Goal: Task Accomplishment & Management: Complete application form

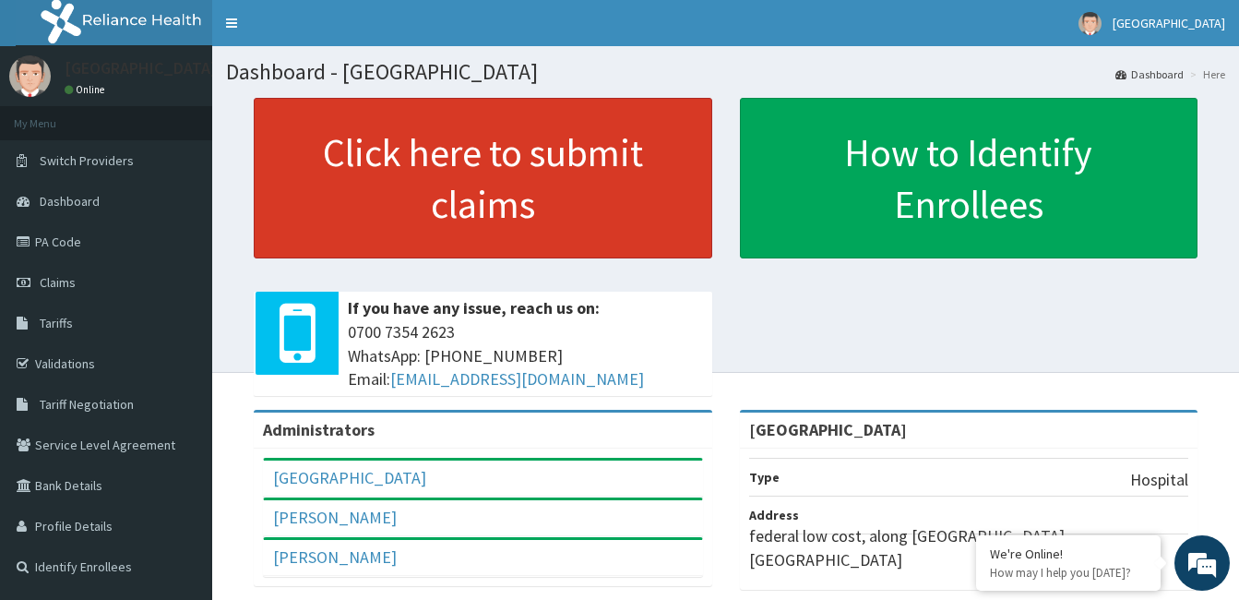
click at [538, 243] on link "Click here to submit claims" at bounding box center [483, 178] width 459 height 161
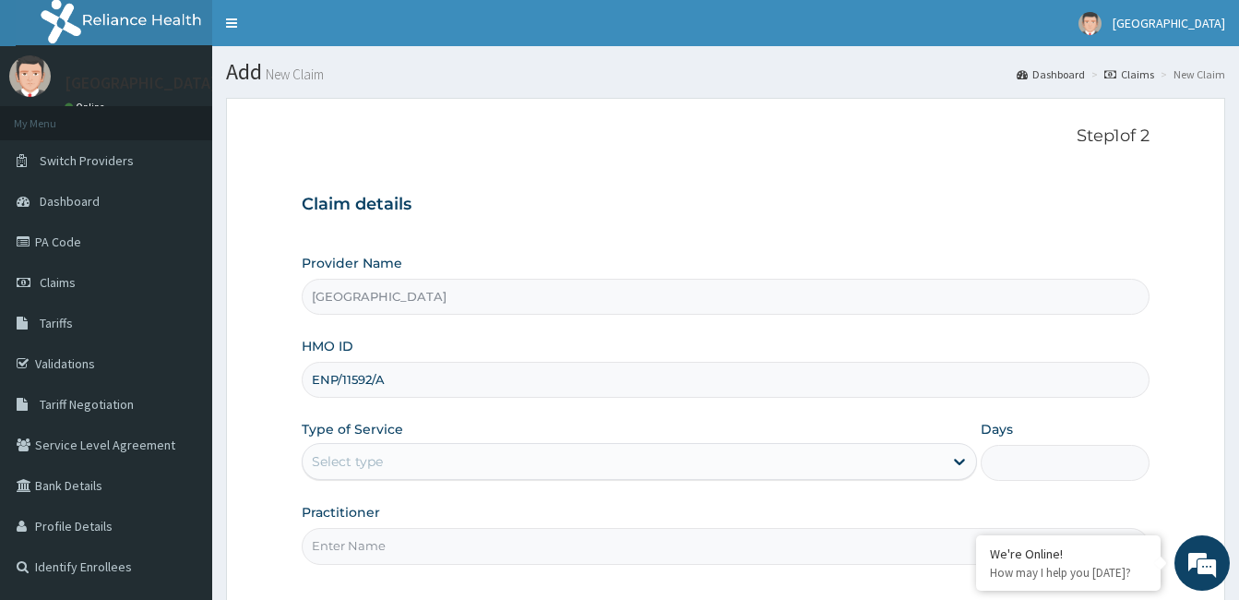
type input "ENP/11592/A"
click at [423, 471] on div "Select type" at bounding box center [623, 462] width 640 height 30
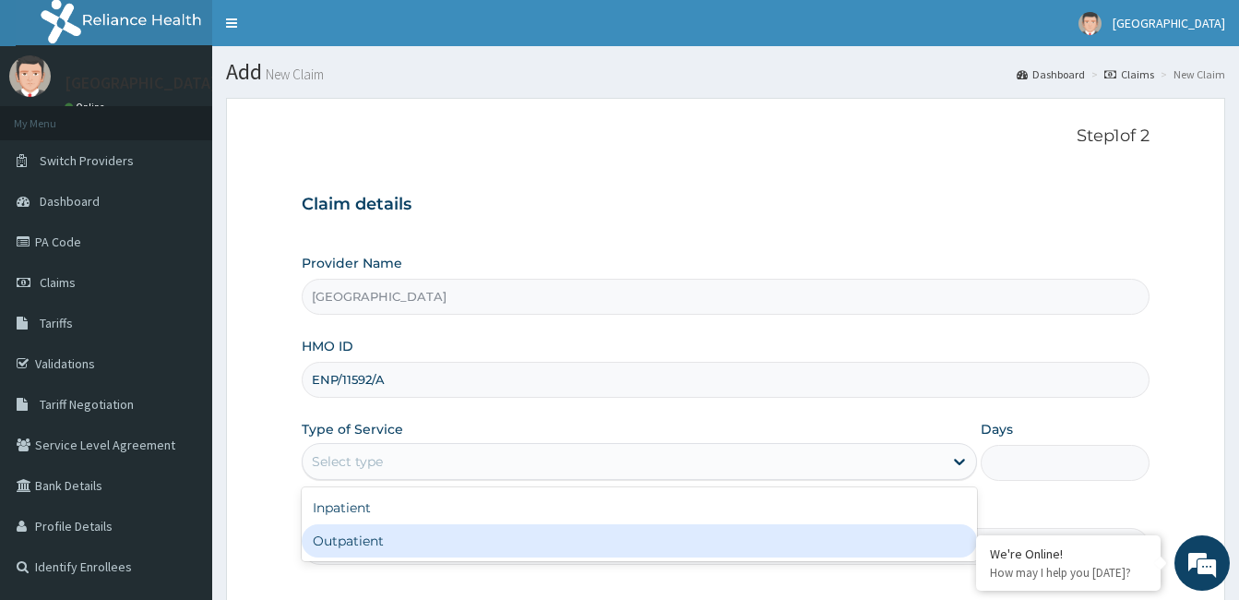
click at [410, 524] on div "Outpatient" at bounding box center [639, 540] width 675 height 33
type input "1"
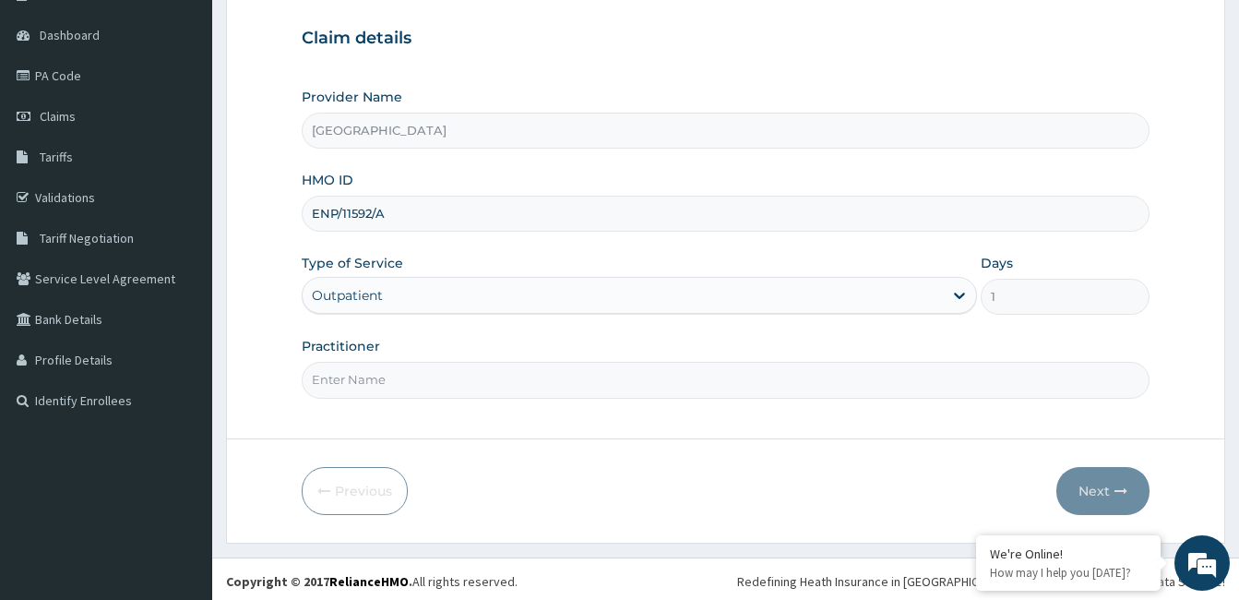
scroll to position [171, 0]
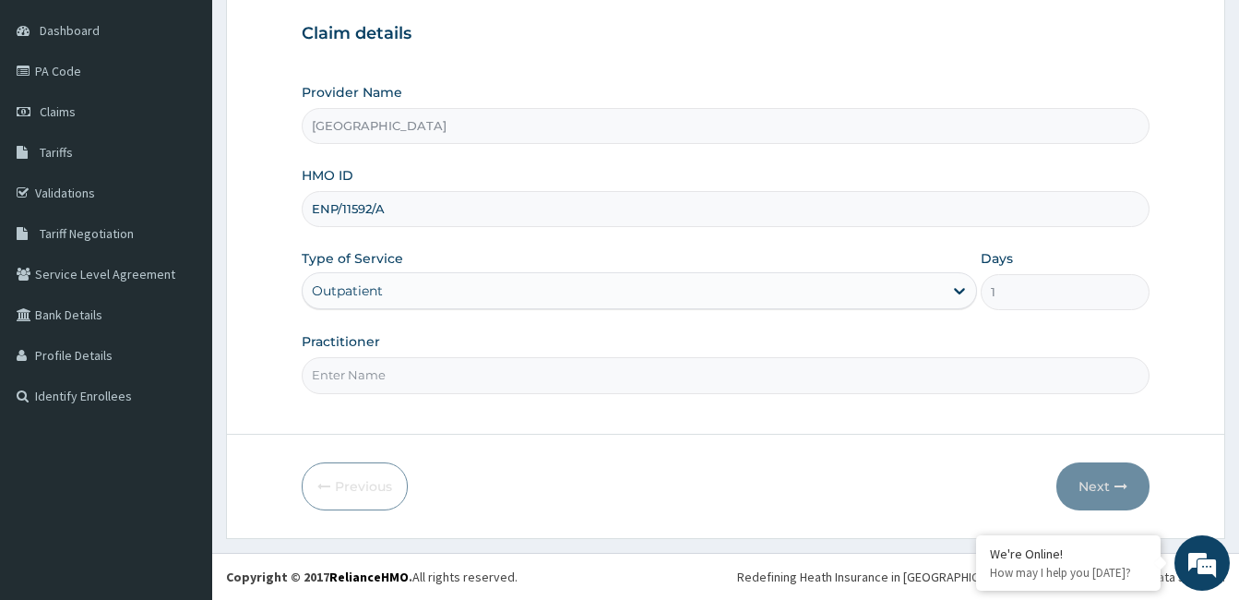
click at [846, 375] on input "Practitioner" at bounding box center [726, 375] width 848 height 36
click at [501, 381] on input "Practitioner" at bounding box center [726, 375] width 848 height 36
type input "[PERSON_NAME]"
click at [1102, 478] on button "Next" at bounding box center [1102, 486] width 93 height 48
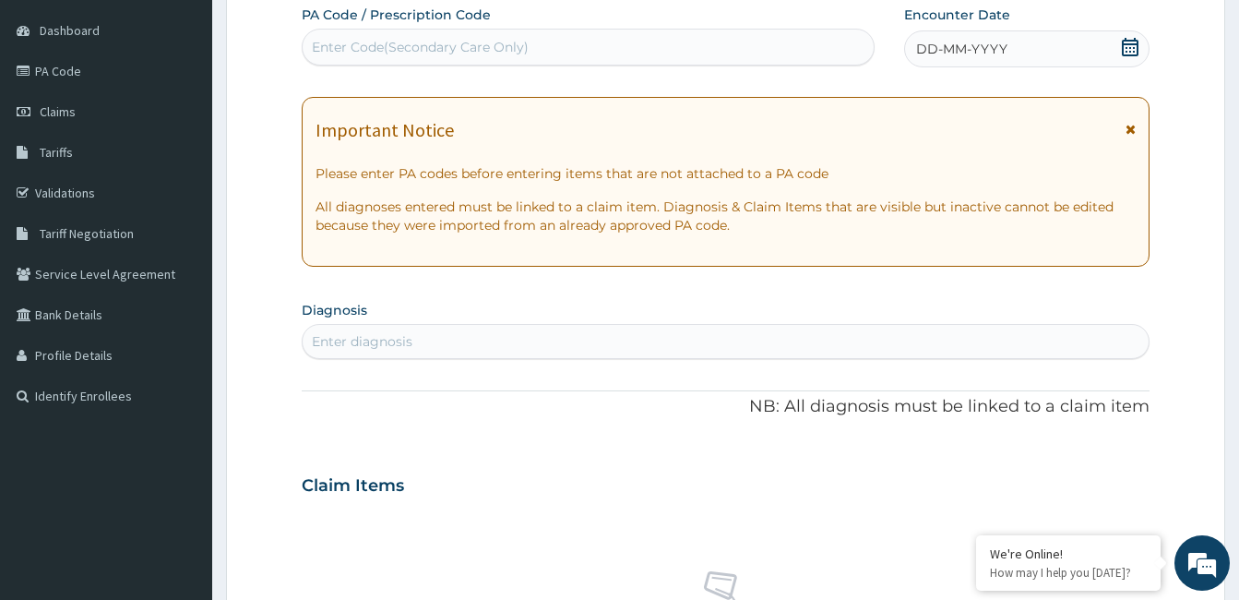
click at [1133, 41] on icon at bounding box center [1130, 47] width 17 height 18
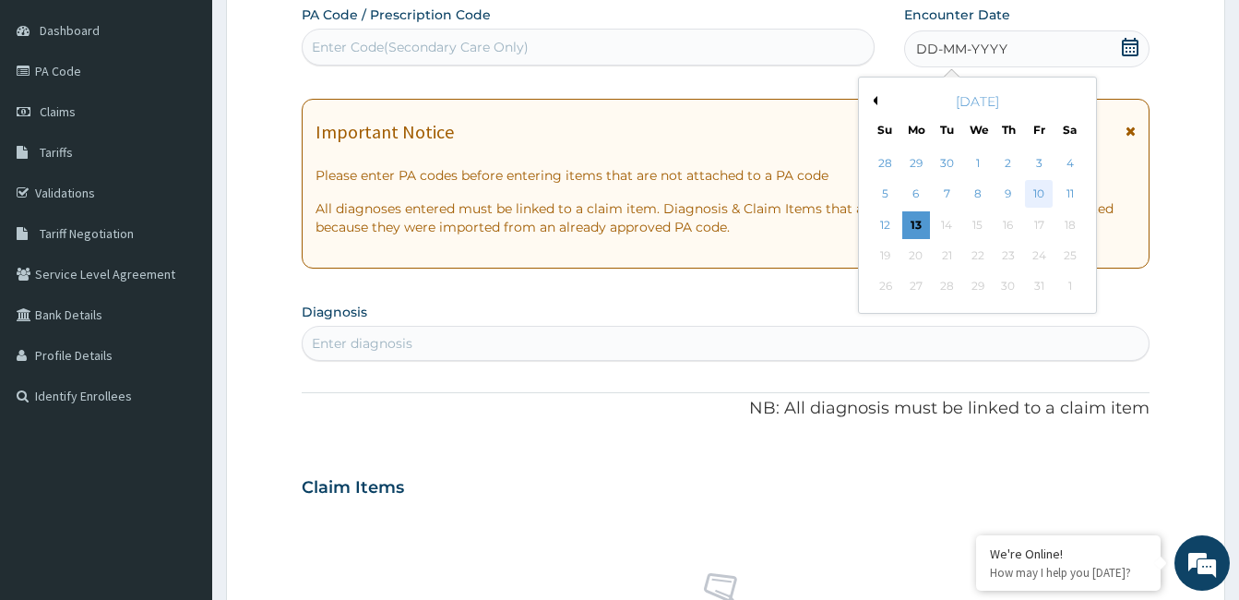
click at [1032, 187] on div "10" at bounding box center [1039, 195] width 28 height 28
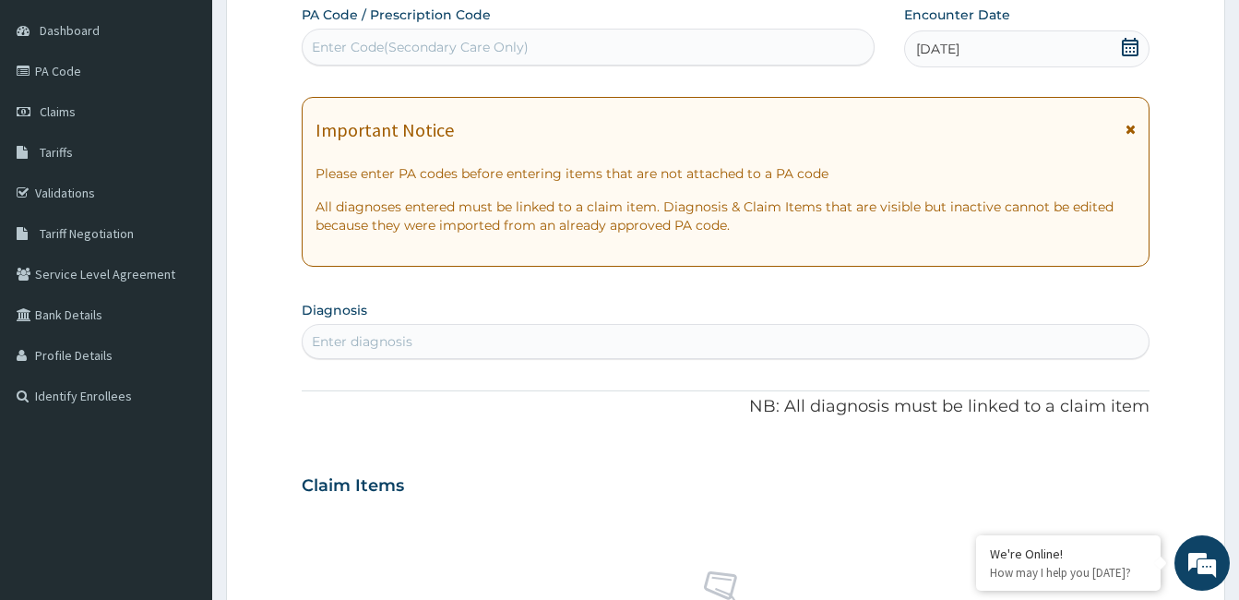
click at [501, 345] on div "Enter diagnosis" at bounding box center [726, 342] width 846 height 30
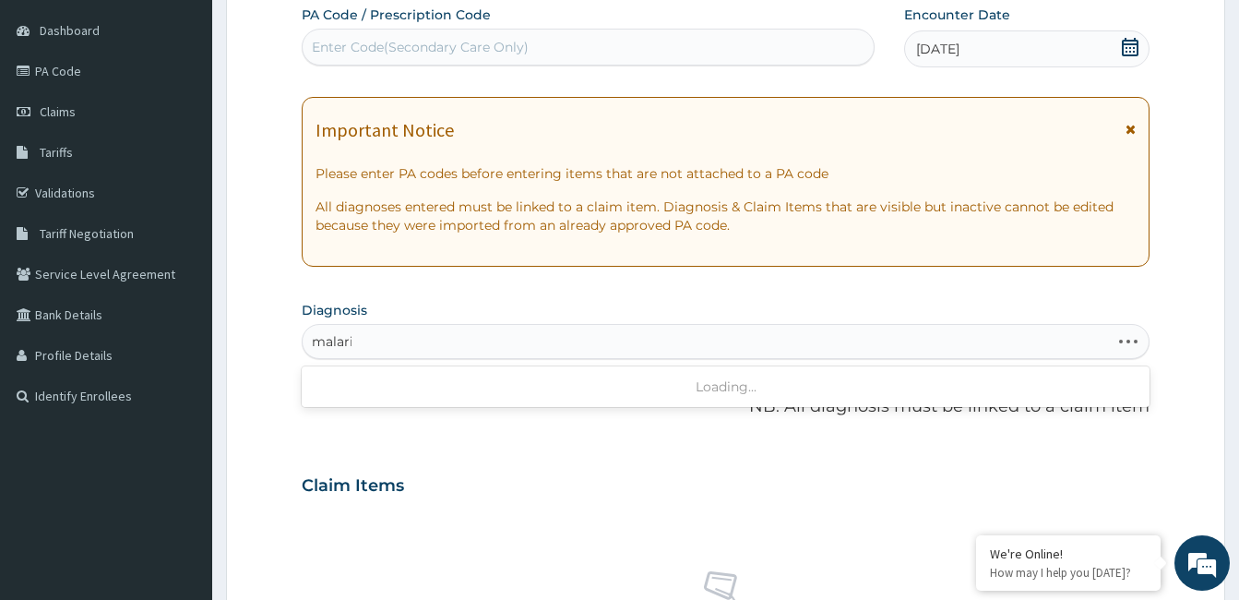
type input "[MEDICAL_DATA]"
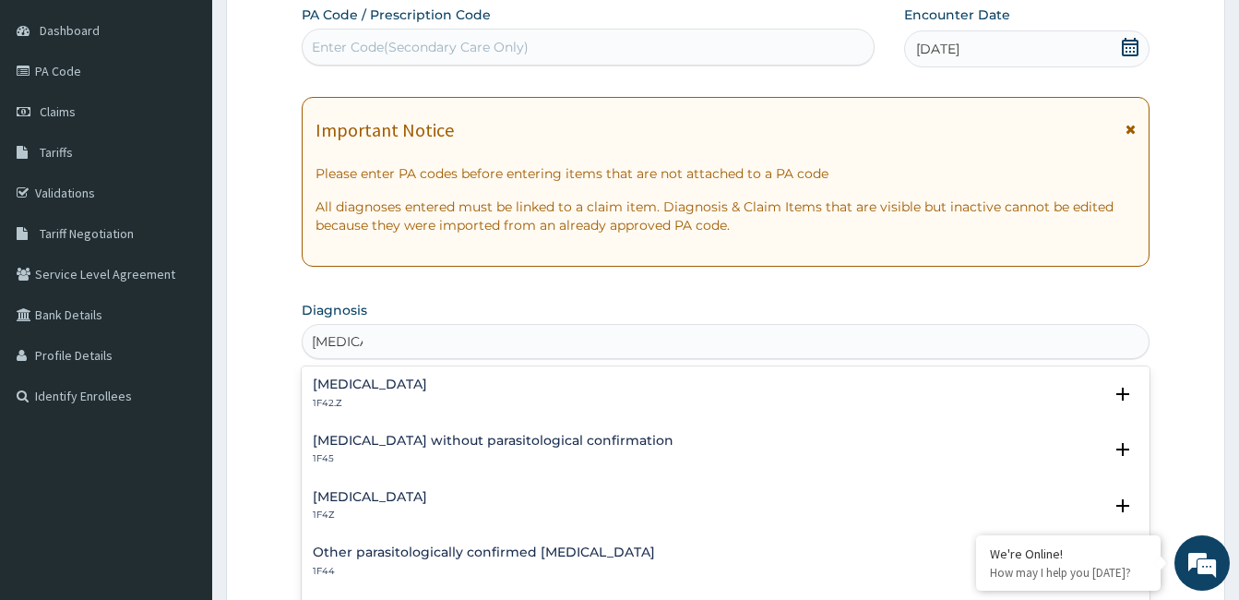
click at [411, 495] on h4 "[MEDICAL_DATA]" at bounding box center [370, 497] width 114 height 14
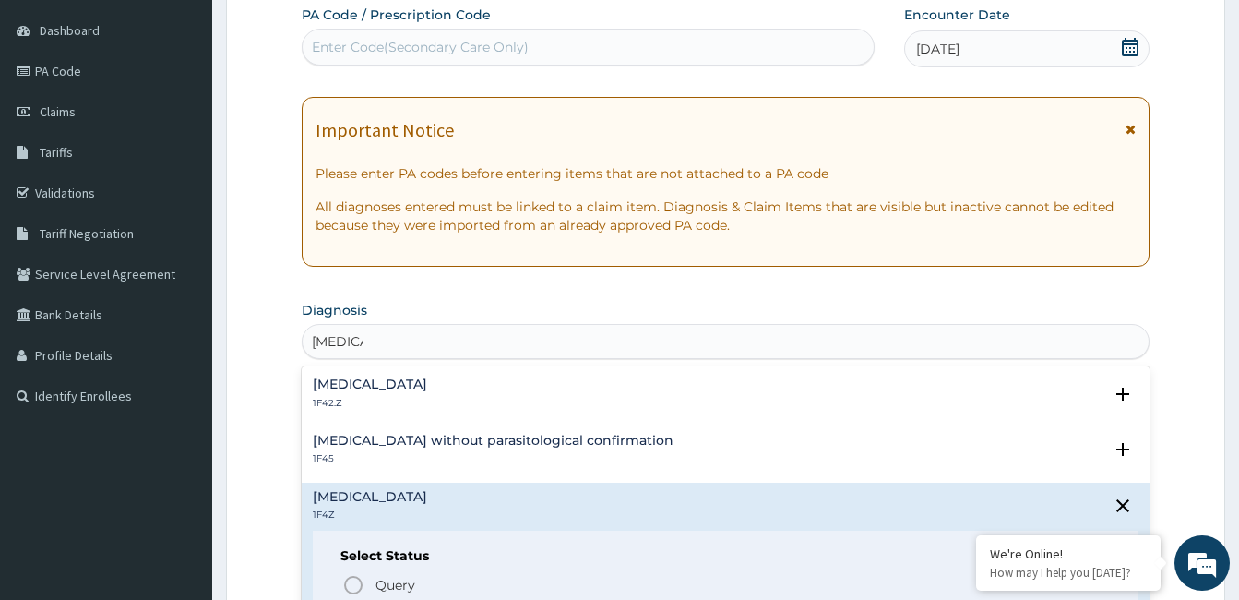
scroll to position [252, 0]
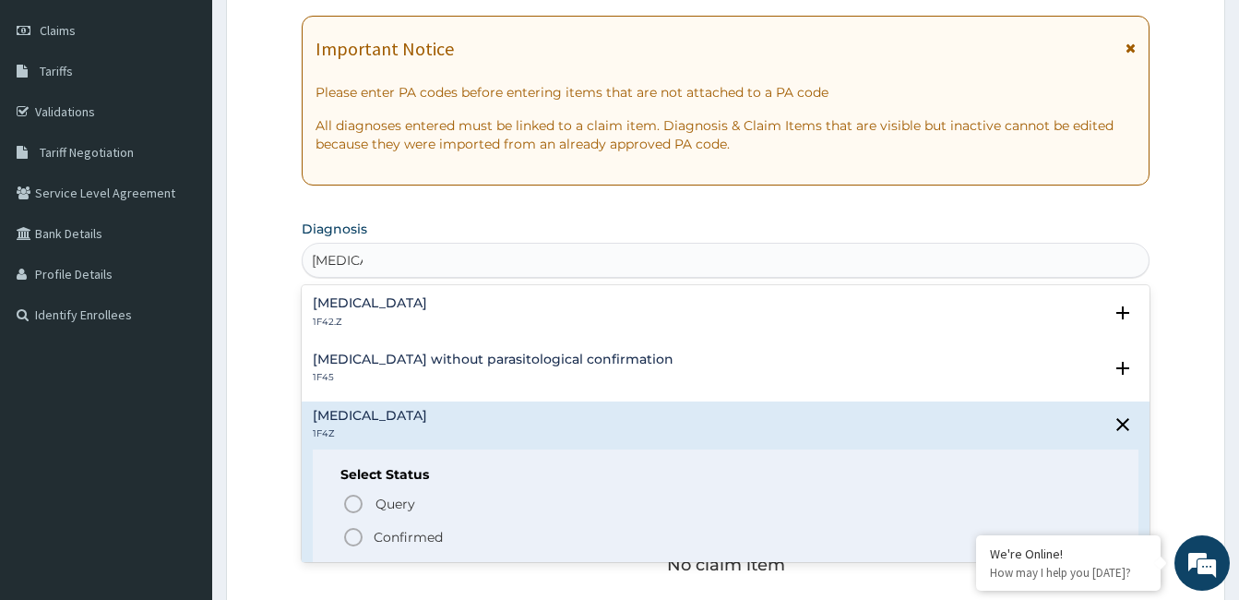
click at [431, 532] on p "Confirmed" at bounding box center [408, 537] width 69 height 18
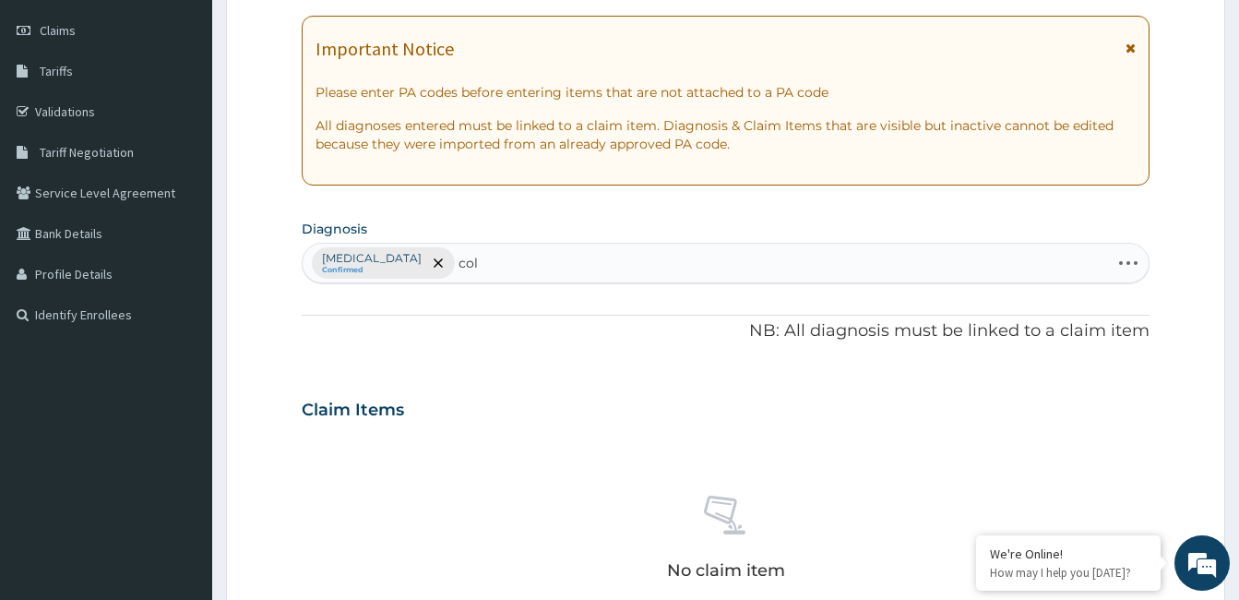
type input "cold"
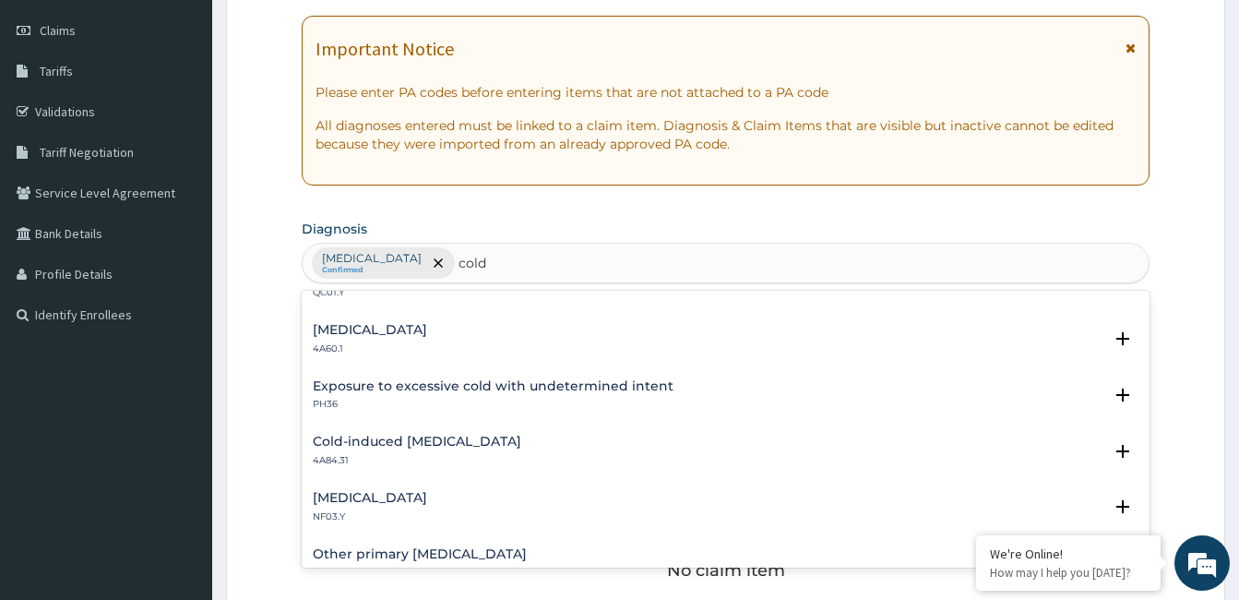
scroll to position [636, 0]
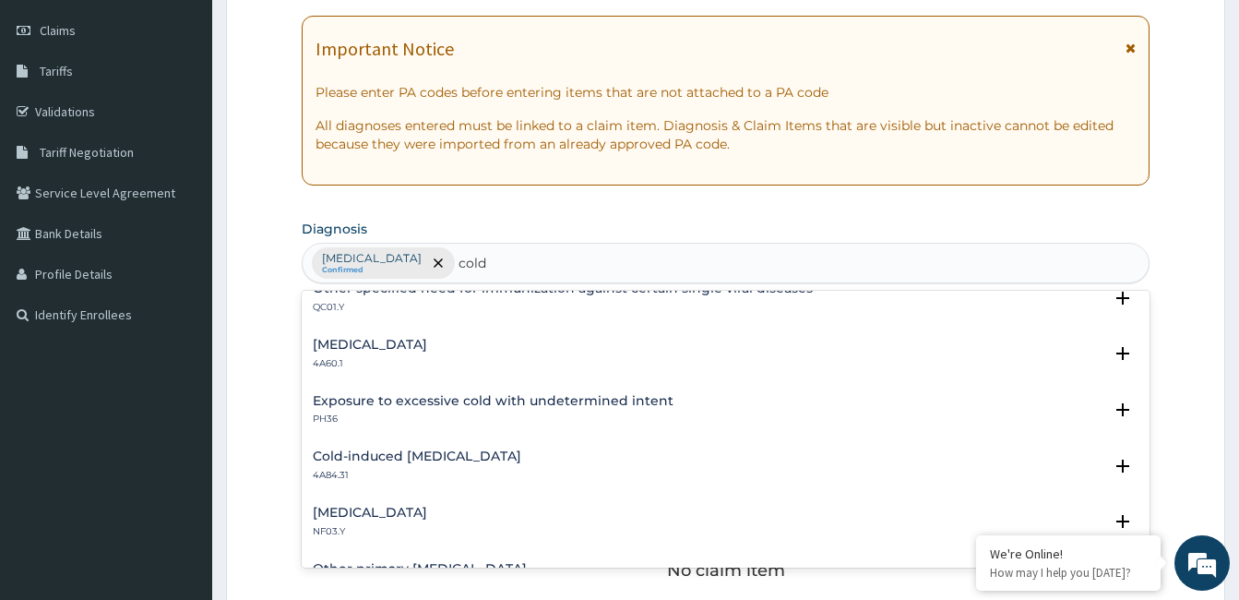
click at [505, 466] on div "Cold-induced [MEDICAL_DATA] 4A84.31" at bounding box center [726, 465] width 826 height 32
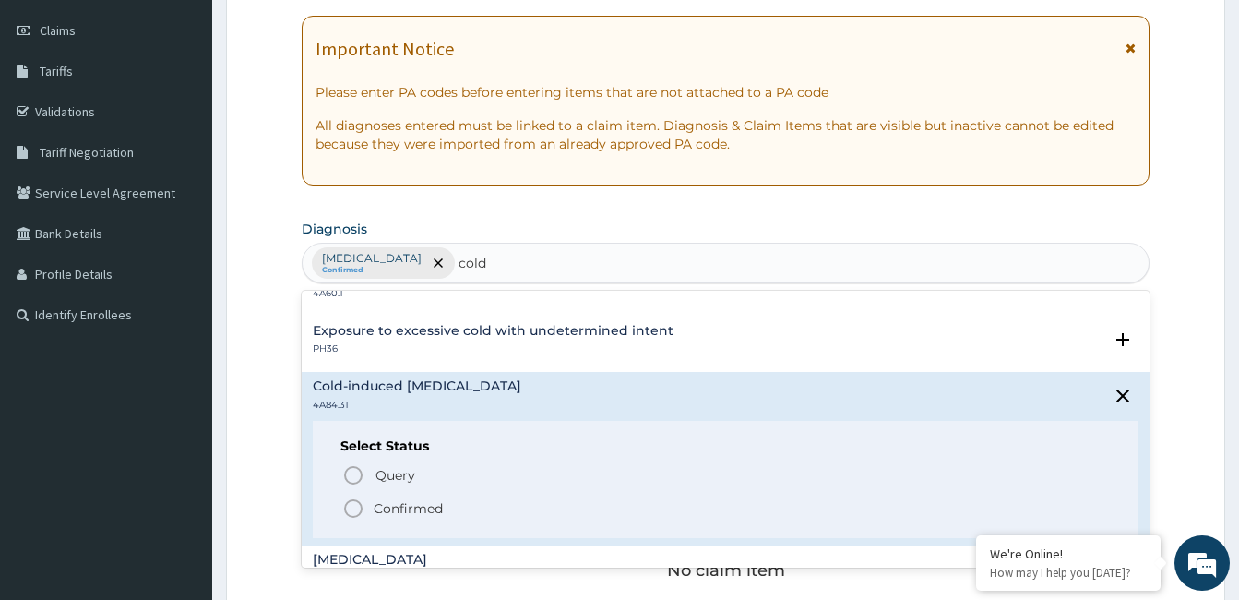
scroll to position [713, 0]
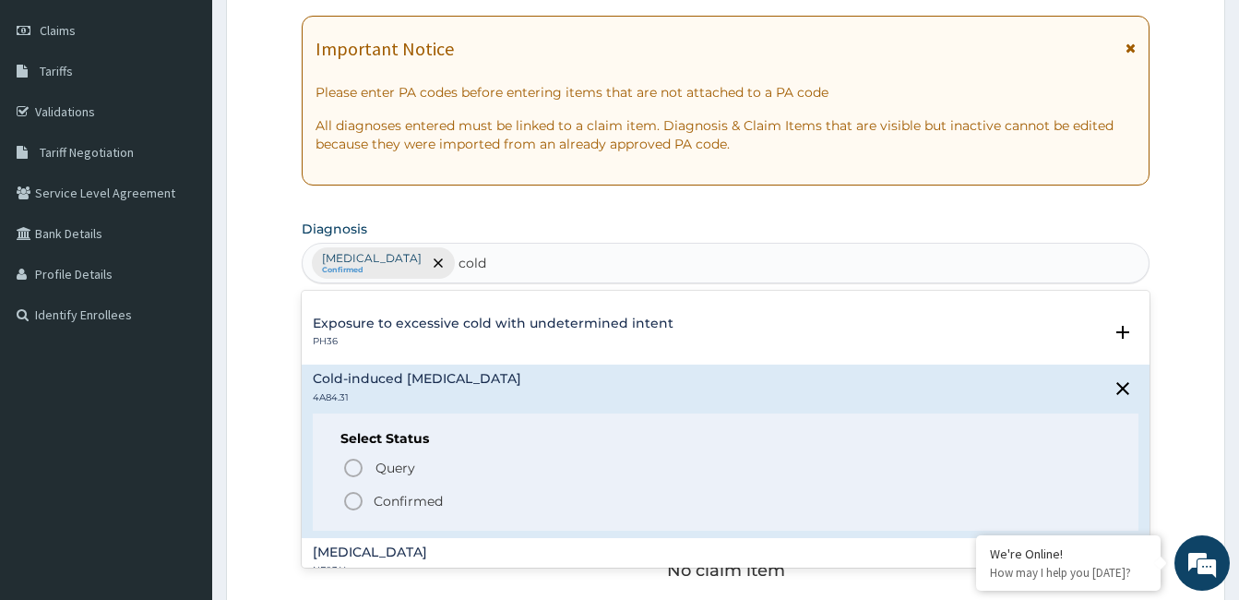
click at [404, 507] on p "Confirmed" at bounding box center [408, 501] width 69 height 18
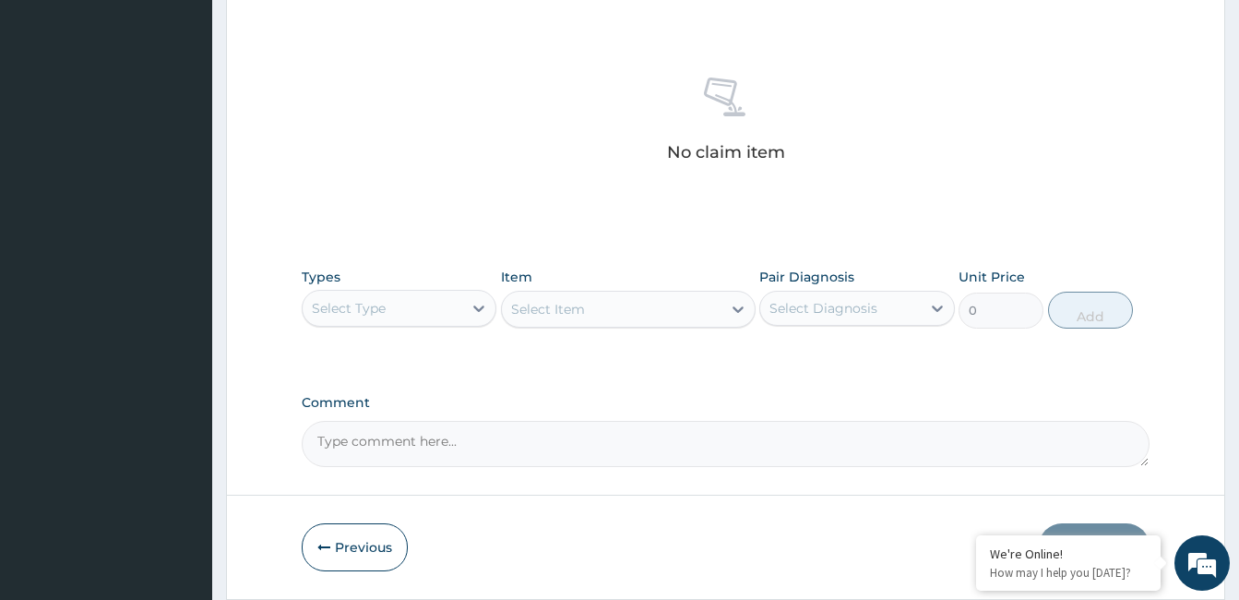
scroll to position [681, 0]
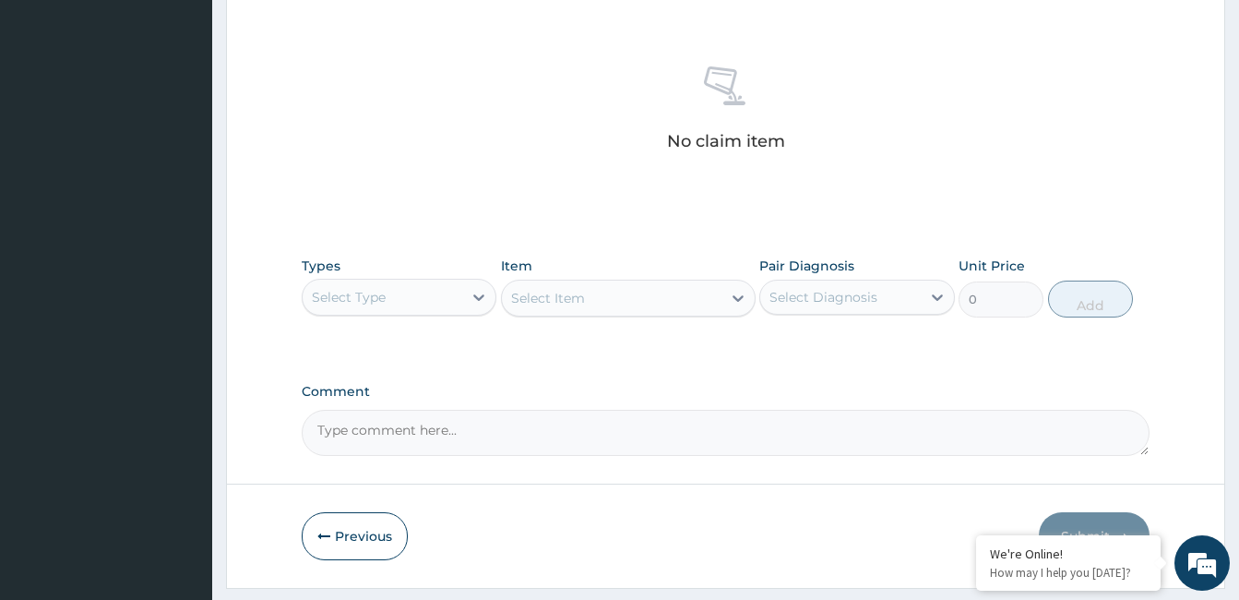
click at [398, 291] on div "Select Type" at bounding box center [383, 297] width 160 height 30
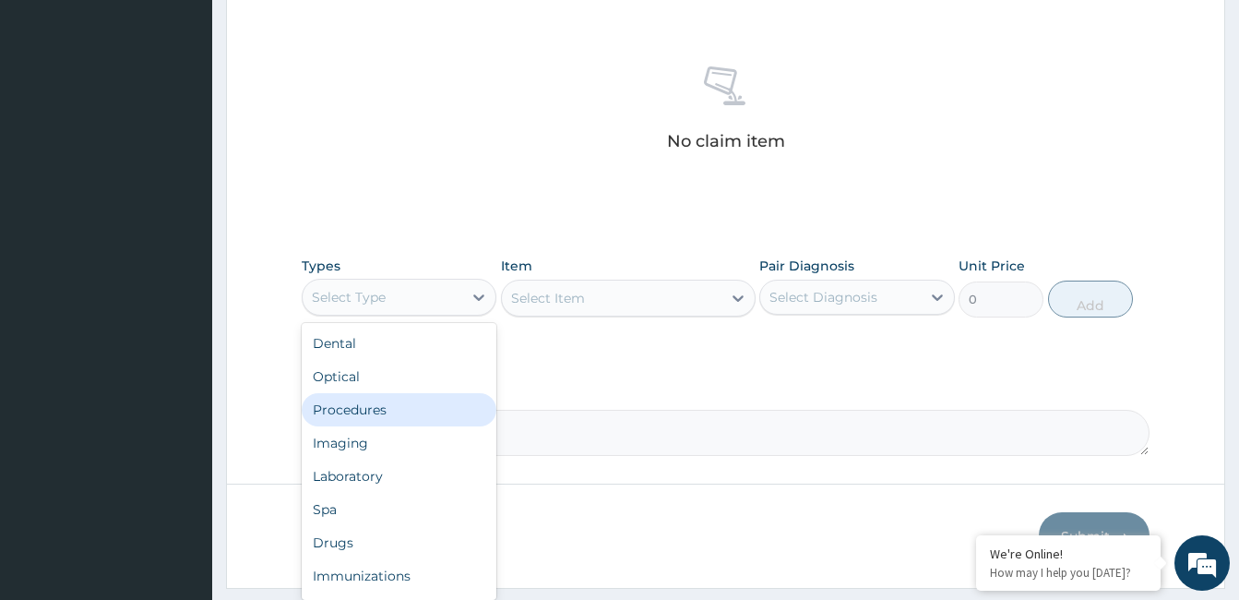
click at [390, 407] on div "Procedures" at bounding box center [399, 409] width 195 height 33
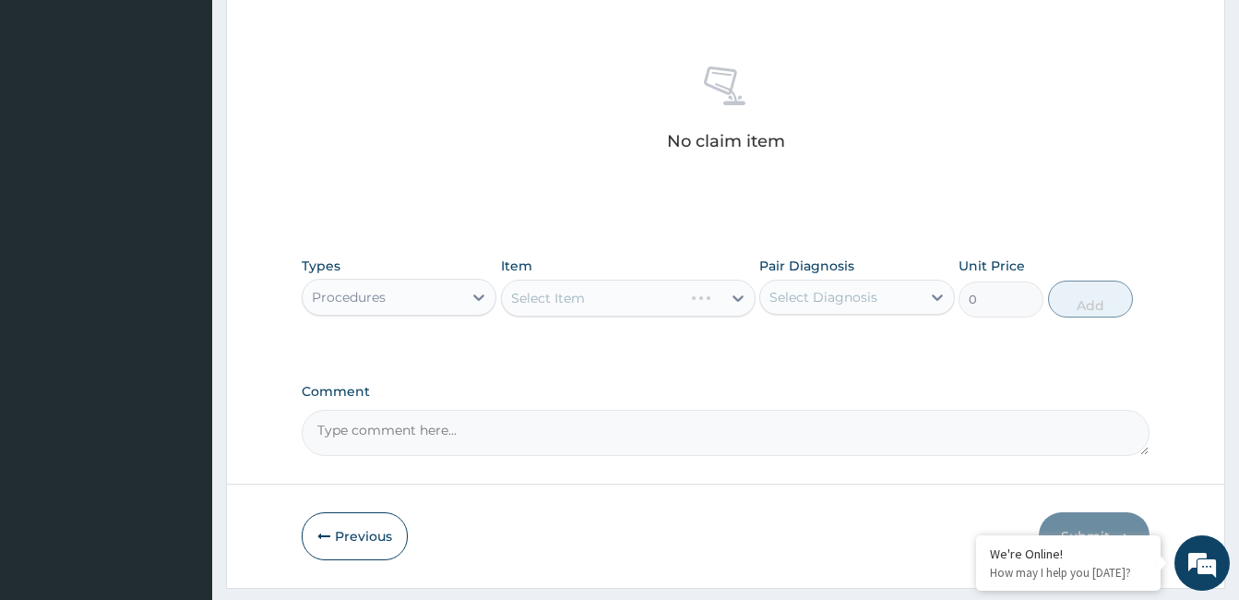
click at [807, 291] on div "Select Diagnosis" at bounding box center [823, 297] width 108 height 18
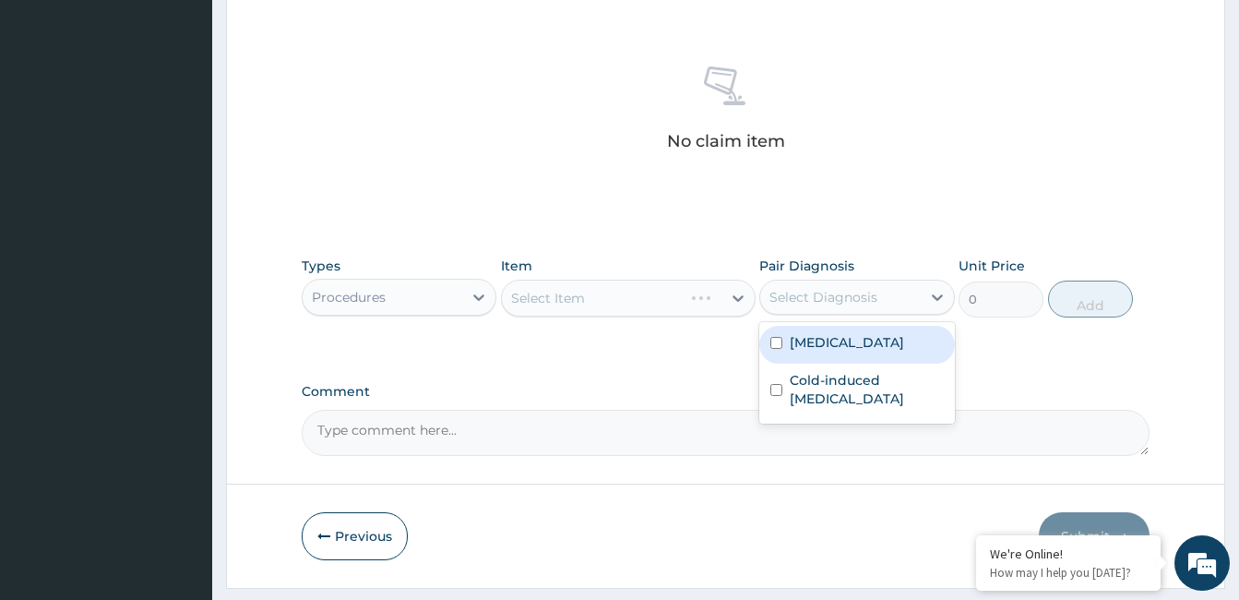
click at [830, 352] on div "[MEDICAL_DATA]" at bounding box center [856, 345] width 195 height 38
checkbox input "true"
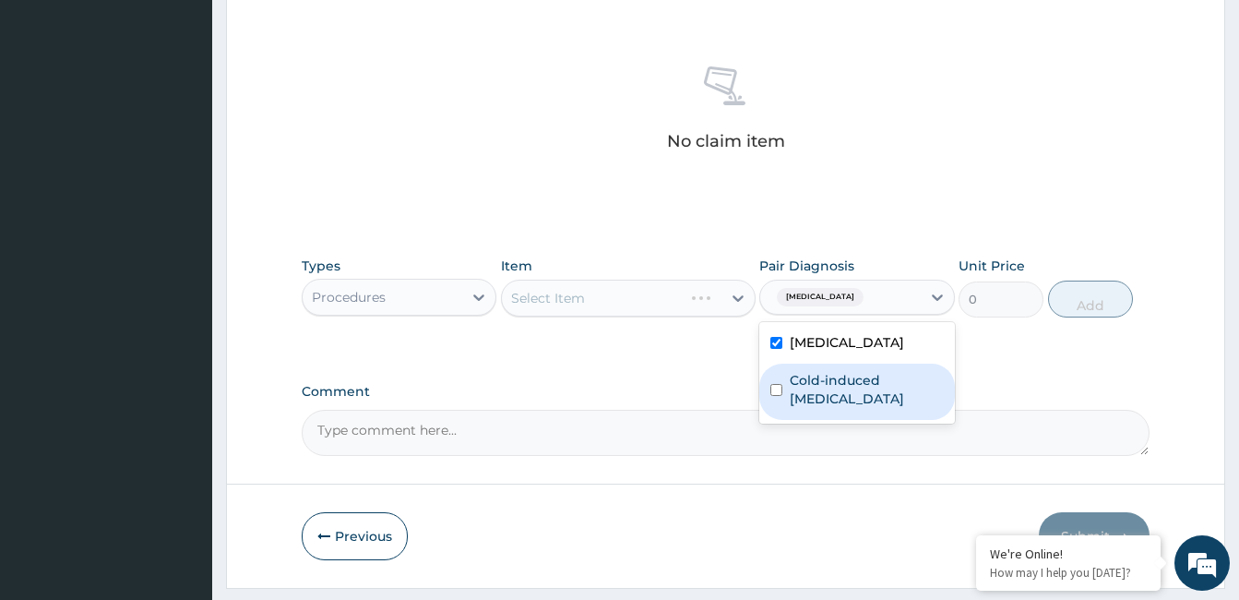
click at [831, 387] on label "Cold-induced [MEDICAL_DATA]" at bounding box center [866, 389] width 153 height 37
checkbox input "true"
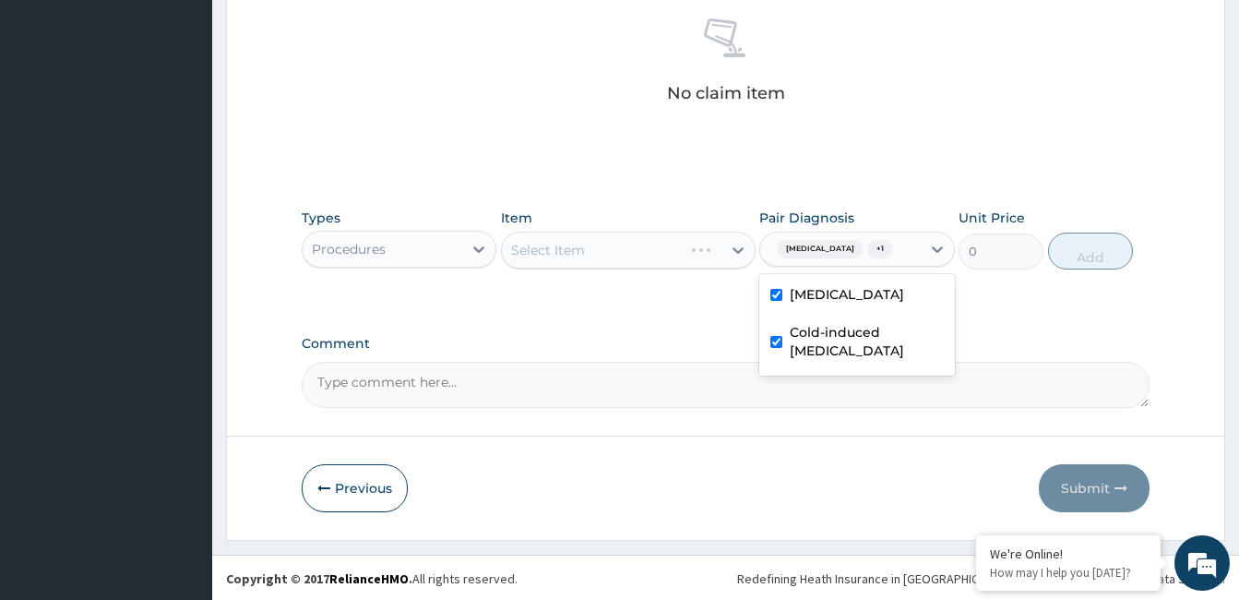
scroll to position [731, 0]
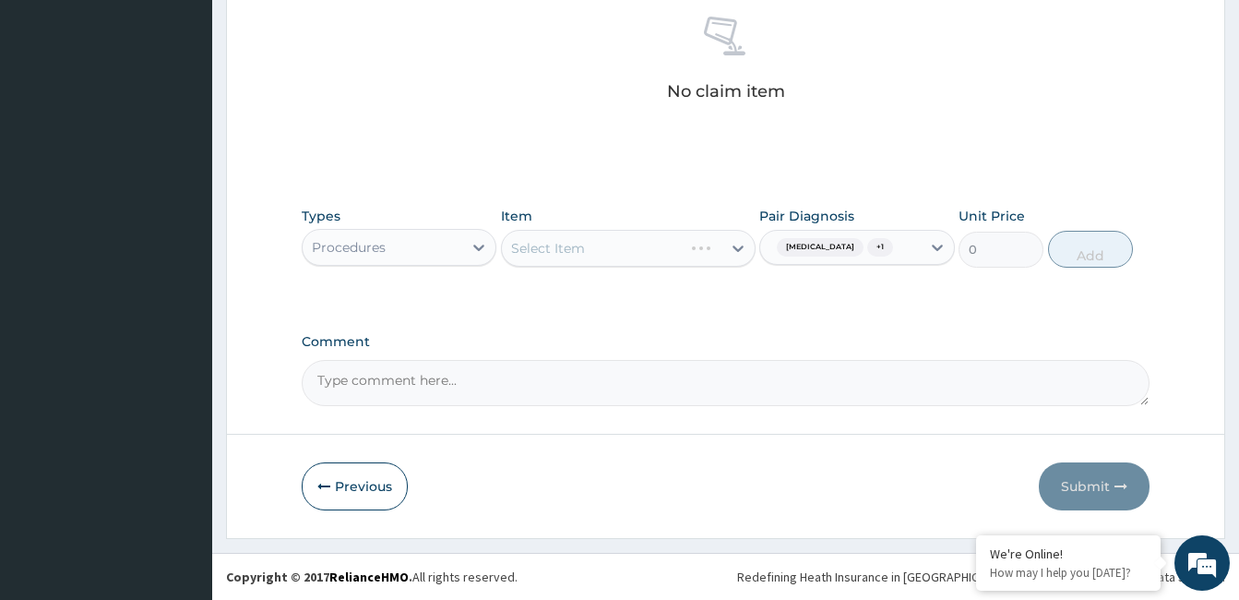
click at [660, 198] on div "Types Procedures Item Select Item Pair Diagnosis [MEDICAL_DATA] + 1 Unit Price …" at bounding box center [726, 236] width 848 height 79
click at [675, 260] on div "Select Item" at bounding box center [612, 248] width 220 height 30
type input "["
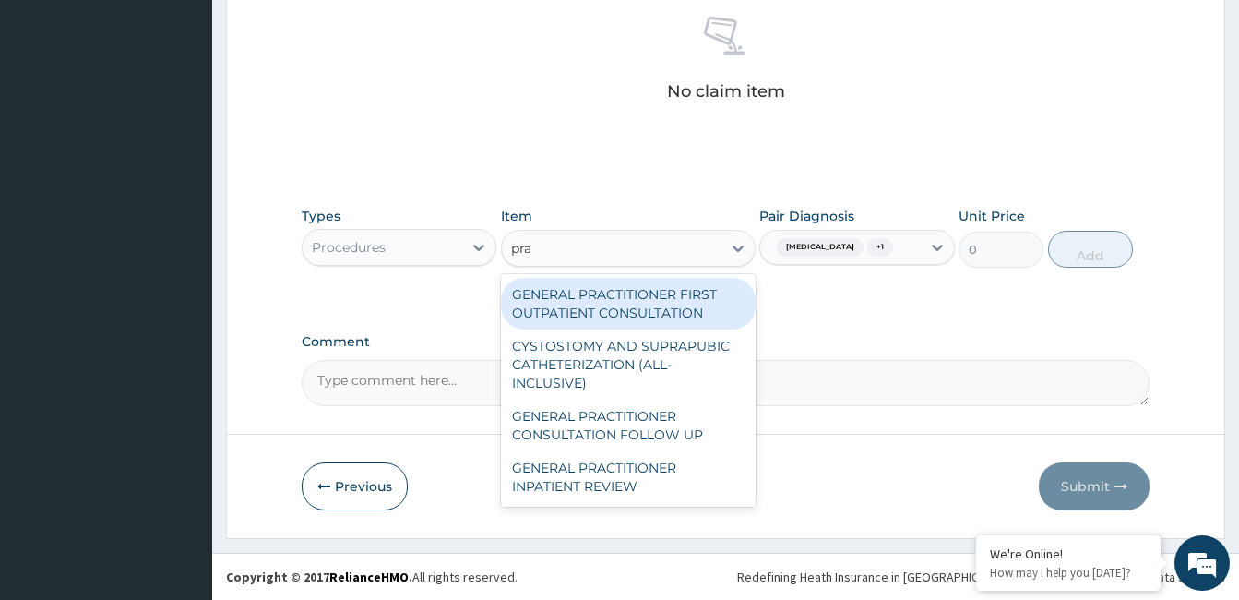
type input "prac"
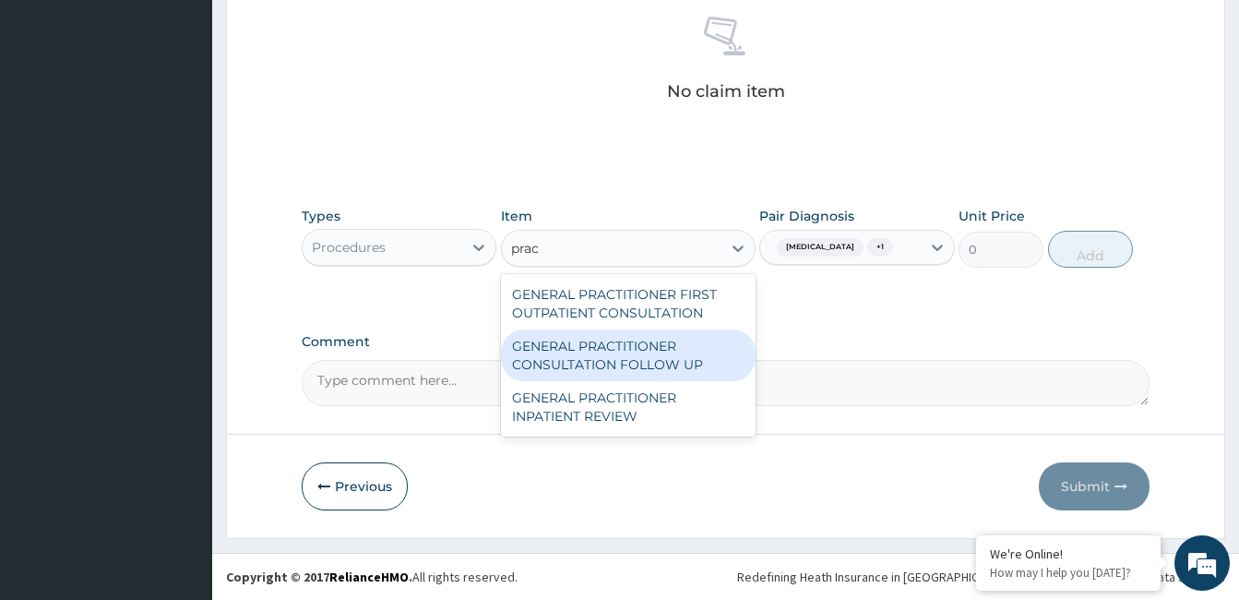
click at [669, 351] on div "GENERAL PRACTITIONER CONSULTATION FOLLOW UP" at bounding box center [628, 355] width 255 height 52
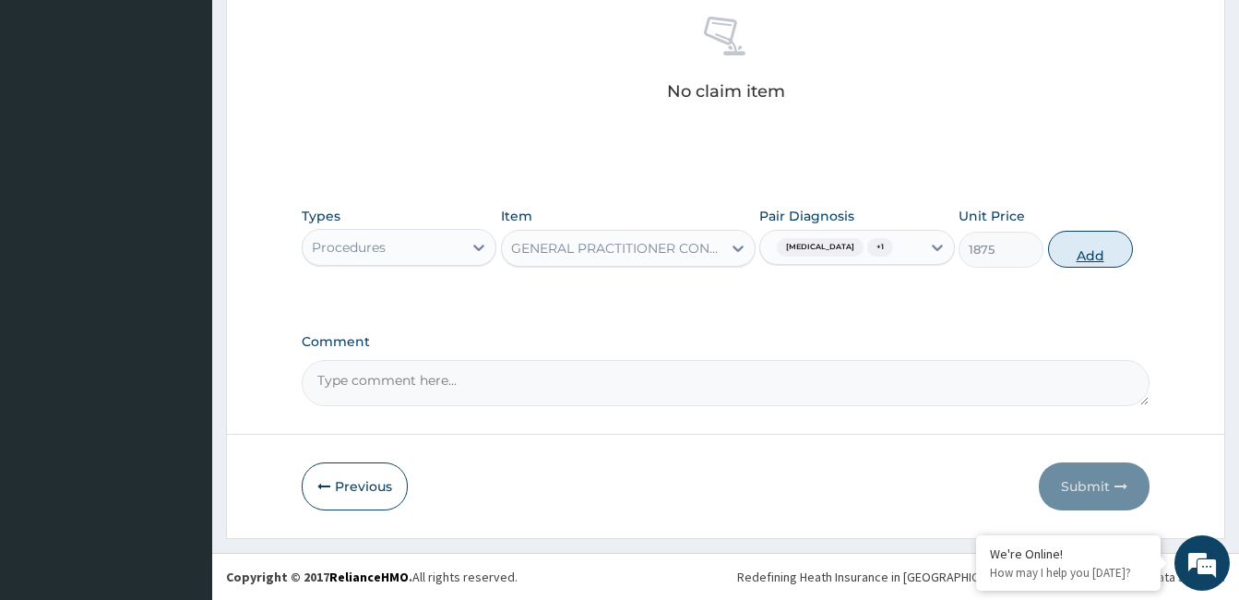
click at [1102, 249] on button "Add" at bounding box center [1090, 249] width 85 height 37
type input "0"
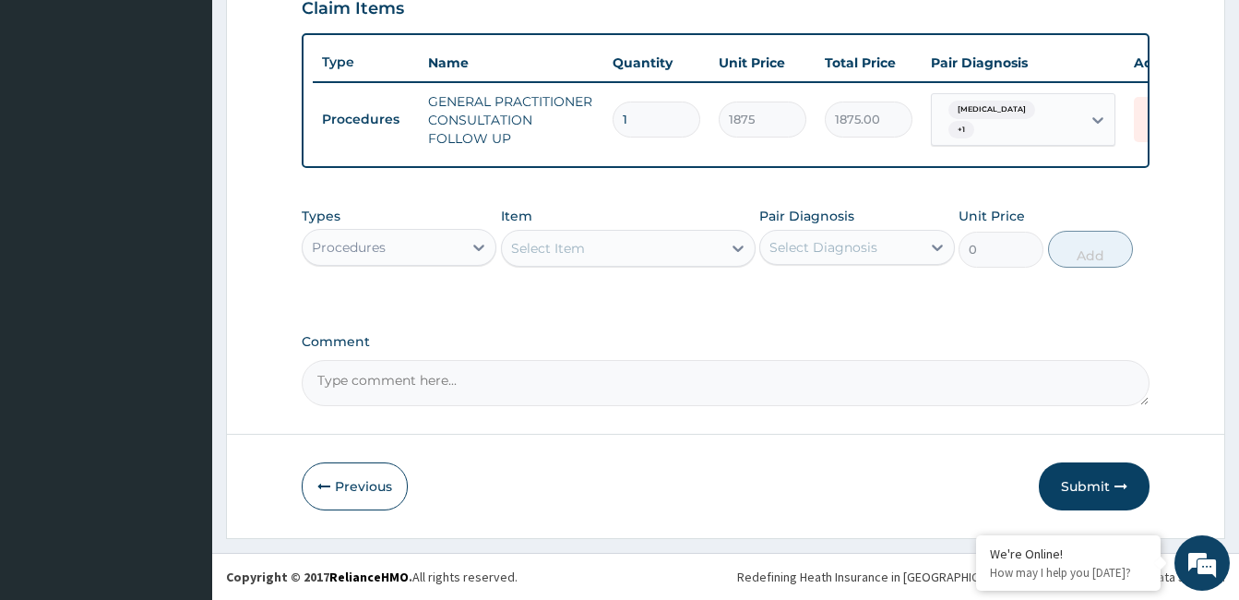
scroll to position [667, 0]
click at [411, 253] on div "Procedures" at bounding box center [383, 247] width 160 height 30
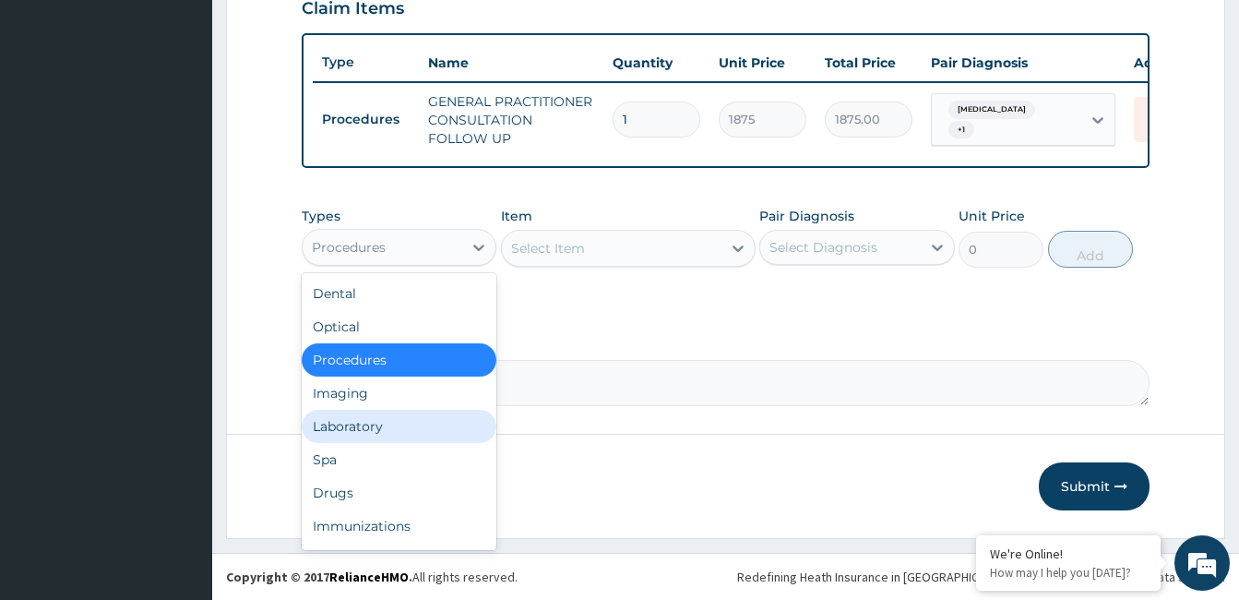
click at [390, 424] on div "Laboratory" at bounding box center [399, 426] width 195 height 33
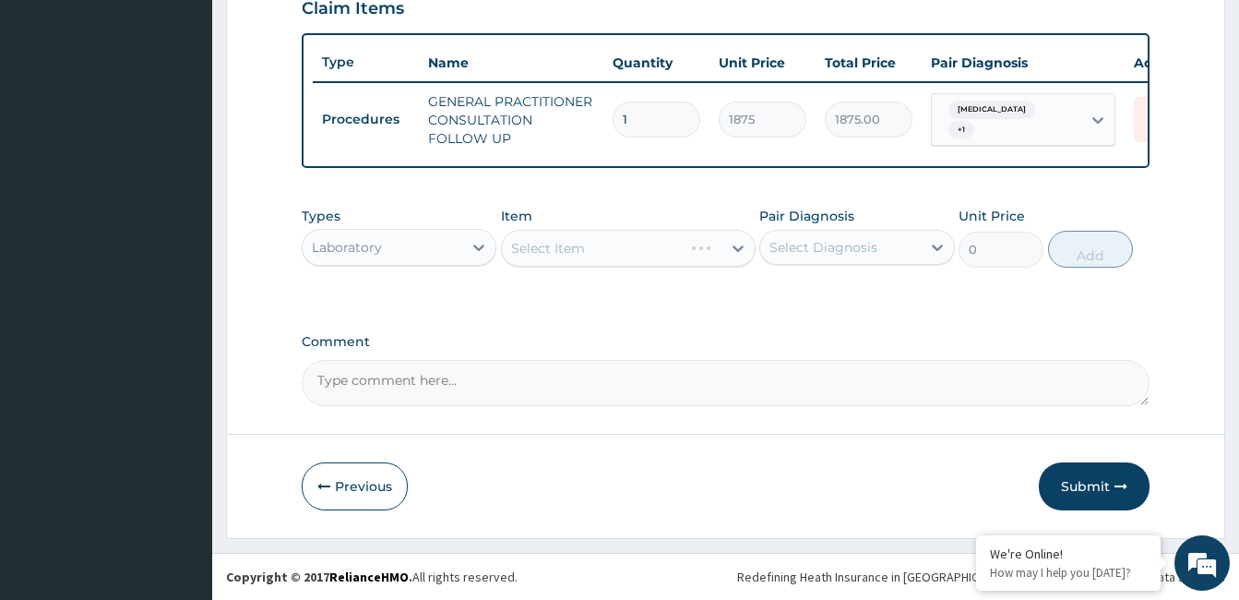
click at [917, 258] on div "Select Diagnosis" at bounding box center [840, 247] width 160 height 30
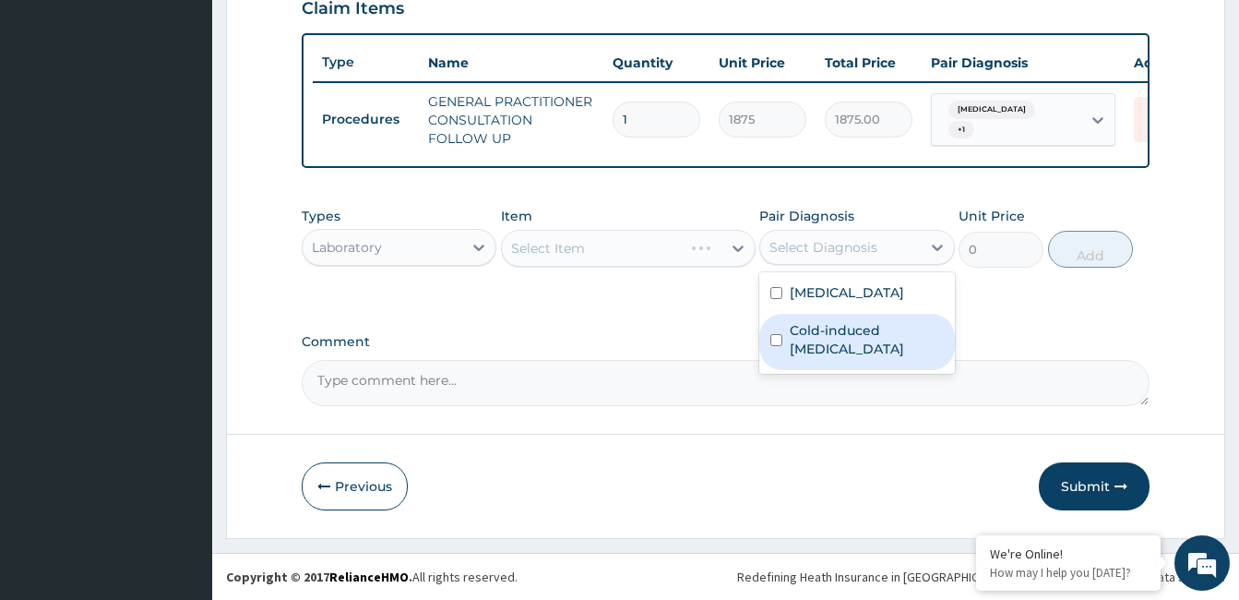
click at [904, 336] on label "Cold-induced [MEDICAL_DATA]" at bounding box center [866, 339] width 153 height 37
checkbox input "true"
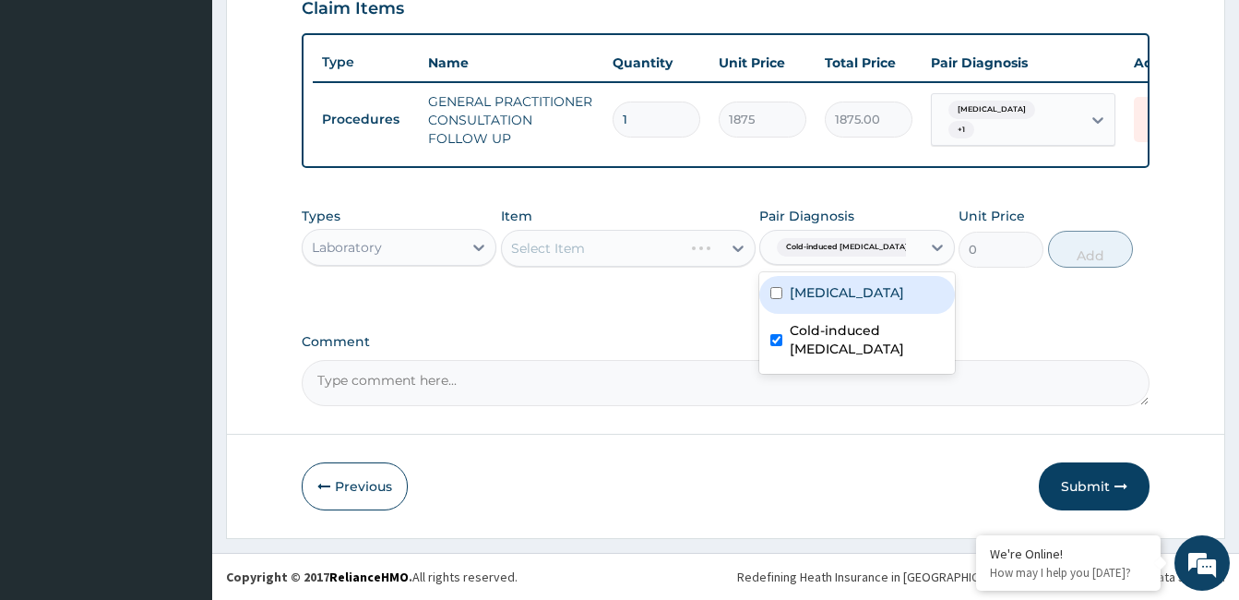
click at [899, 292] on label "[MEDICAL_DATA]" at bounding box center [847, 292] width 114 height 18
checkbox input "true"
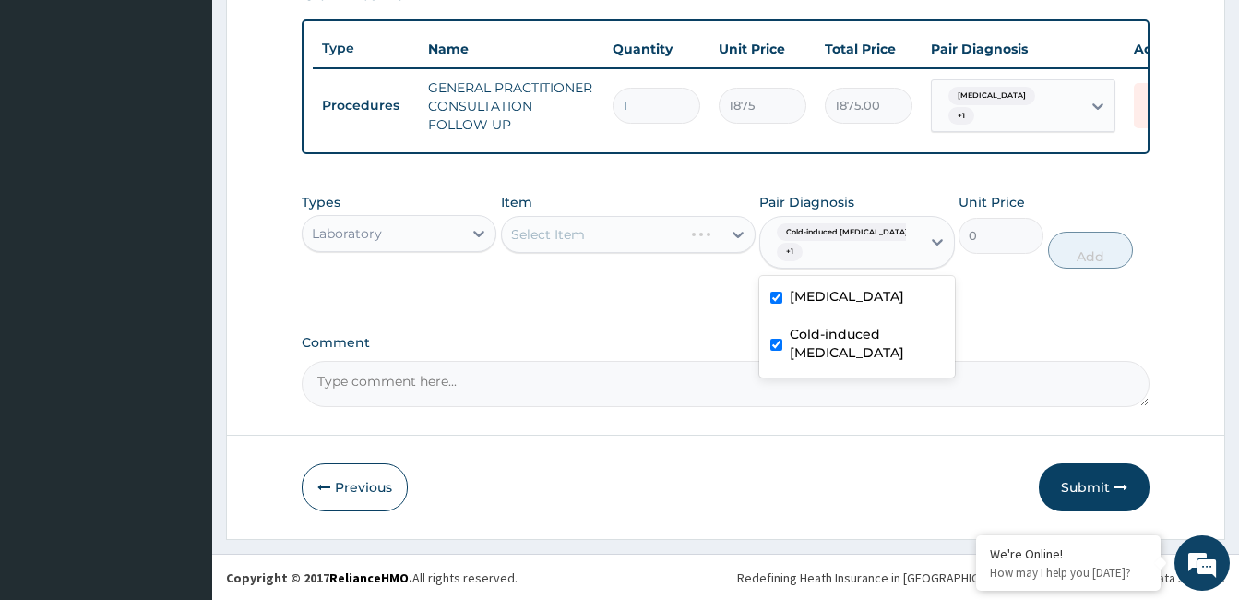
click at [885, 347] on label "Cold-induced [MEDICAL_DATA]" at bounding box center [866, 343] width 153 height 37
checkbox input "false"
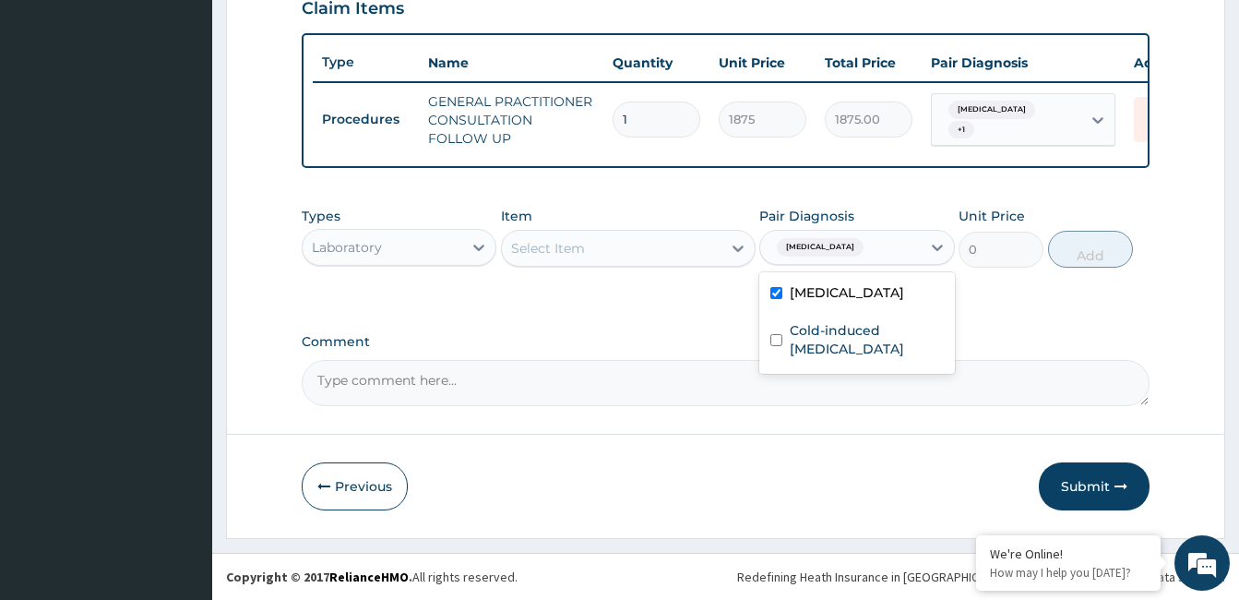
click at [719, 248] on div "Select Item" at bounding box center [612, 248] width 220 height 30
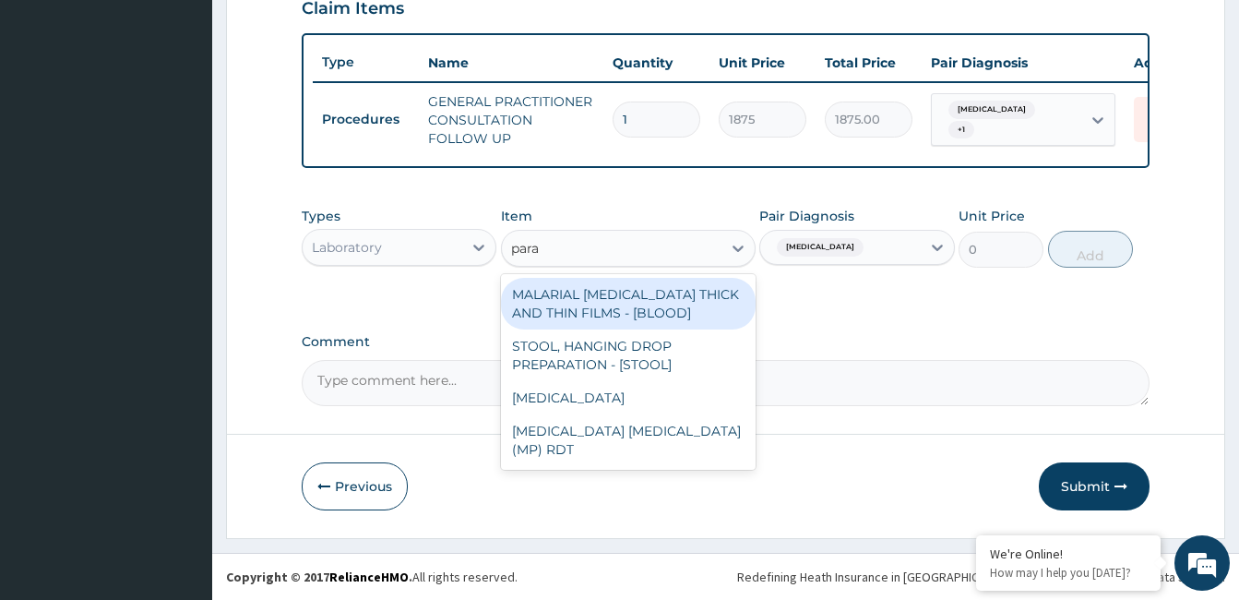
type input "paras"
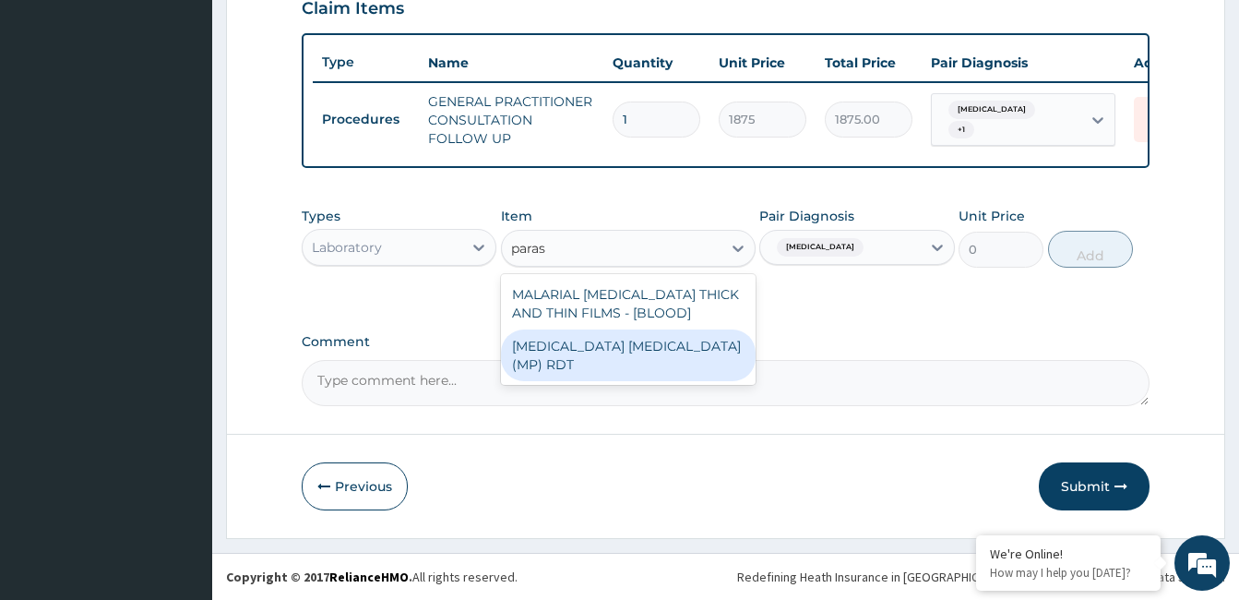
click at [697, 351] on div "[MEDICAL_DATA] [MEDICAL_DATA] (MP) RDT" at bounding box center [628, 355] width 255 height 52
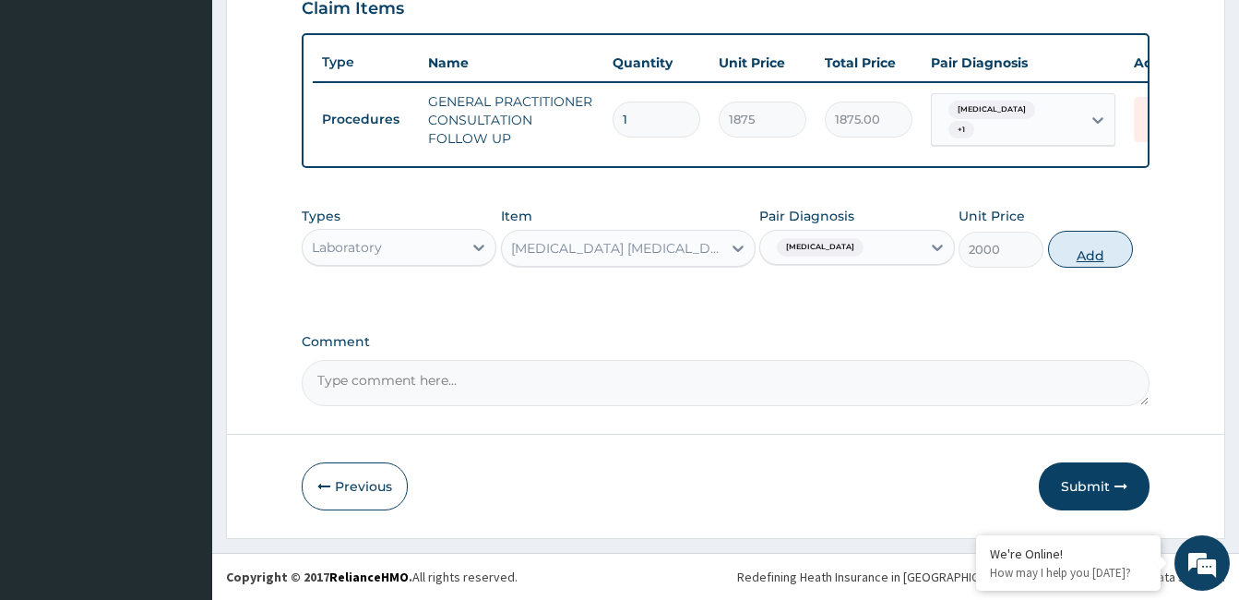
click at [1091, 250] on button "Add" at bounding box center [1090, 249] width 85 height 37
type input "0"
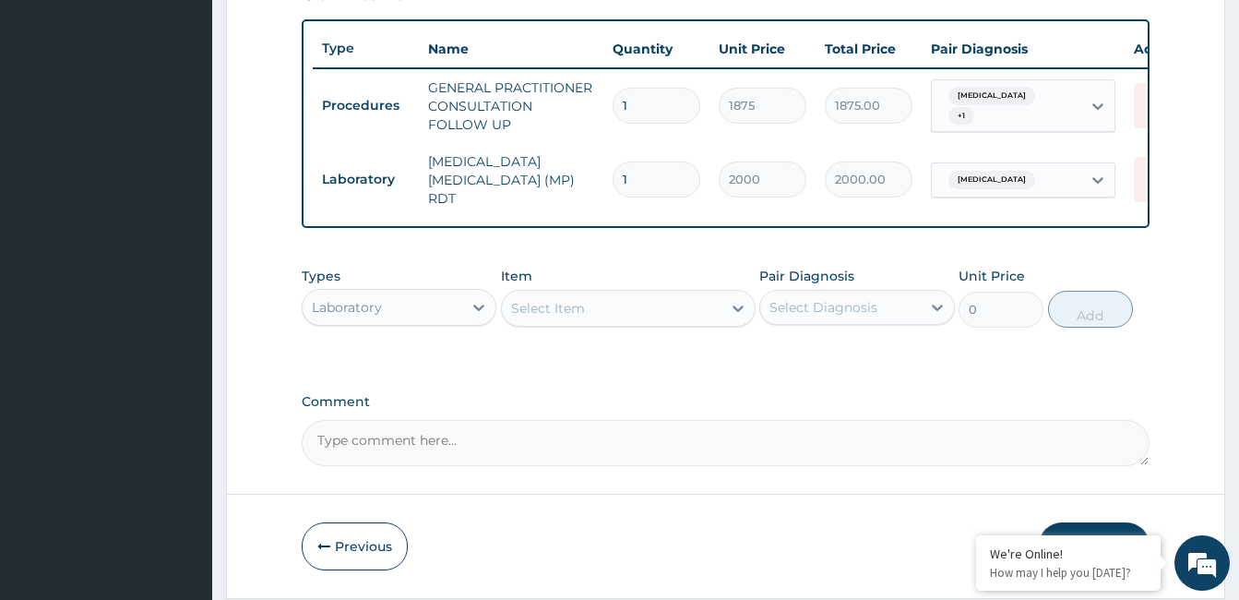
scroll to position [728, 0]
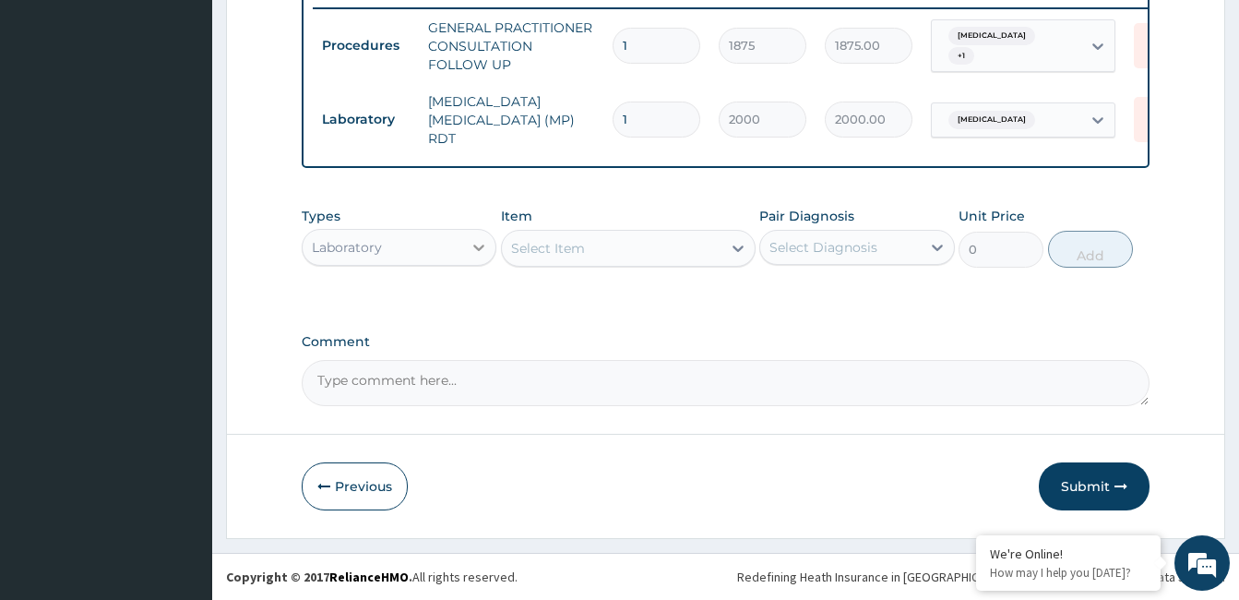
click at [468, 254] on div at bounding box center [478, 247] width 33 height 33
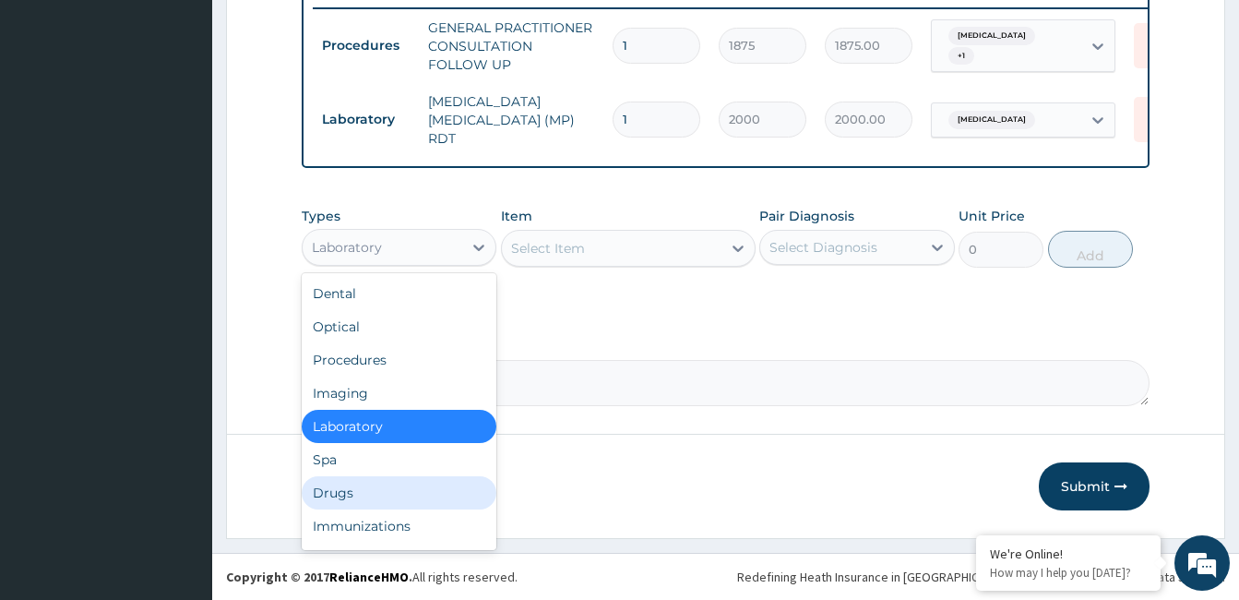
click at [368, 501] on div "Drugs" at bounding box center [399, 492] width 195 height 33
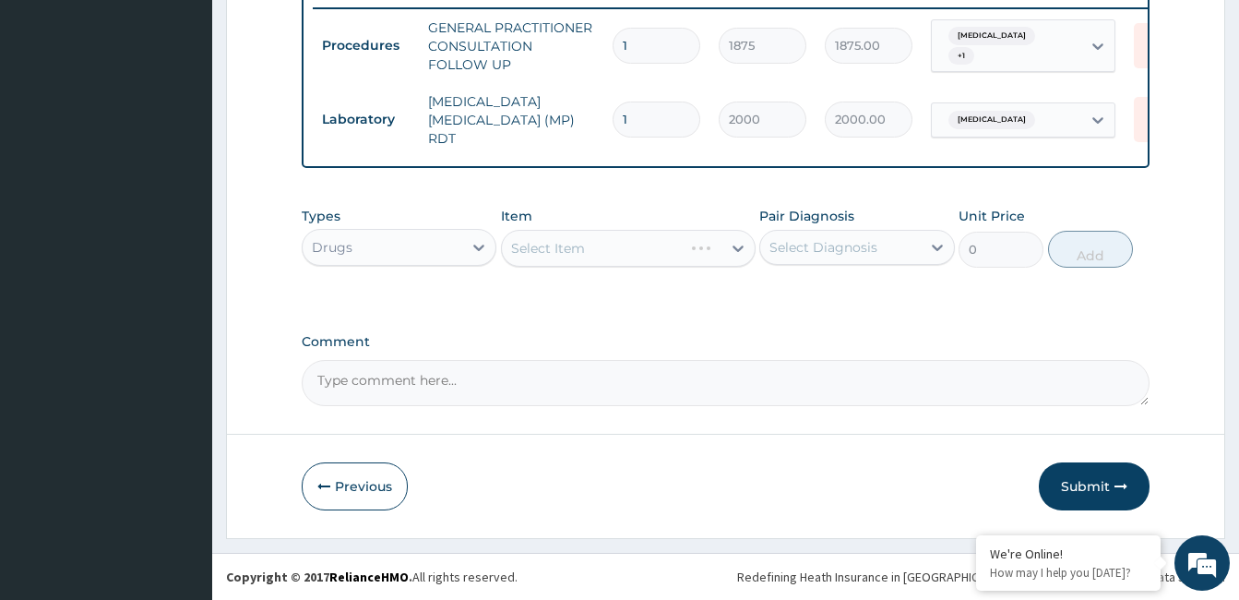
click at [818, 268] on div "Pair Diagnosis Select Diagnosis" at bounding box center [856, 237] width 195 height 61
click at [809, 248] on div "Select Diagnosis" at bounding box center [823, 247] width 108 height 18
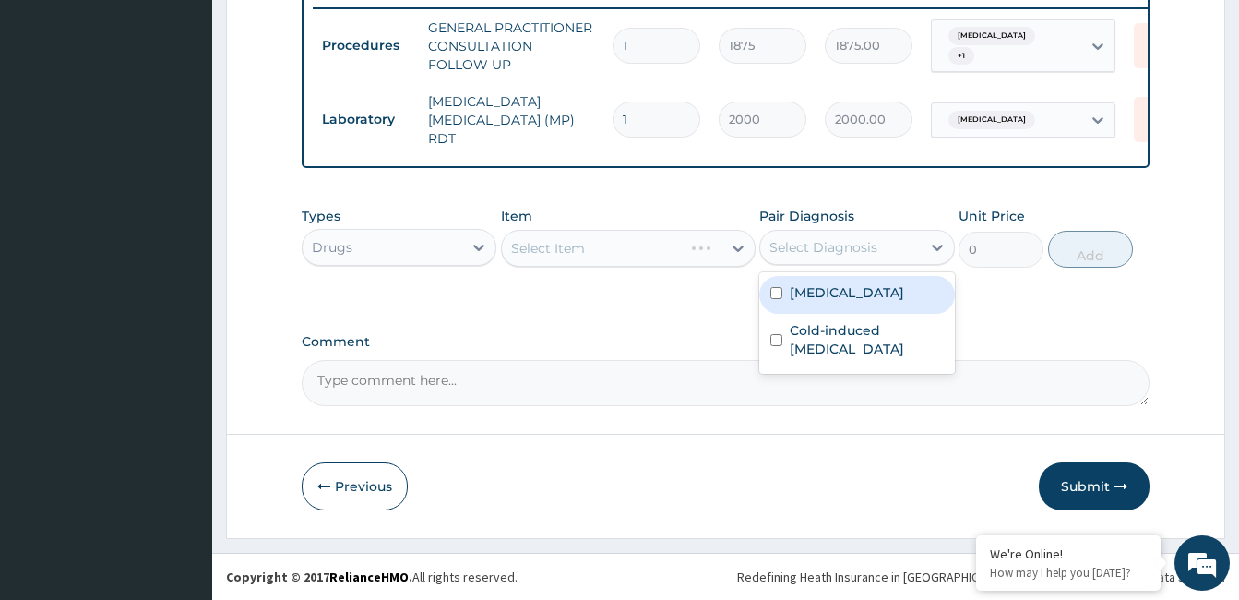
click at [821, 307] on div "[MEDICAL_DATA]" at bounding box center [856, 295] width 195 height 38
checkbox input "true"
click at [672, 210] on div "Item Select Item" at bounding box center [628, 237] width 255 height 61
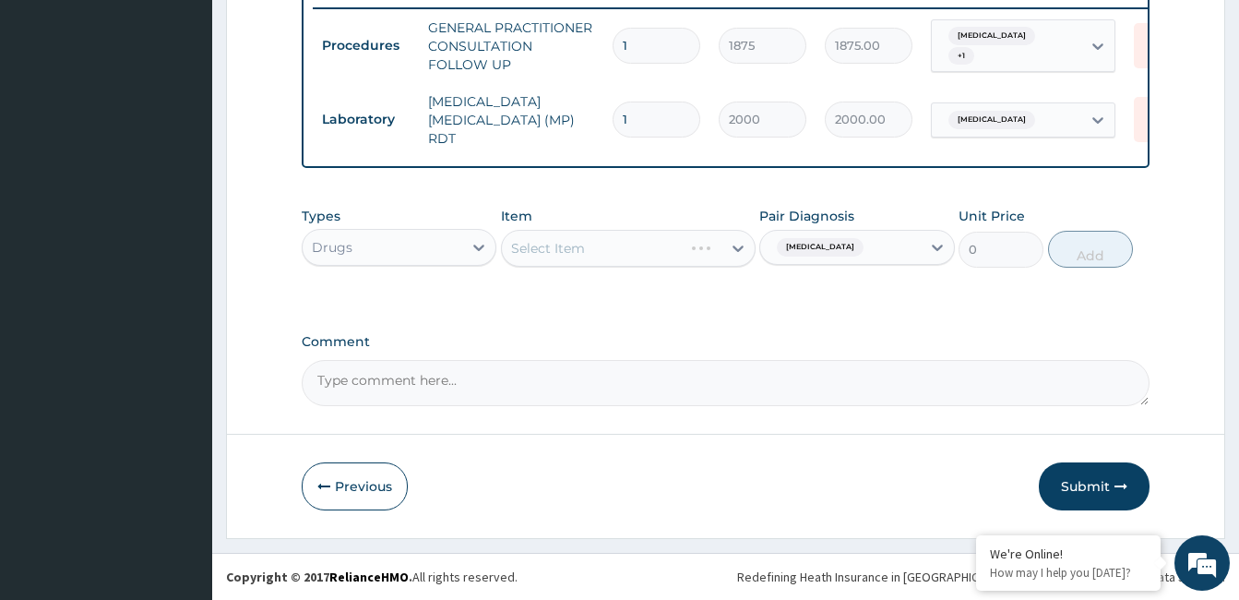
click at [656, 250] on div "Select Item" at bounding box center [628, 248] width 255 height 37
click at [656, 250] on div "Select Item" at bounding box center [612, 248] width 220 height 30
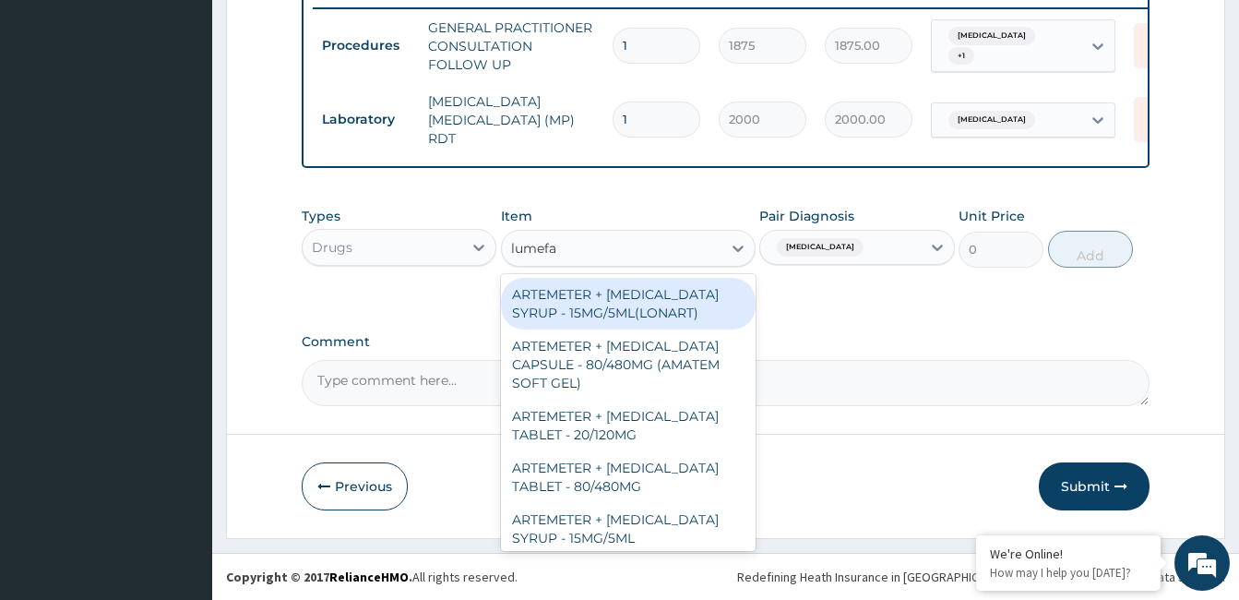
type input "lumefan"
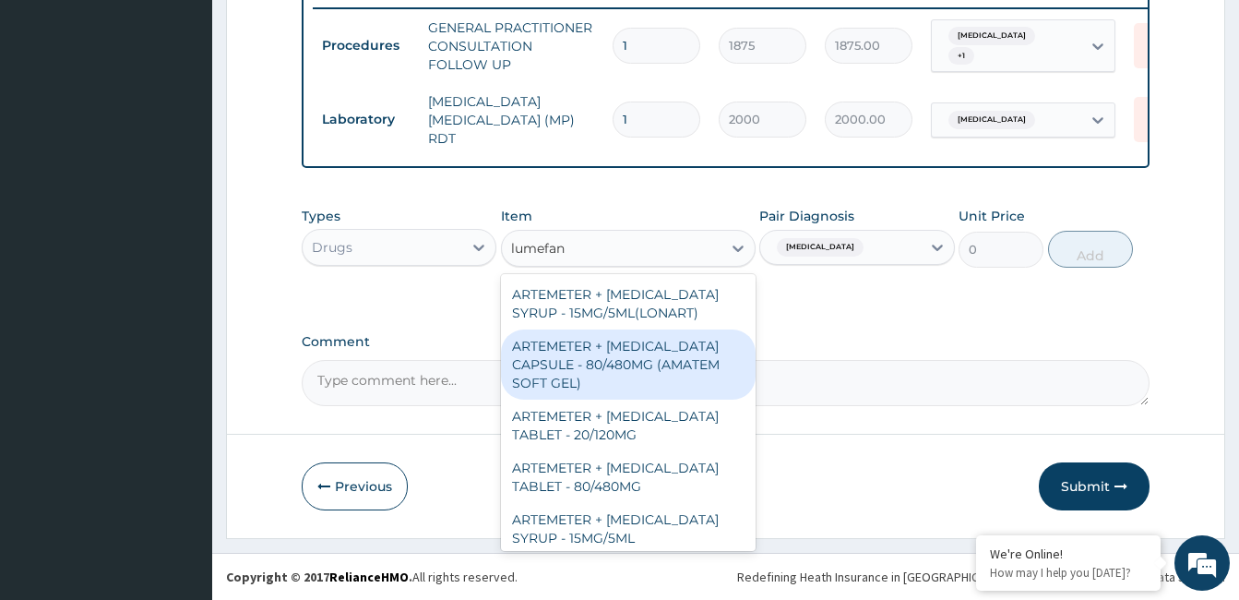
click at [685, 352] on div "ARTEMETER + [MEDICAL_DATA] CAPSULE - 80/480MG (AMATEM SOFT GEL)" at bounding box center [628, 364] width 255 height 70
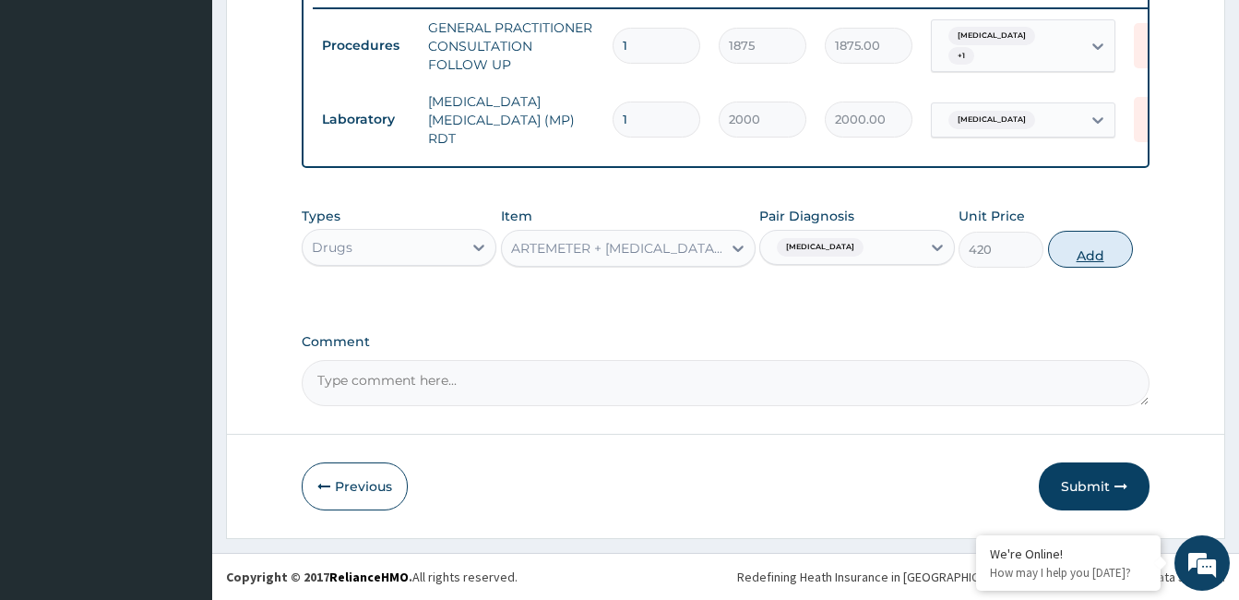
click at [1071, 253] on button "Add" at bounding box center [1090, 249] width 85 height 37
type input "0"
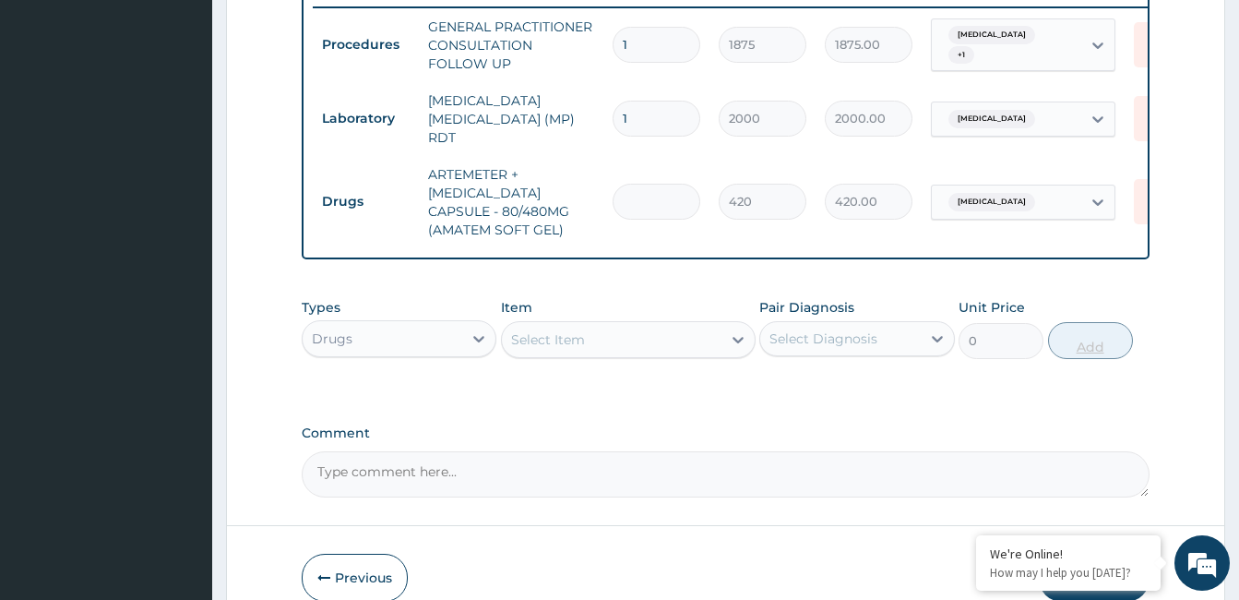
type input "0.00"
type input "69"
type input "28980.00"
type input "6"
type input "2520.00"
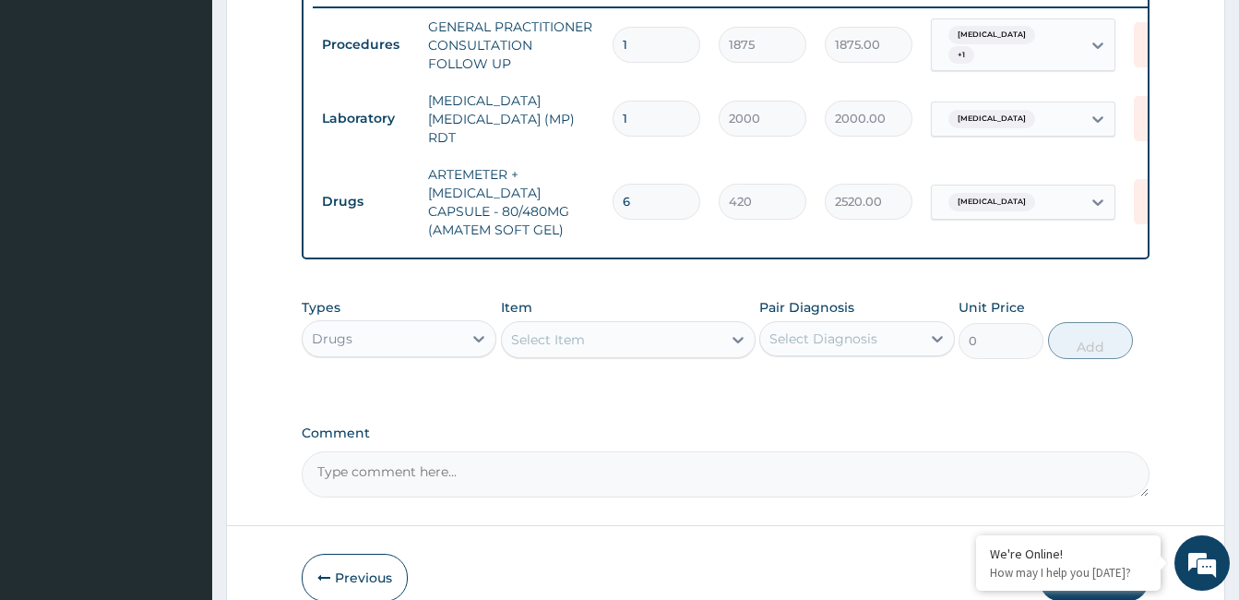
type input "6"
click at [709, 328] on div "Select Item" at bounding box center [612, 340] width 220 height 30
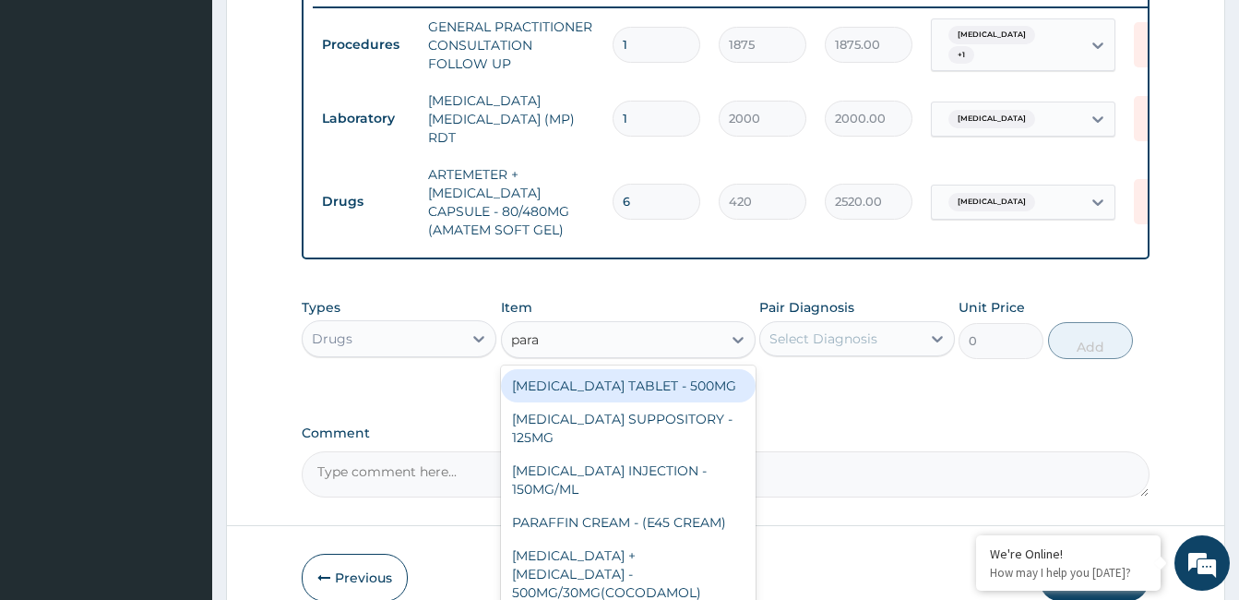
type input "parac"
click at [703, 382] on div "[MEDICAL_DATA] TABLET - 500MG" at bounding box center [628, 385] width 255 height 33
type input "33.599999999999994"
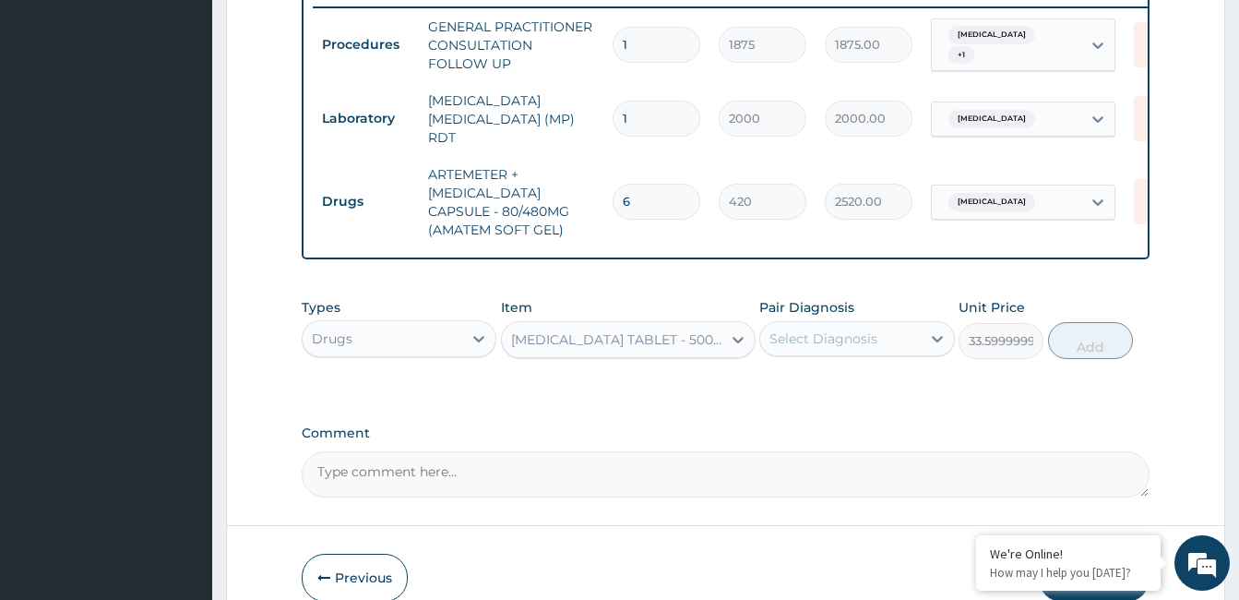
click at [886, 338] on div "Select Diagnosis" at bounding box center [840, 339] width 160 height 30
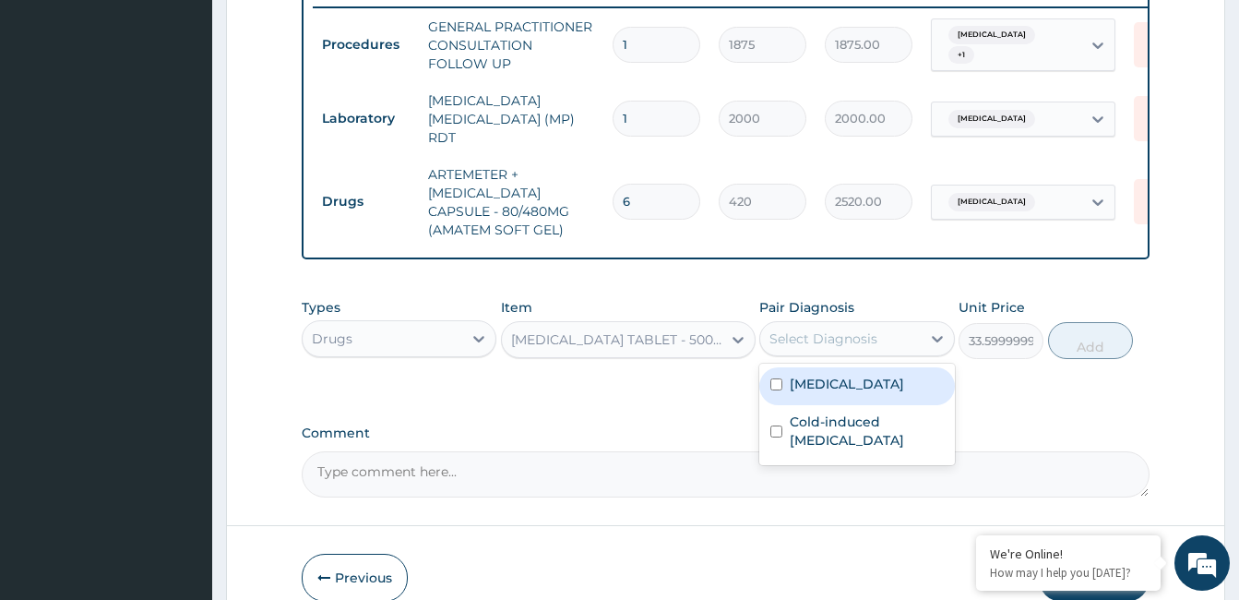
click at [876, 384] on label "[MEDICAL_DATA]" at bounding box center [847, 384] width 114 height 18
checkbox input "true"
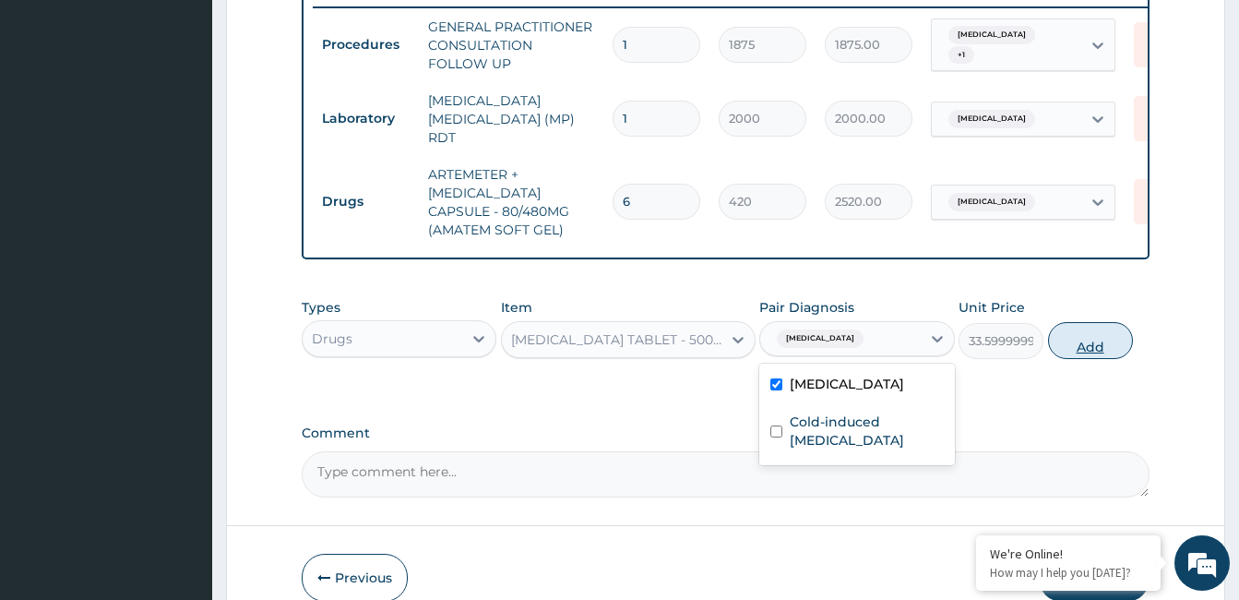
click at [1089, 328] on button "Add" at bounding box center [1090, 340] width 85 height 37
type input "0"
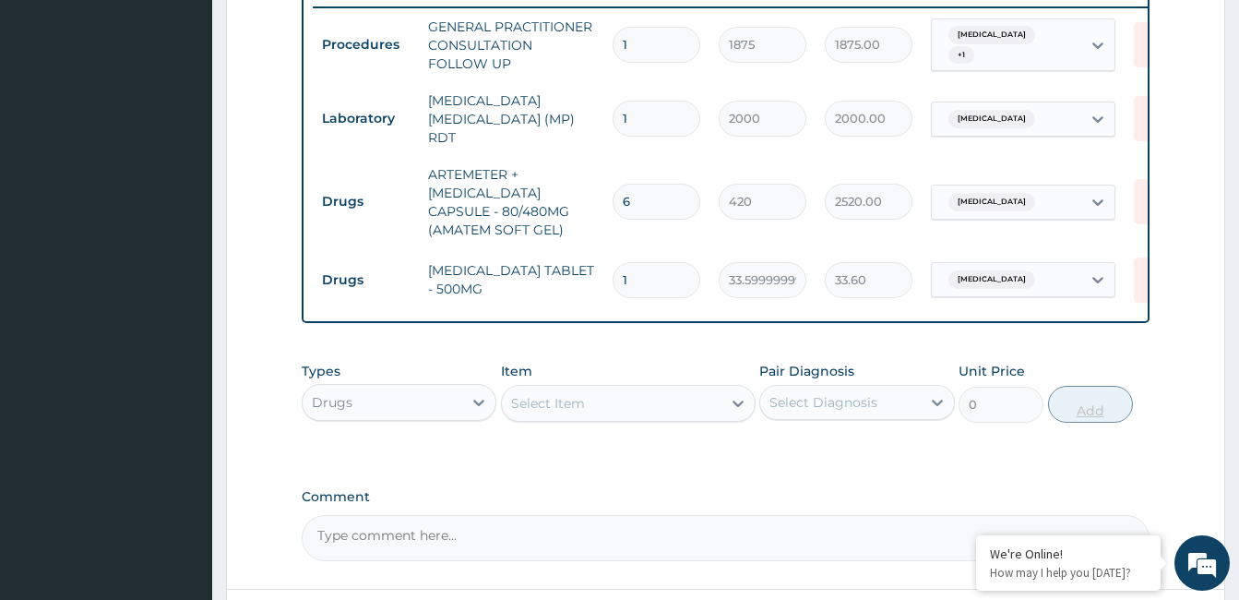
type input "18"
type input "604.80"
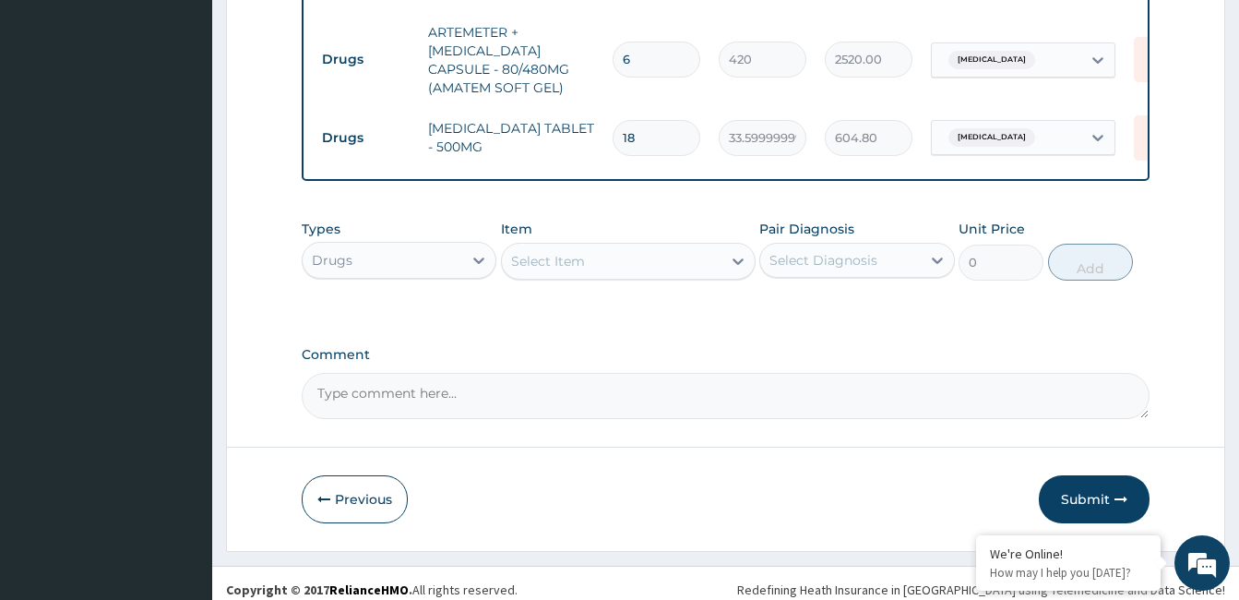
type input "18"
click at [634, 262] on div "Select Item" at bounding box center [612, 261] width 220 height 30
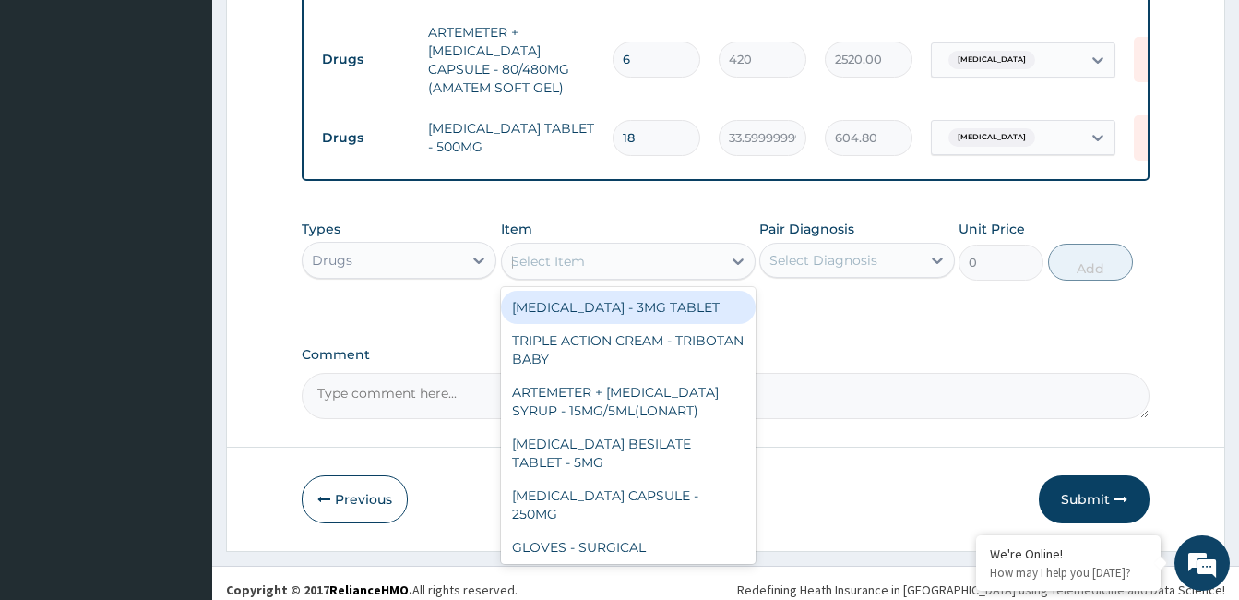
type input "lorat"
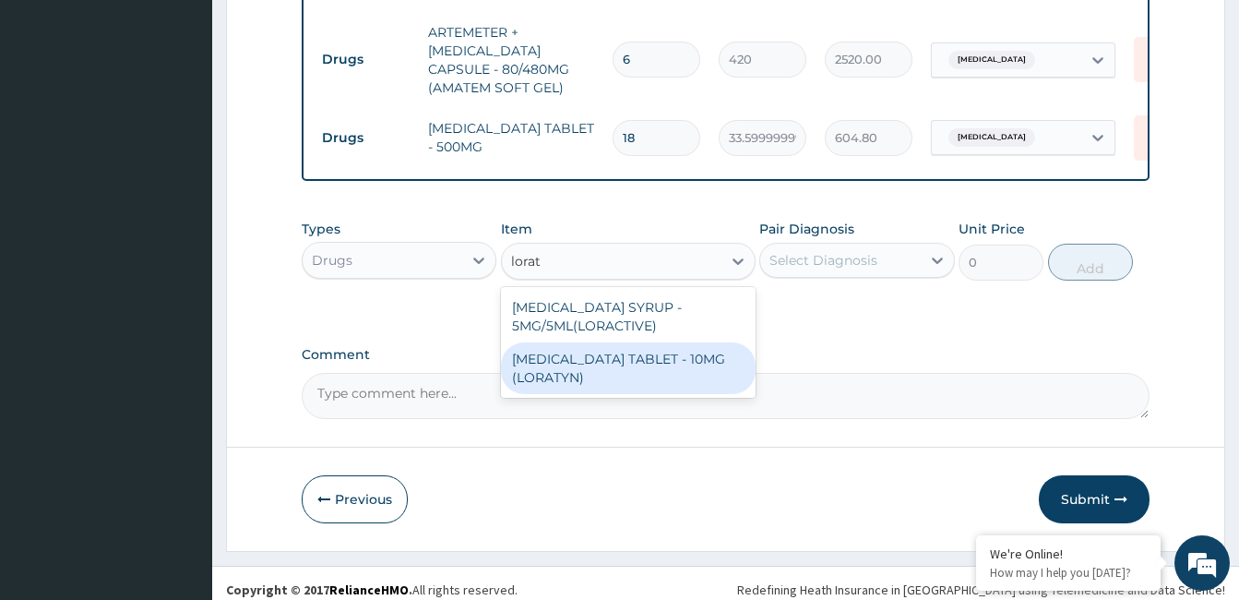
click at [641, 346] on div "[MEDICAL_DATA] TABLET - 10MG (LORATYN)" at bounding box center [628, 368] width 255 height 52
type input "98"
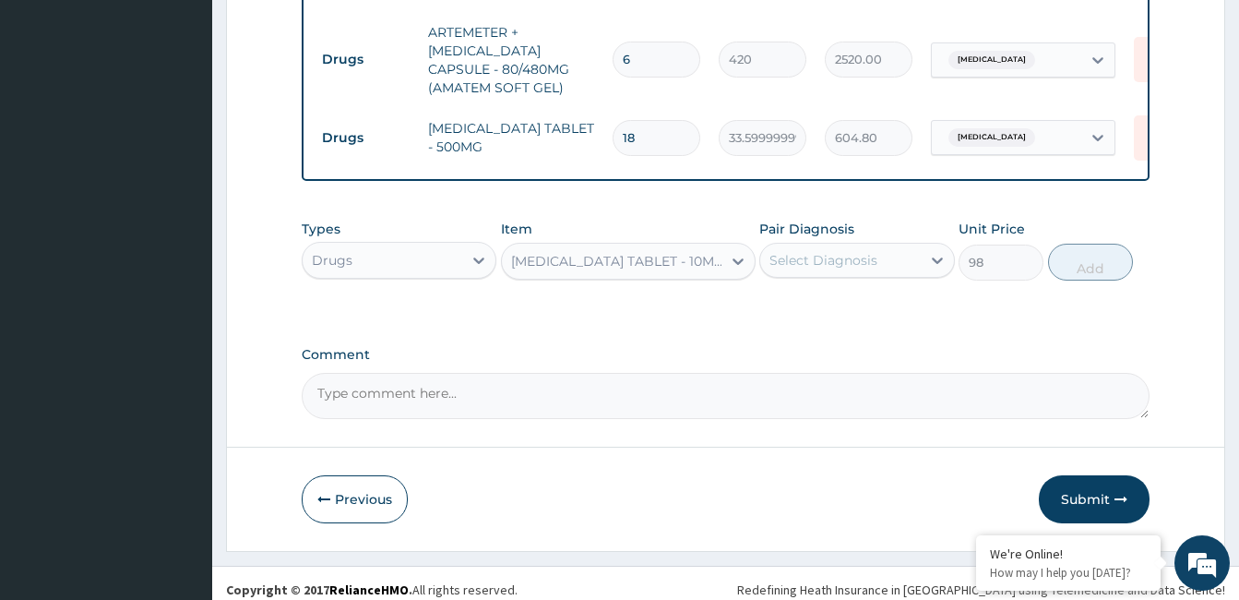
click at [911, 249] on div "Select Diagnosis" at bounding box center [840, 260] width 160 height 30
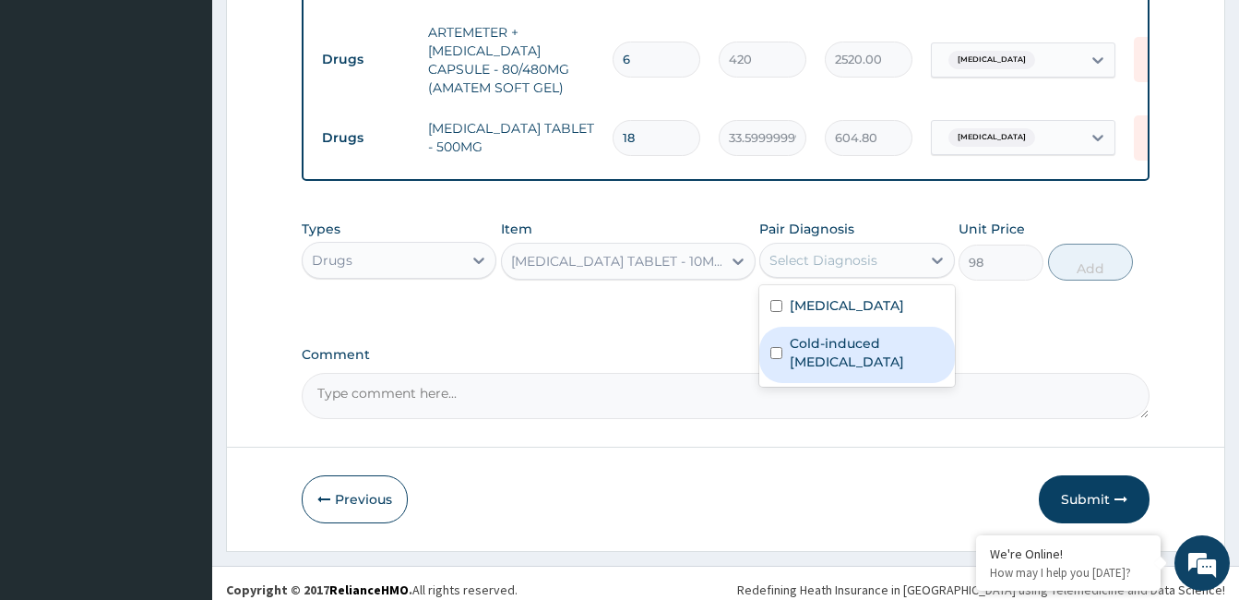
click at [888, 350] on label "Cold-induced [MEDICAL_DATA]" at bounding box center [866, 352] width 153 height 37
checkbox input "true"
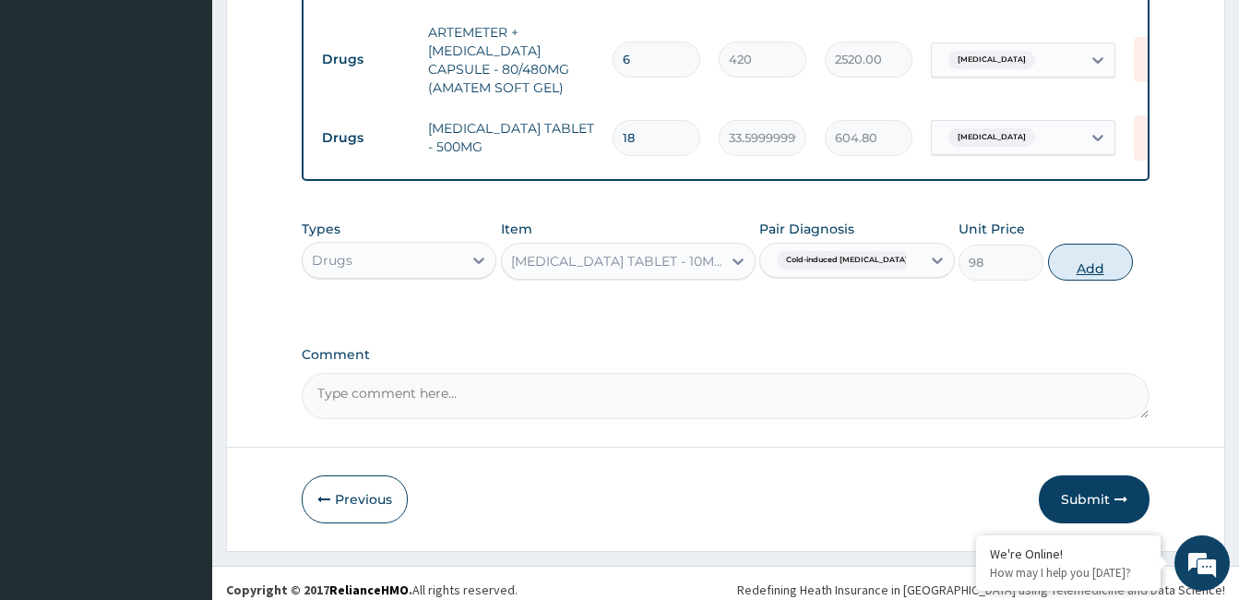
click at [1089, 263] on button "Add" at bounding box center [1090, 262] width 85 height 37
type input "0"
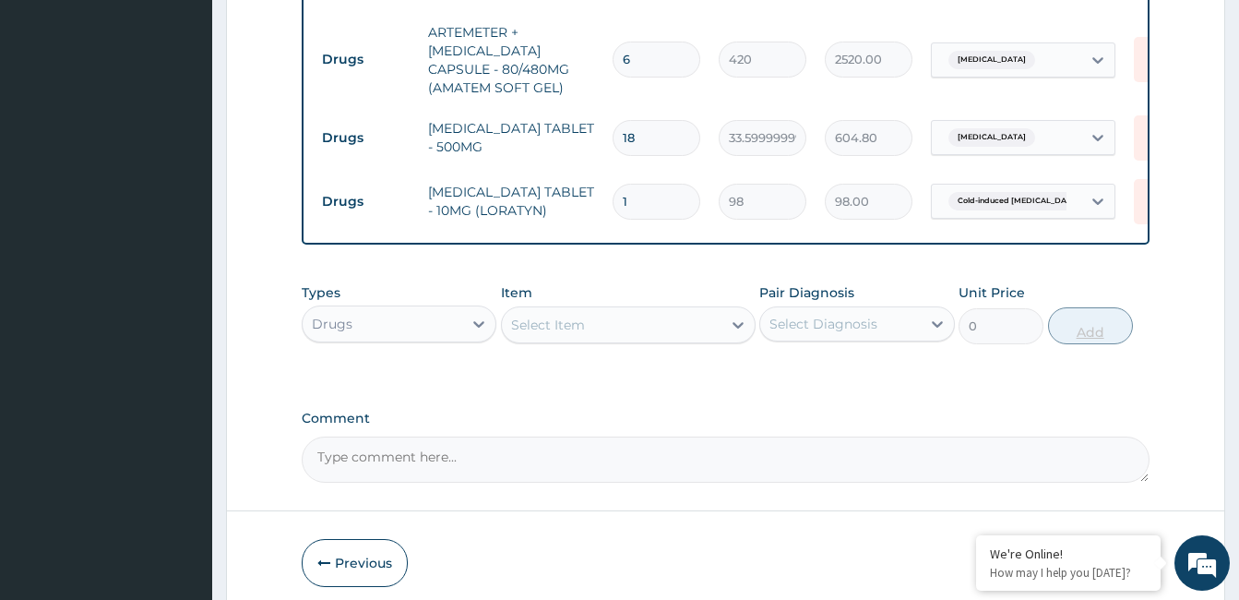
type input "10"
type input "980.00"
type input "10"
click at [658, 330] on div "Select Item" at bounding box center [612, 325] width 220 height 30
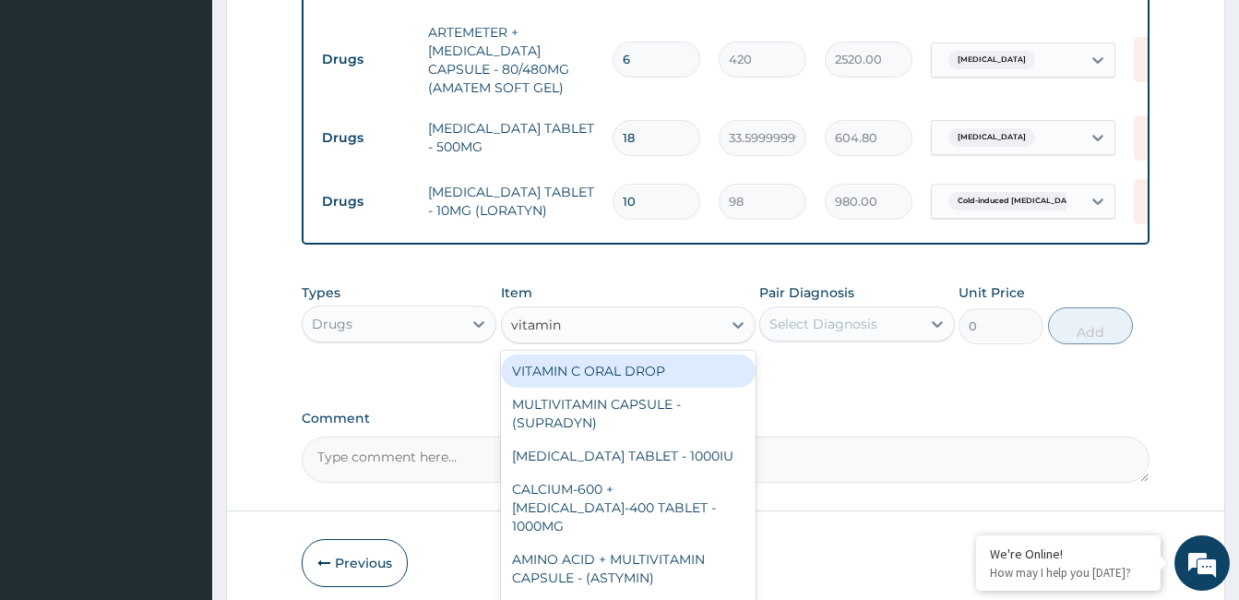
type input "vitamin c"
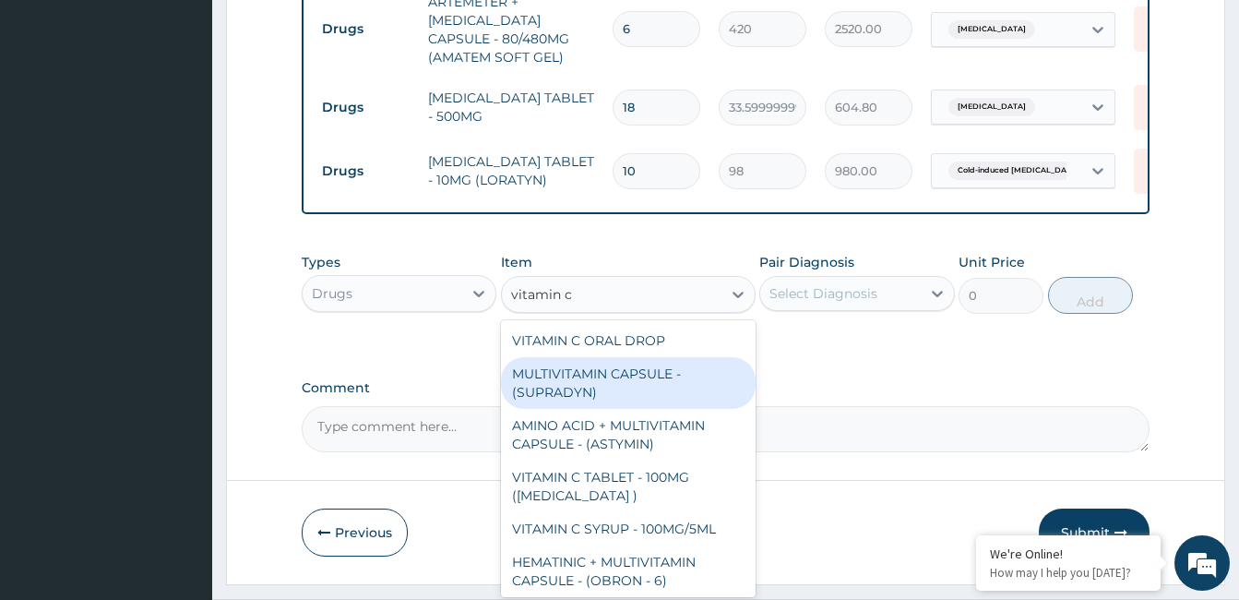
scroll to position [938, 0]
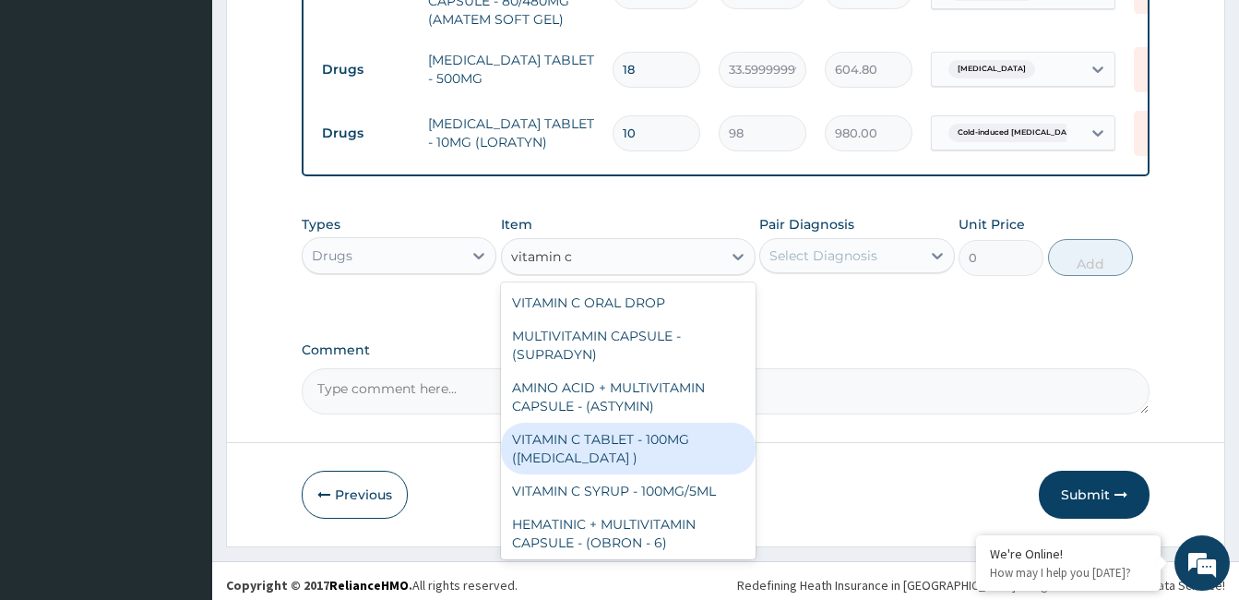
click at [678, 452] on div "VITAMIN C TABLET - 100MG ([MEDICAL_DATA] )" at bounding box center [628, 449] width 255 height 52
type input "16.799999999999997"
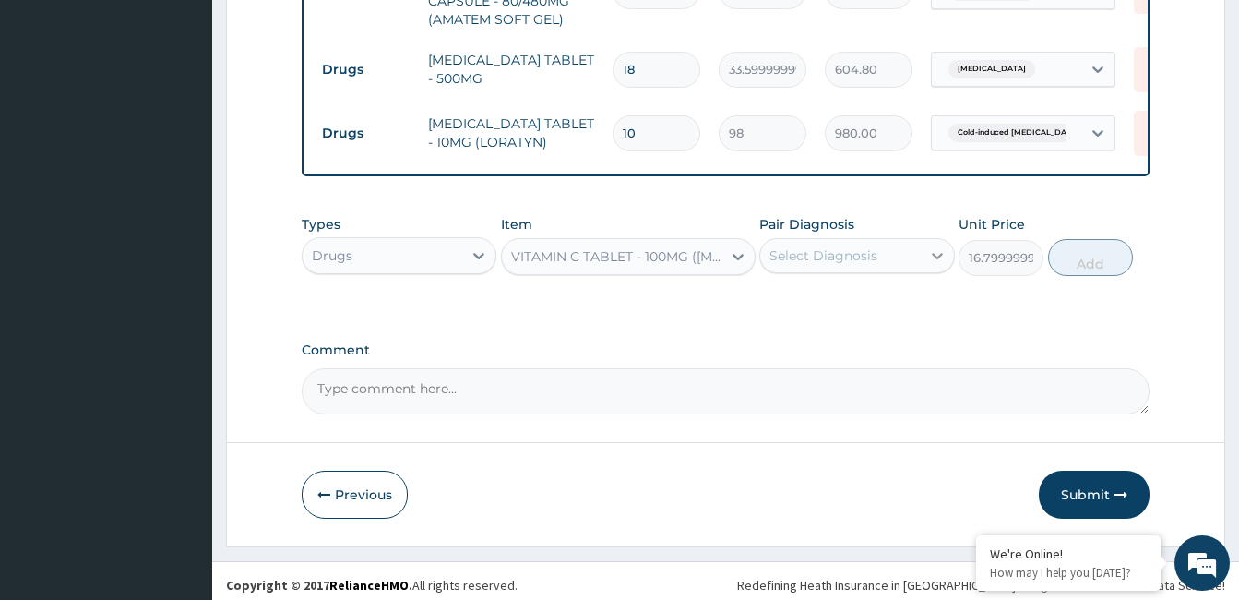
click at [931, 260] on icon at bounding box center [937, 255] width 18 height 18
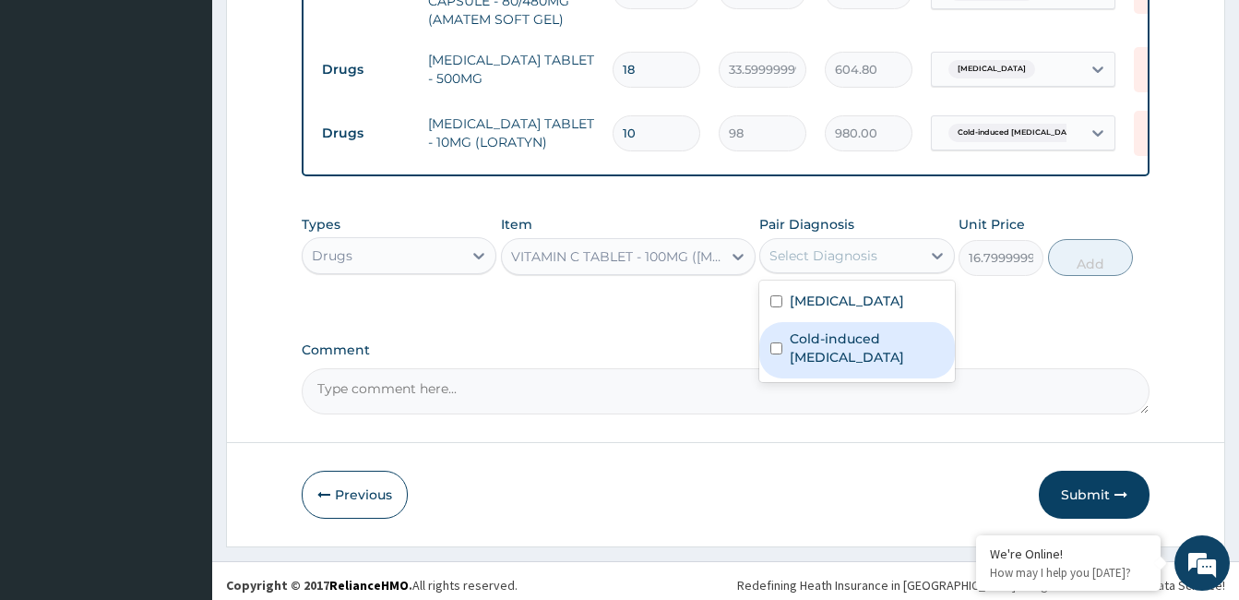
click at [890, 348] on label "Cold-induced [MEDICAL_DATA]" at bounding box center [866, 347] width 153 height 37
checkbox input "true"
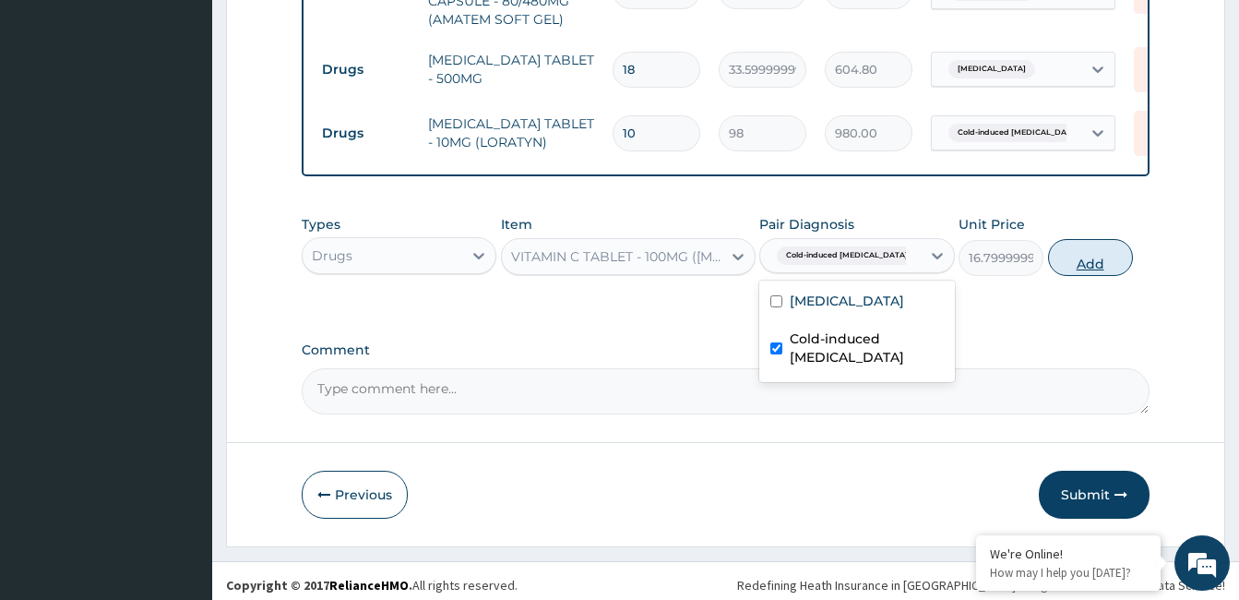
click at [1098, 256] on button "Add" at bounding box center [1090, 257] width 85 height 37
type input "0"
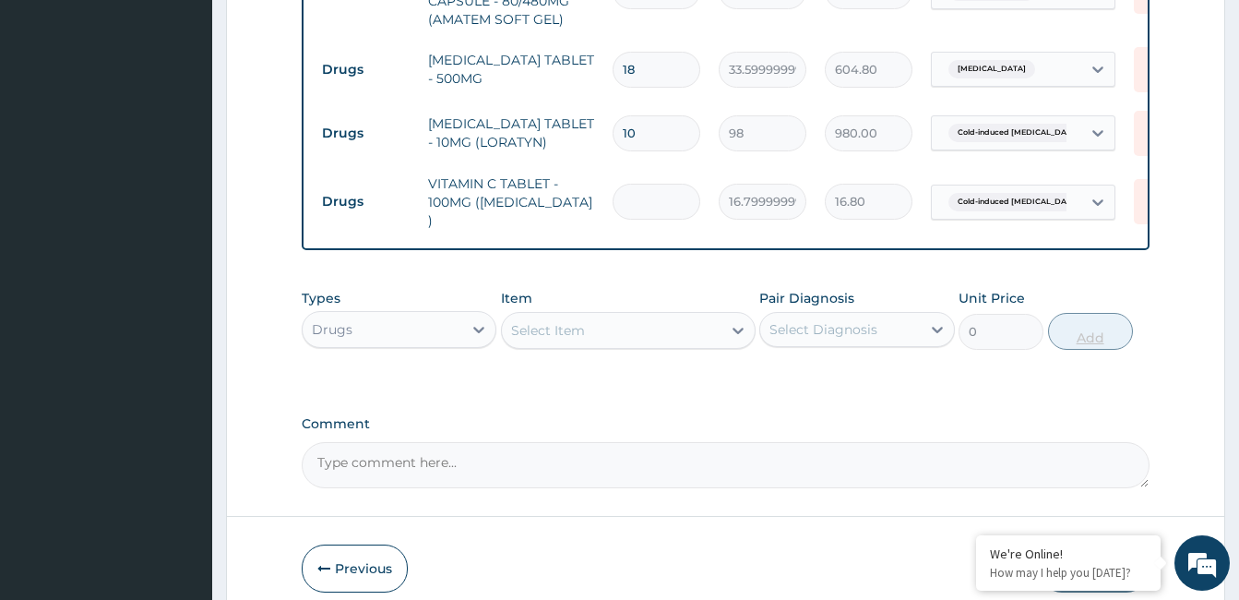
type input "0.00"
type input "2"
type input "33.60"
type input "20"
type input "336.00"
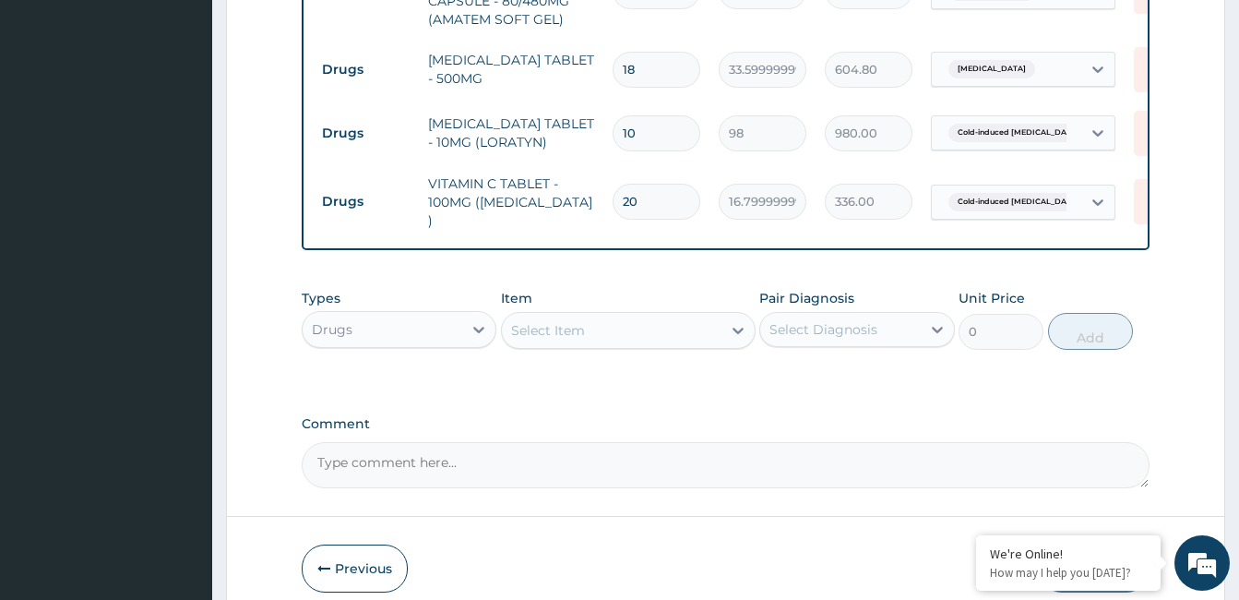
type input "20"
click at [688, 317] on div "Select Item" at bounding box center [612, 331] width 220 height 30
type input "diclofe"
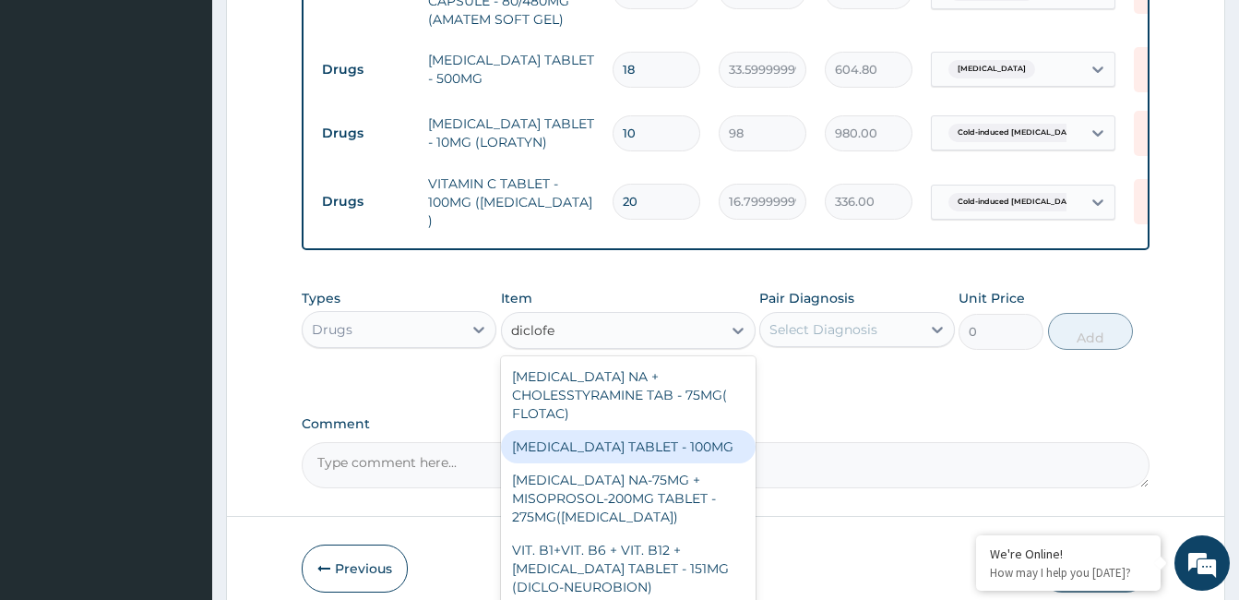
click at [690, 430] on div "[MEDICAL_DATA] TABLET - 100MG" at bounding box center [628, 446] width 255 height 33
type input "112"
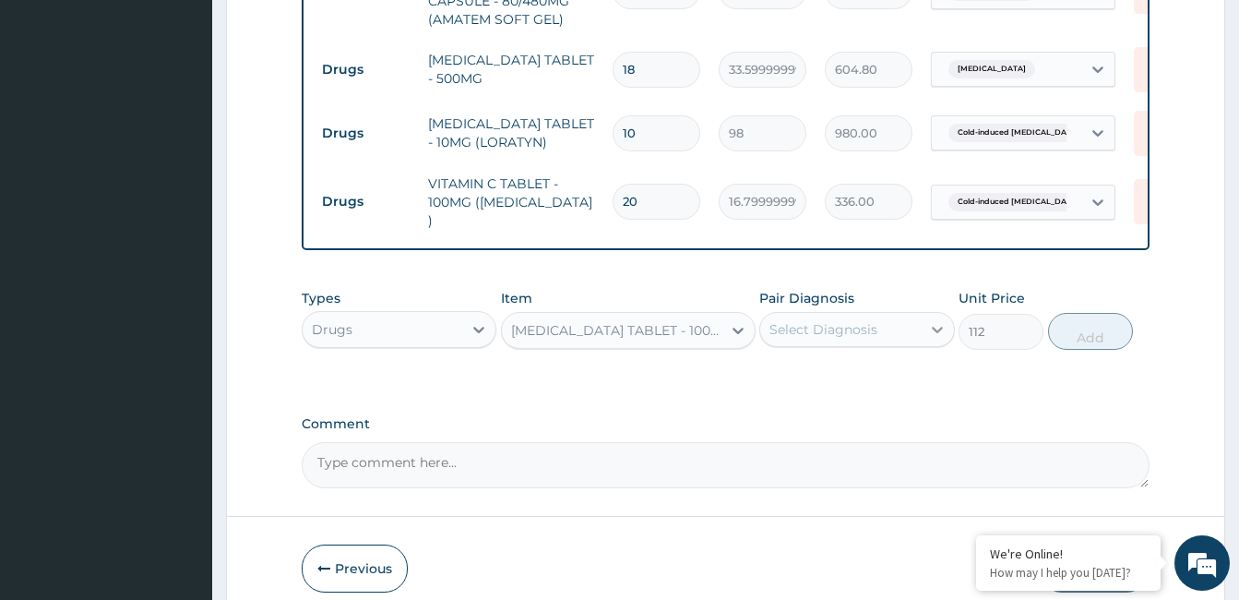
click at [932, 320] on icon at bounding box center [937, 329] width 18 height 18
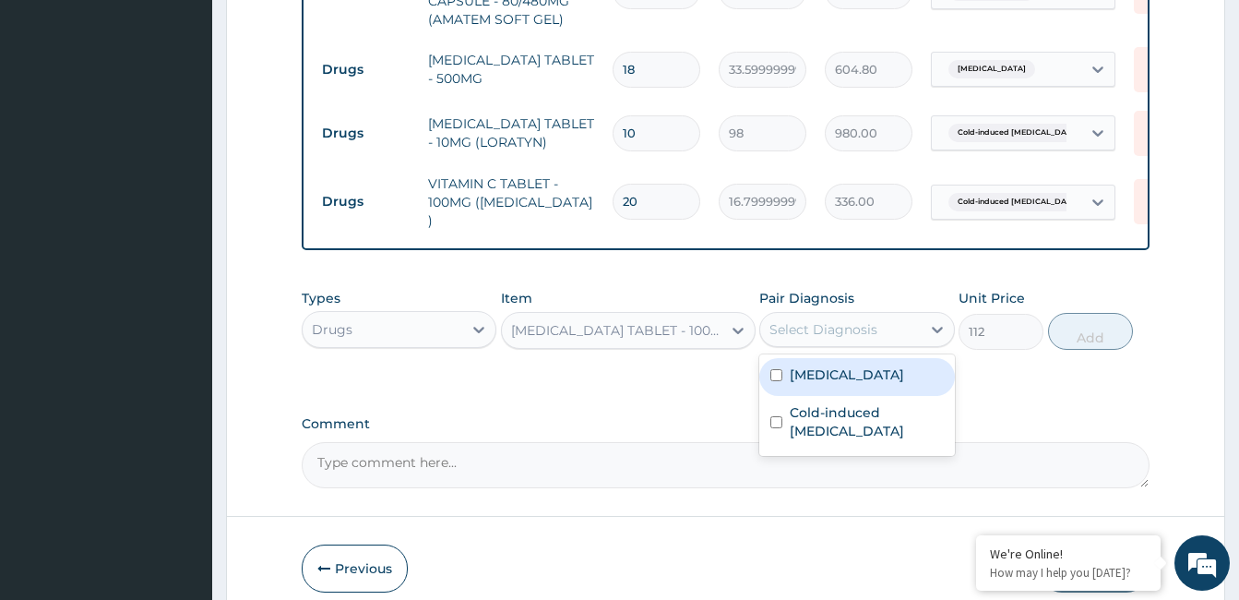
click at [888, 374] on label "[MEDICAL_DATA]" at bounding box center [847, 374] width 114 height 18
checkbox input "true"
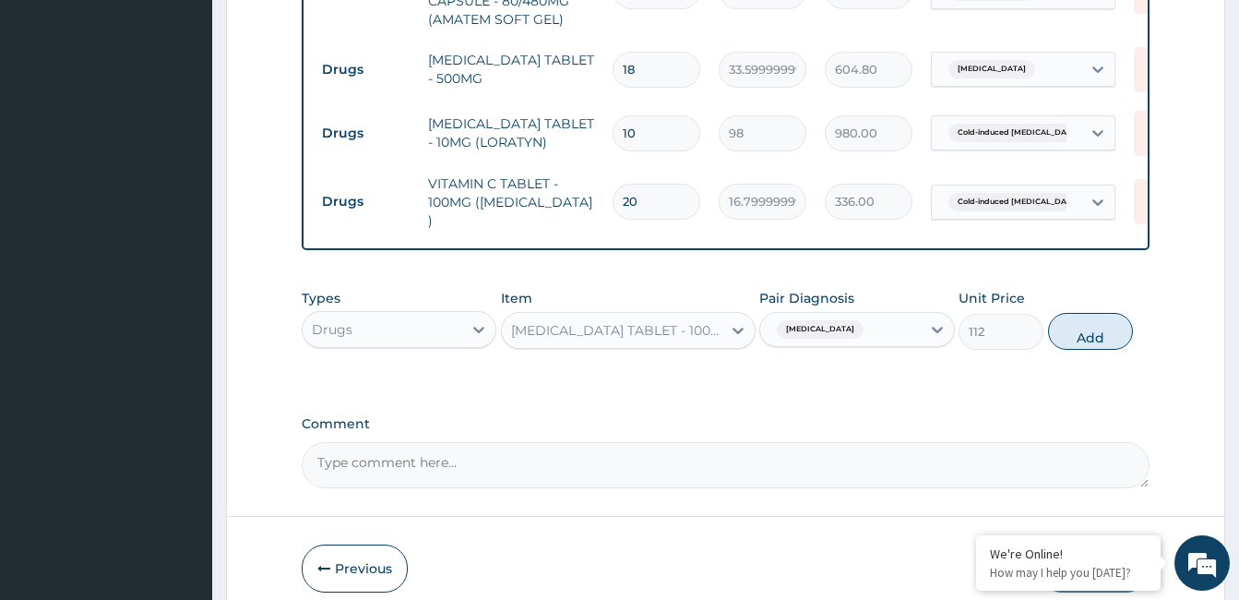
drag, startPoint x: 1079, startPoint y: 334, endPoint x: 1256, endPoint y: 565, distance: 290.8
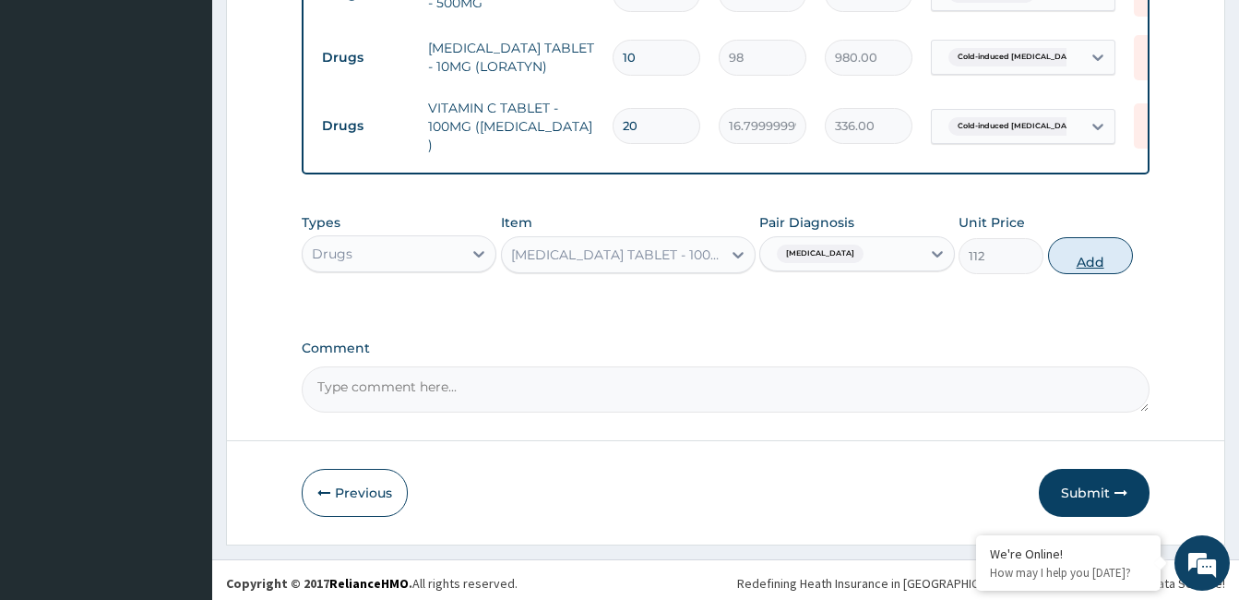
click at [1096, 256] on button "Add" at bounding box center [1090, 255] width 85 height 37
type input "0"
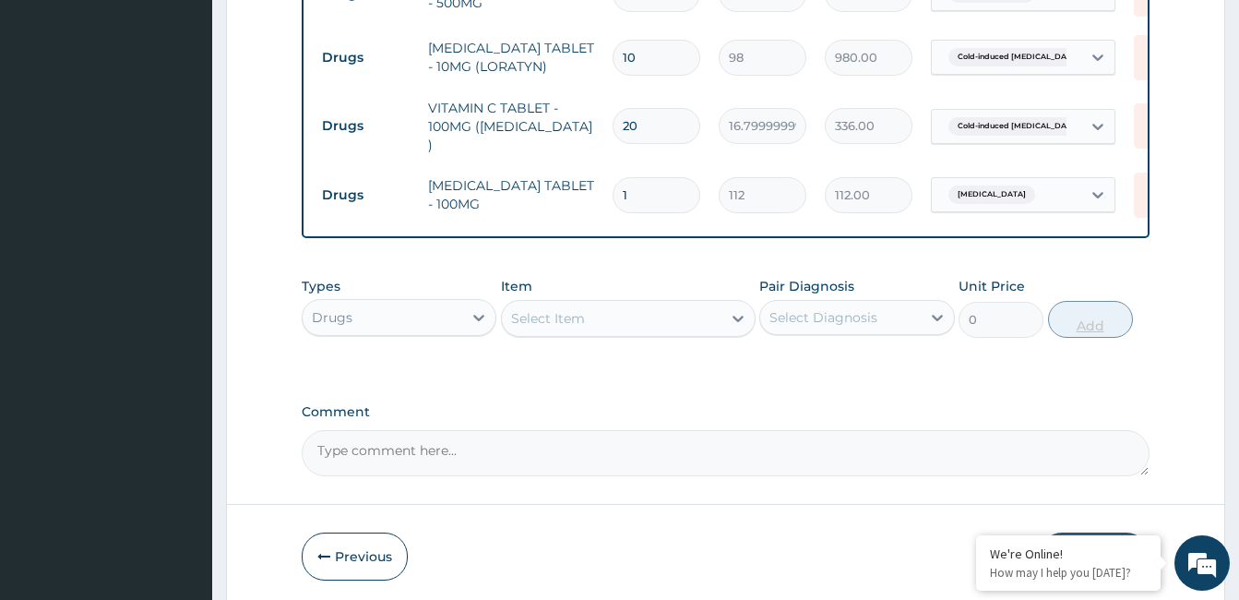
type input "10"
type input "1120.00"
type input "10"
click at [699, 317] on div "Select Item" at bounding box center [612, 319] width 220 height 30
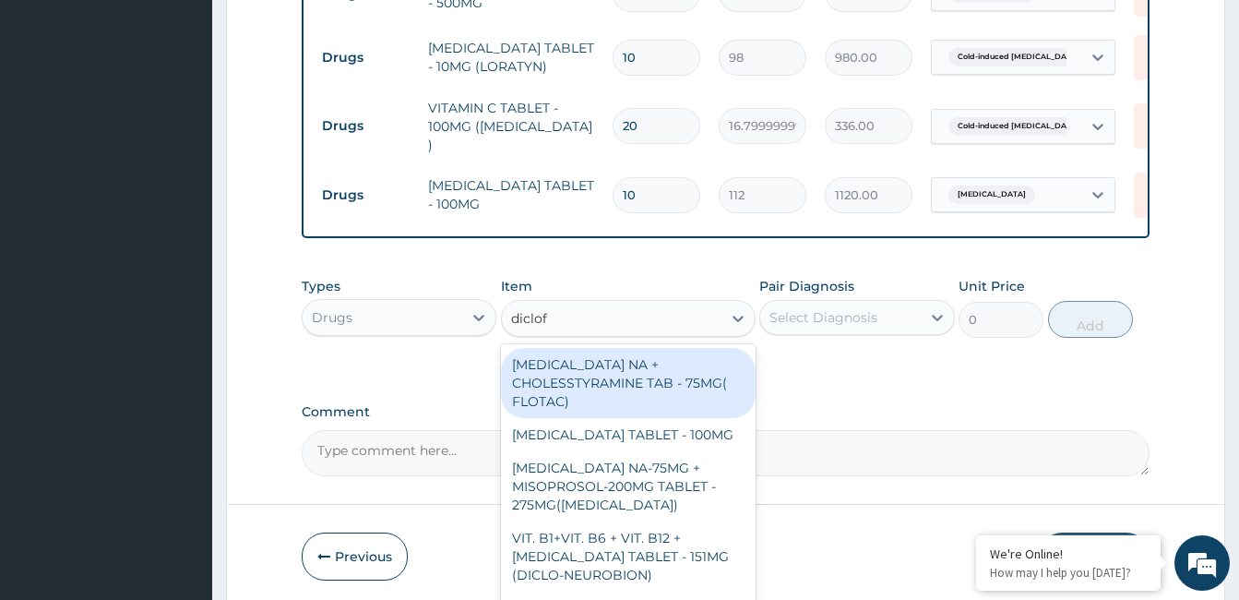
type input "diclofe"
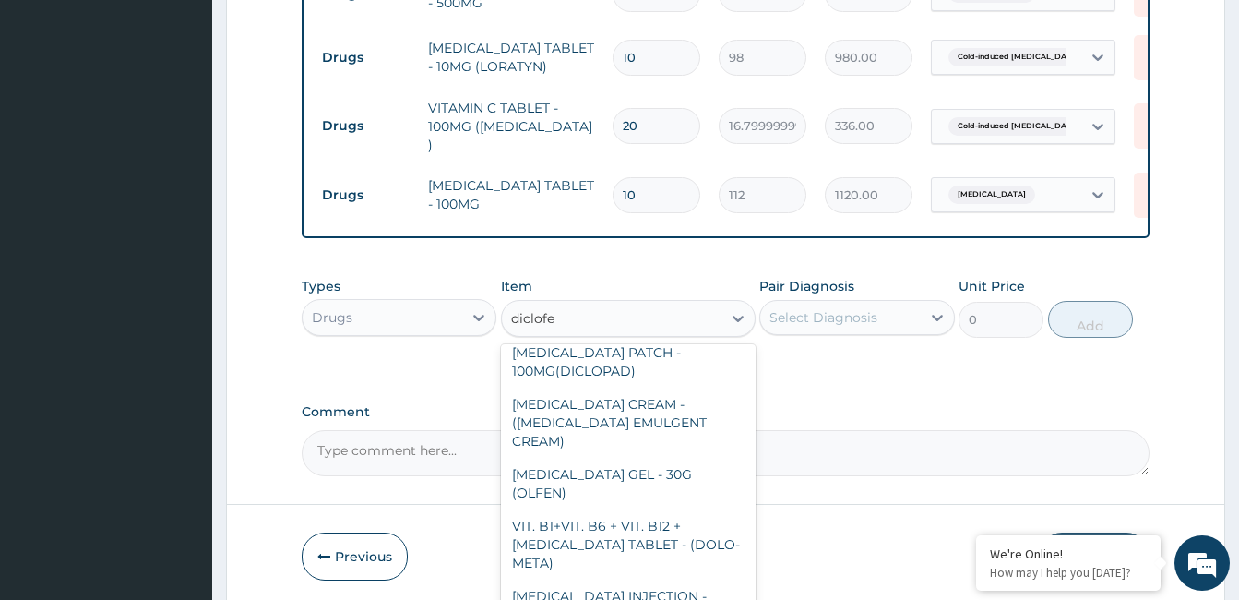
scroll to position [261, 0]
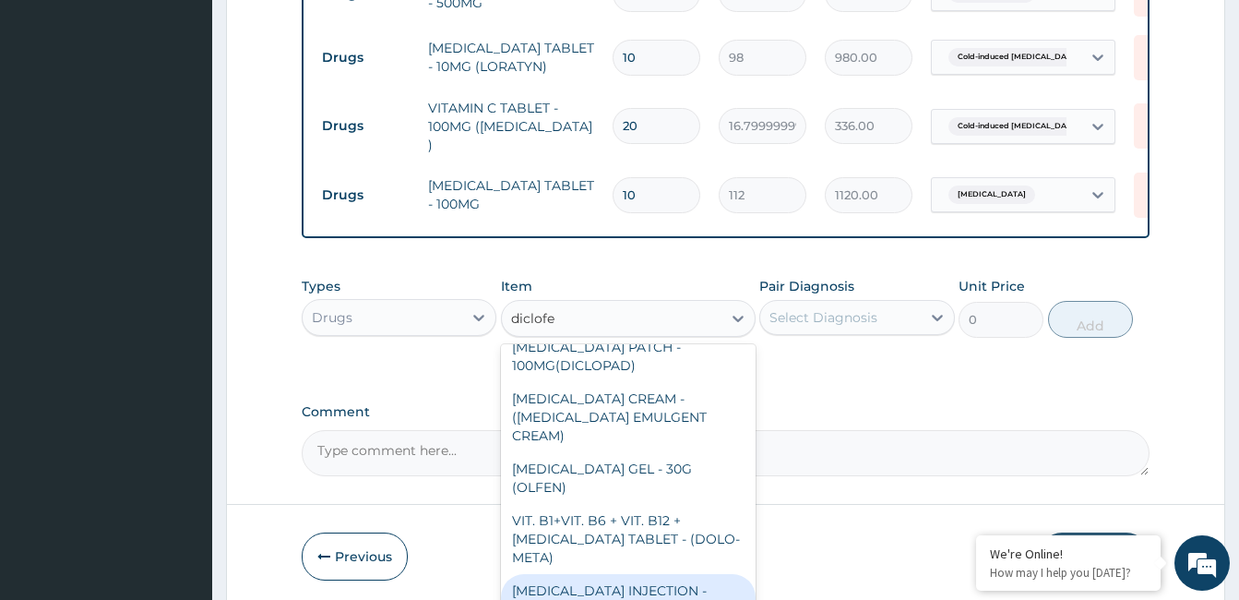
click at [709, 574] on div "[MEDICAL_DATA] INJECTION - 75MG" at bounding box center [628, 600] width 255 height 52
type input "420"
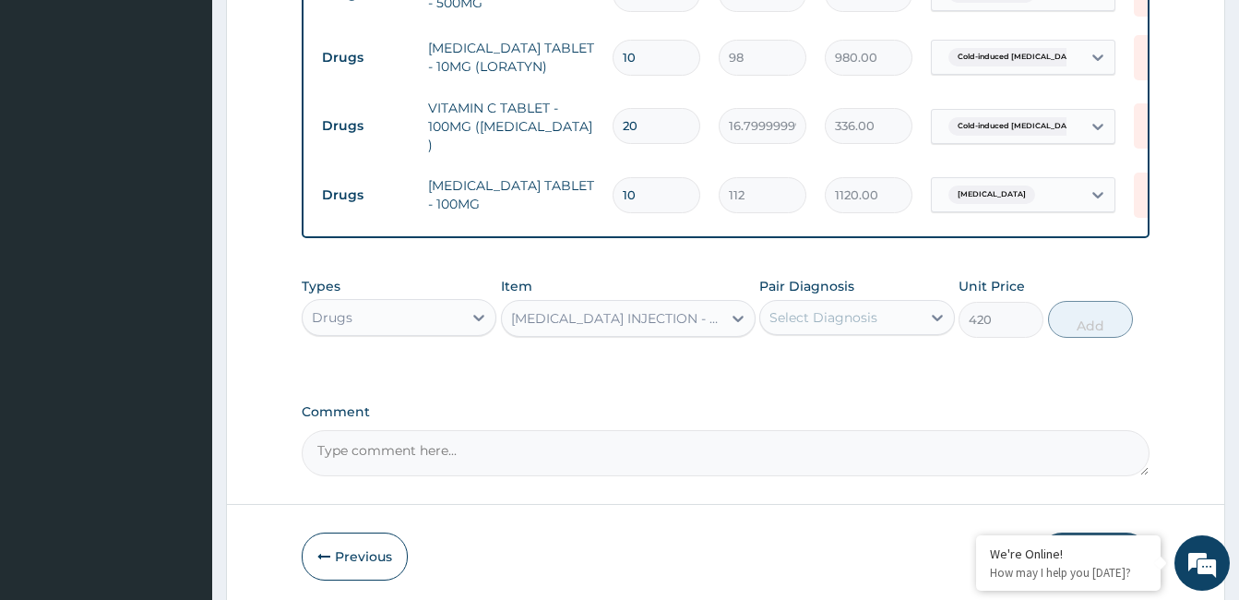
click at [878, 319] on div "Select Diagnosis" at bounding box center [840, 318] width 160 height 30
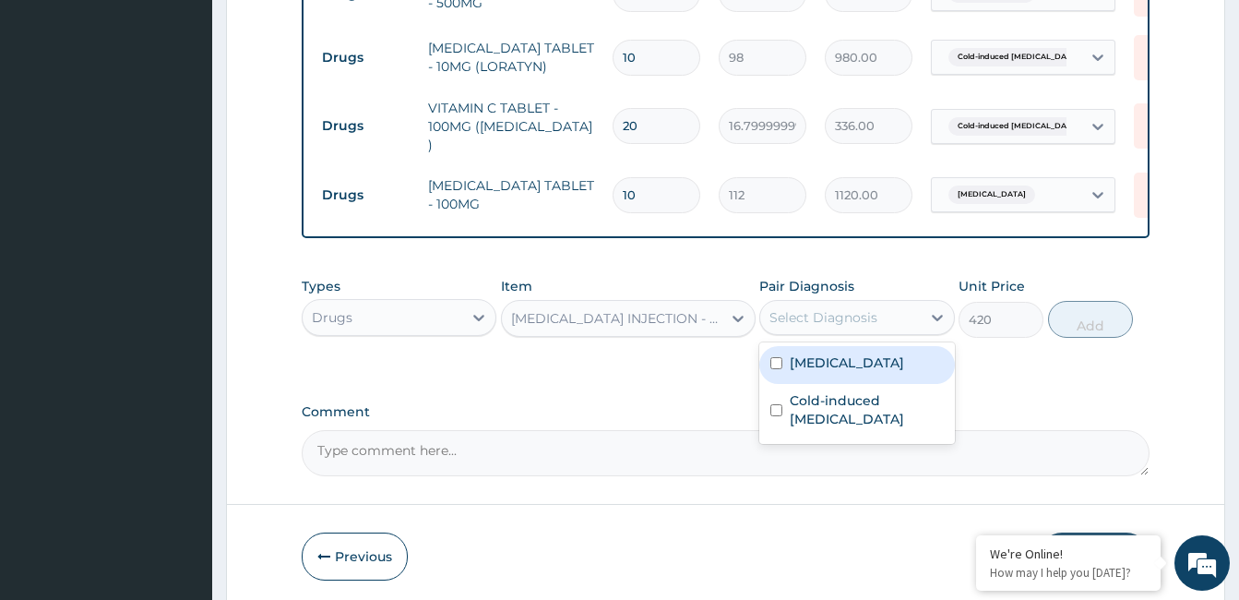
click at [876, 374] on div "[MEDICAL_DATA]" at bounding box center [856, 365] width 195 height 38
checkbox input "true"
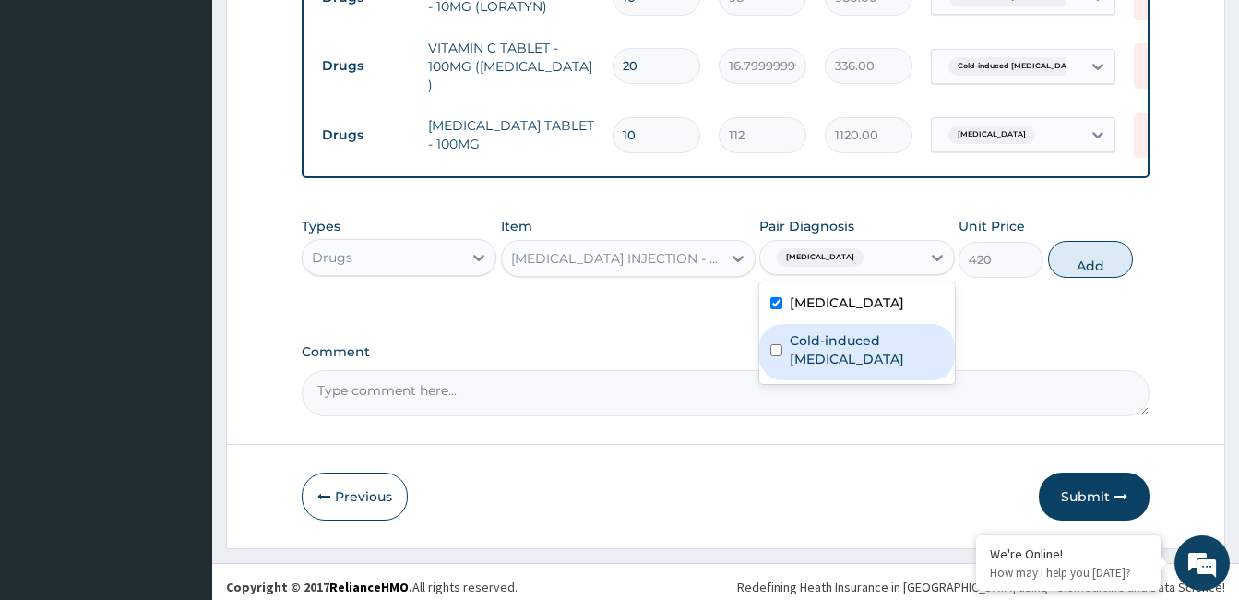
scroll to position [1078, 0]
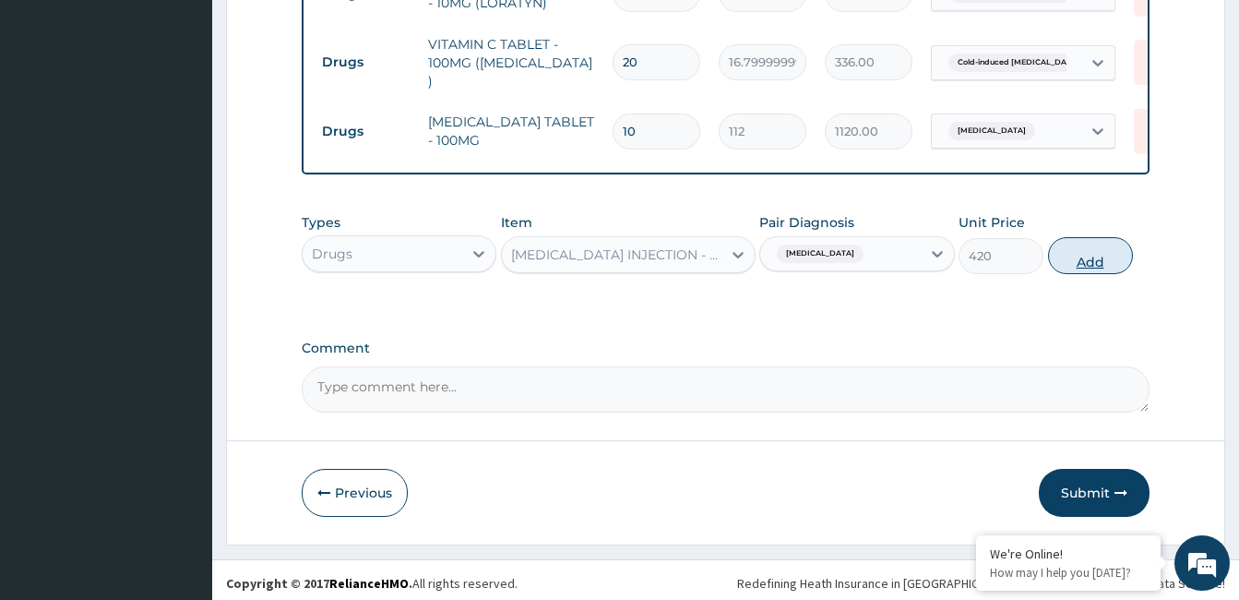
click at [1095, 244] on button "Add" at bounding box center [1090, 255] width 85 height 37
type input "0"
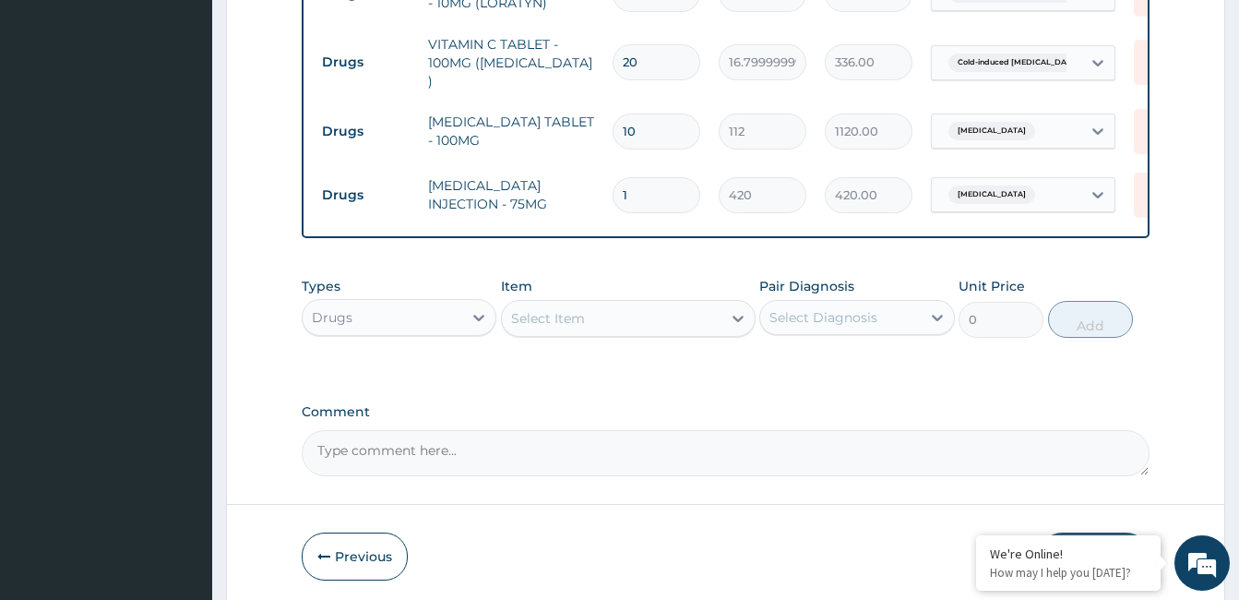
click at [553, 310] on div "Select Item" at bounding box center [548, 318] width 74 height 18
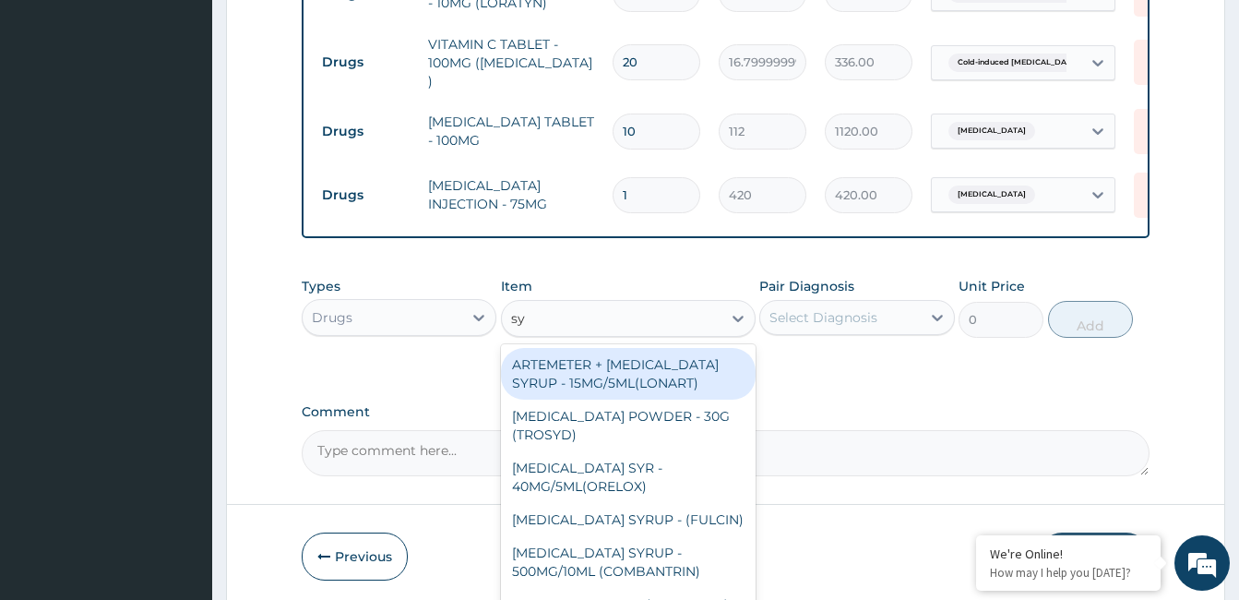
type input "syrin"
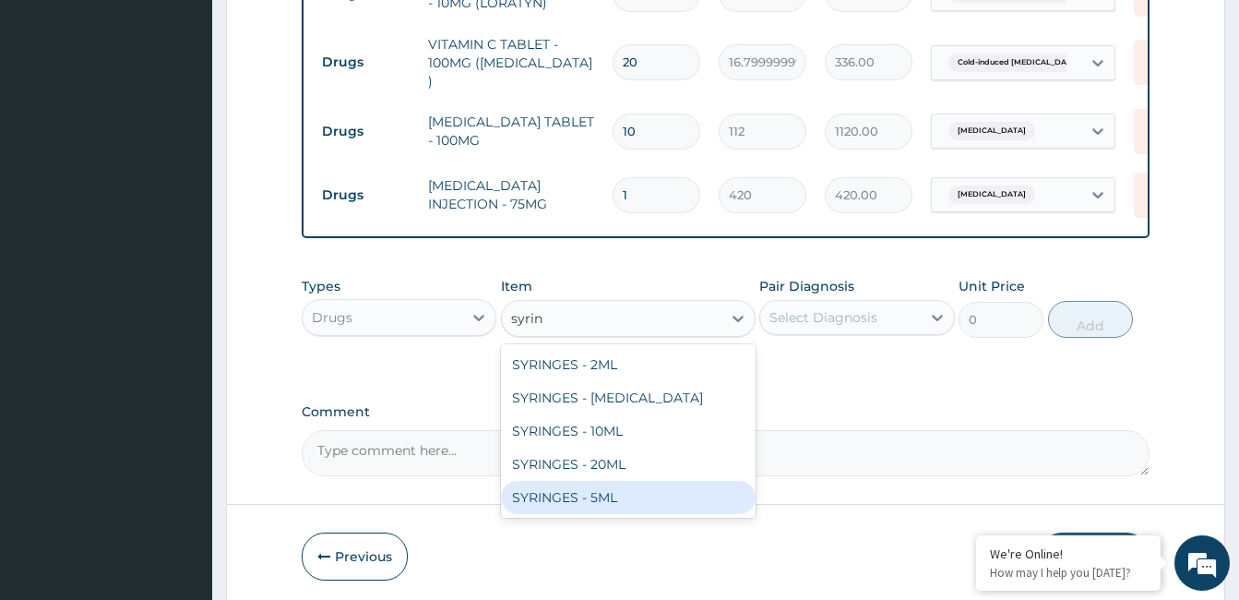
click at [609, 488] on div "SYRINGES - 5ML" at bounding box center [628, 497] width 255 height 33
type input "42"
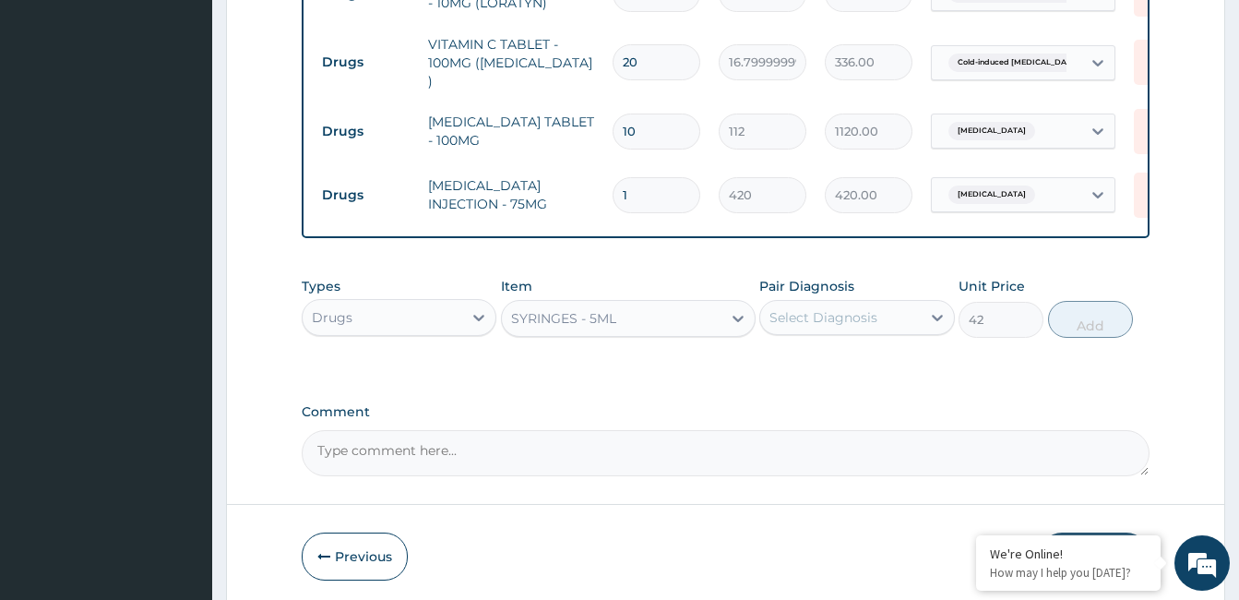
click at [909, 306] on div "Select Diagnosis" at bounding box center [840, 318] width 160 height 30
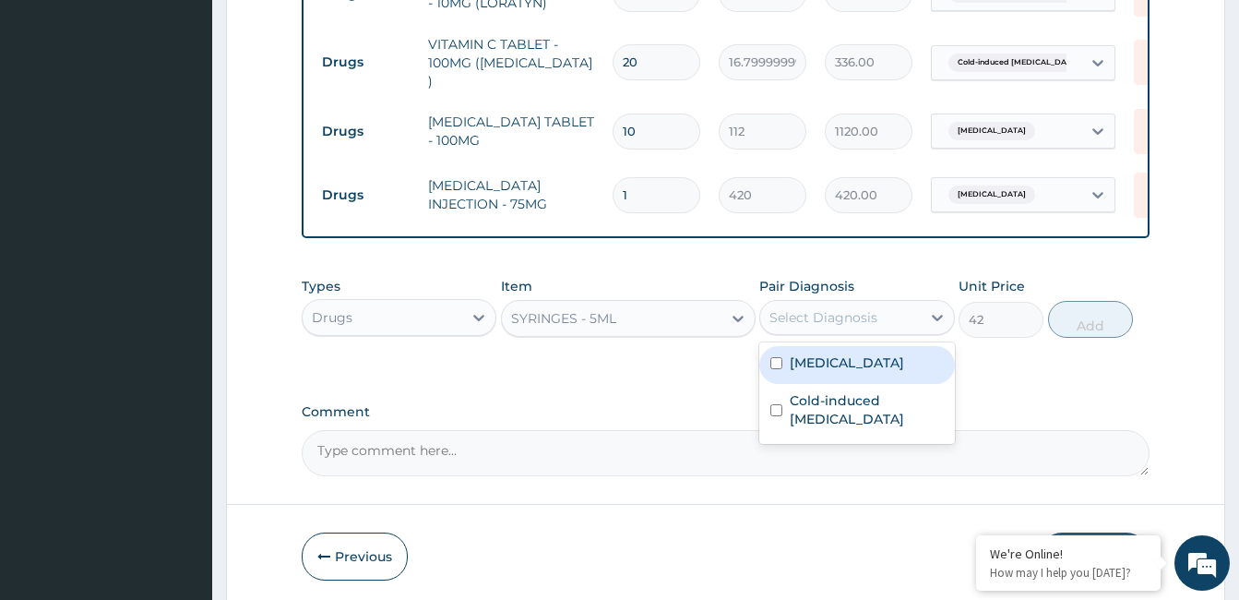
click at [897, 342] on div "[MEDICAL_DATA] Cold-induced [MEDICAL_DATA]" at bounding box center [856, 392] width 195 height 101
click at [904, 355] on label "[MEDICAL_DATA]" at bounding box center [847, 362] width 114 height 18
checkbox input "true"
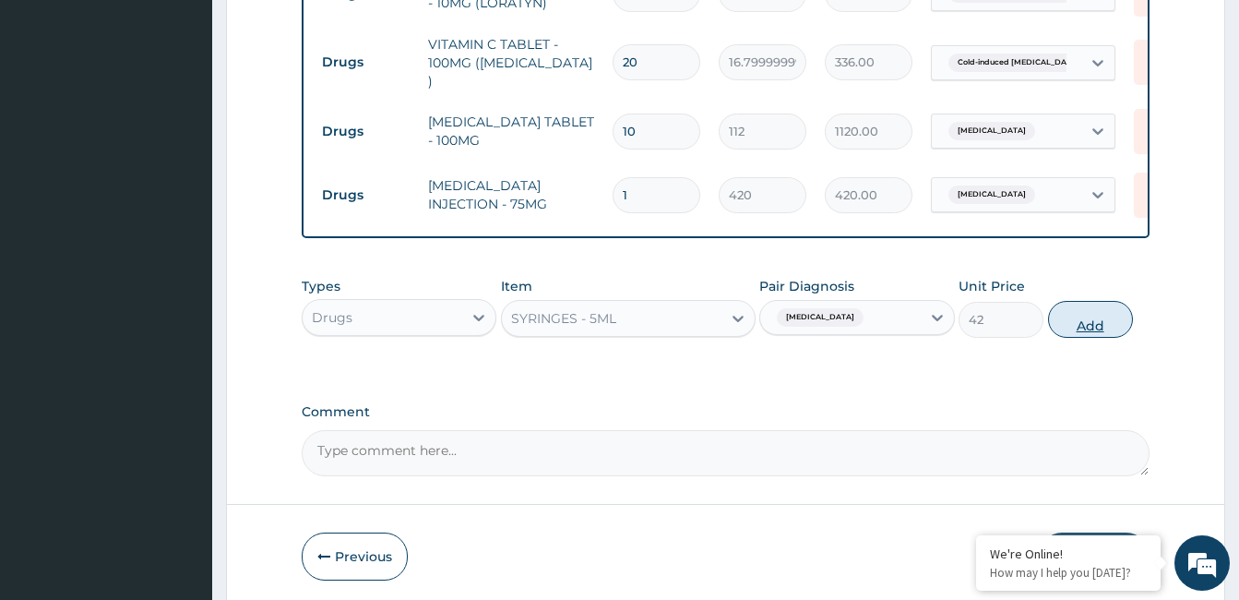
click at [1081, 306] on button "Add" at bounding box center [1090, 319] width 85 height 37
type input "0"
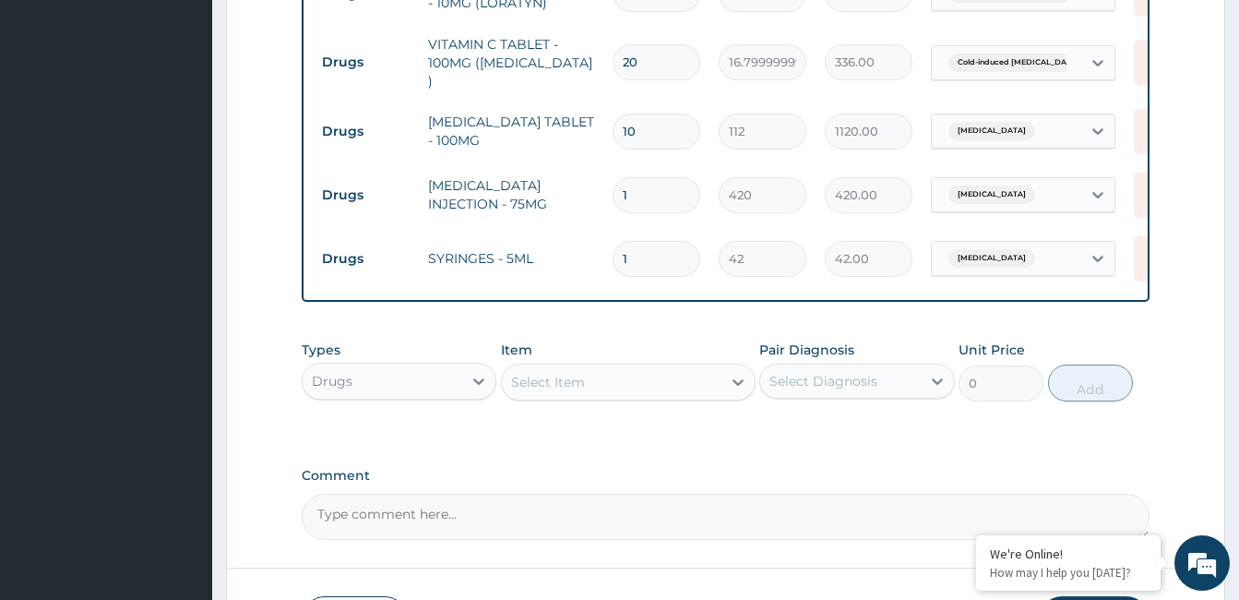
scroll to position [1150, 0]
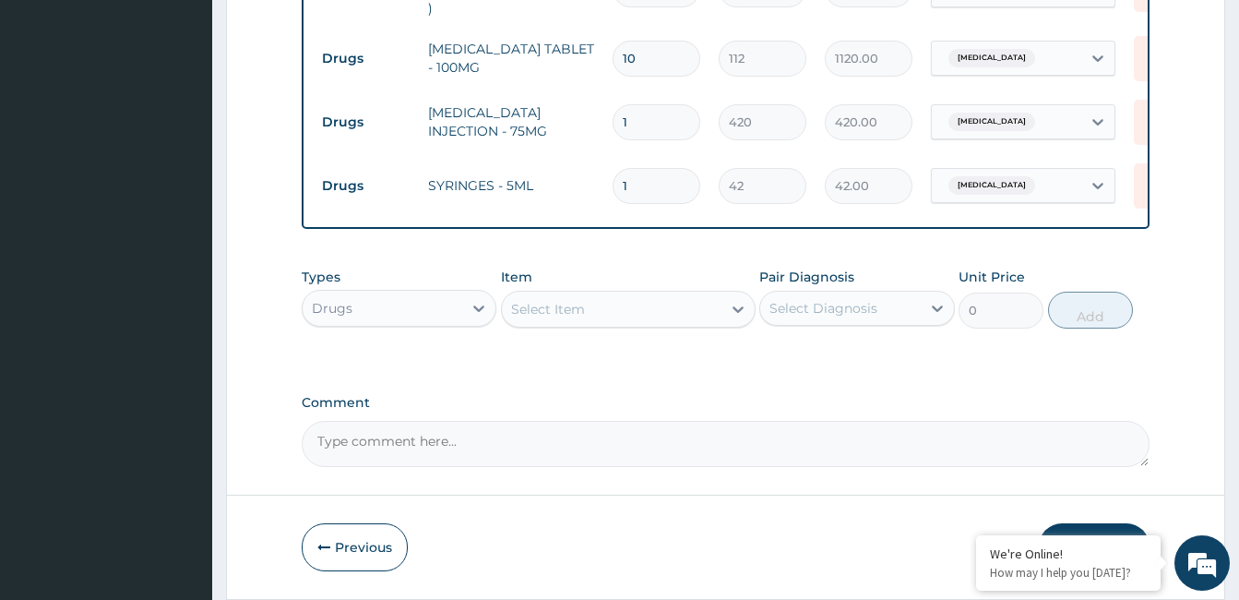
click at [1131, 529] on button "Submit" at bounding box center [1094, 547] width 111 height 48
